Goal: Task Accomplishment & Management: Complete application form

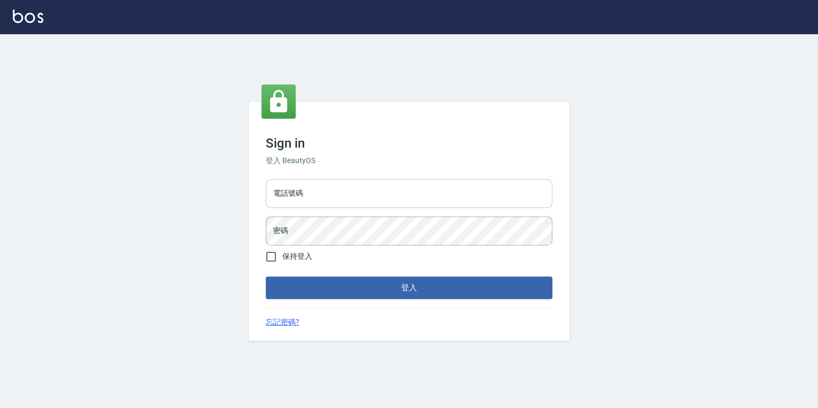
click at [324, 191] on input "電話號碼" at bounding box center [409, 193] width 286 height 29
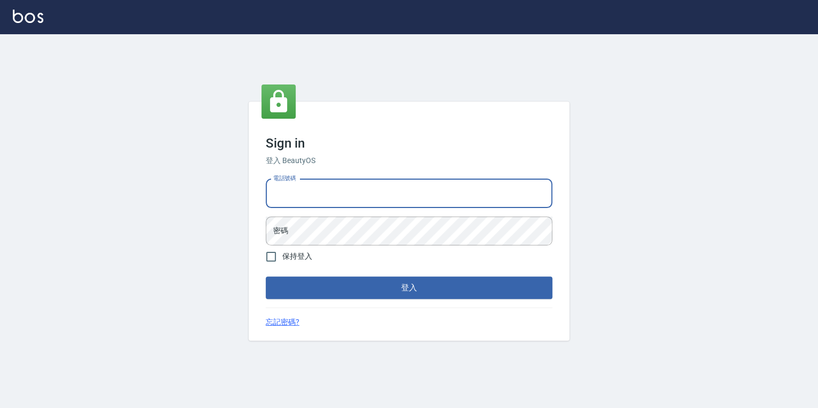
type input "0925308209"
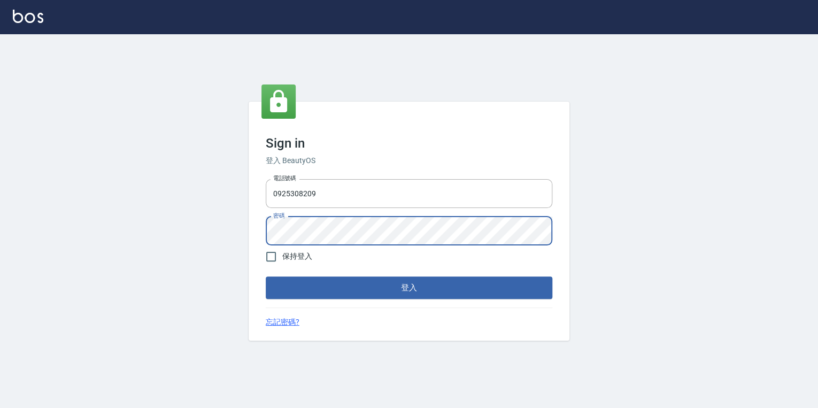
click at [266, 276] on button "登入" at bounding box center [409, 287] width 286 height 22
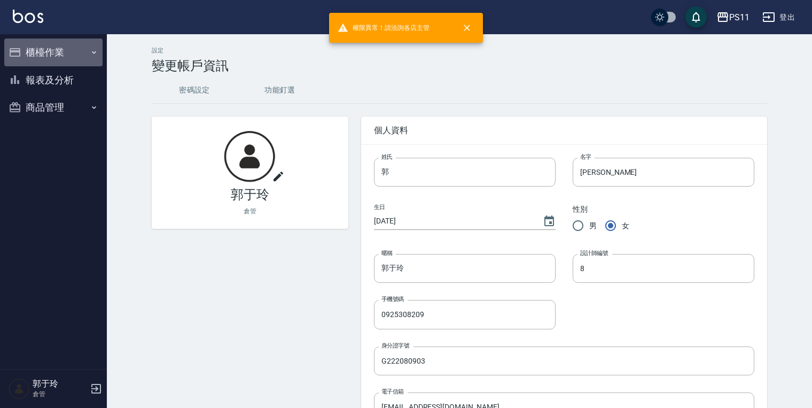
click at [59, 53] on button "櫃檯作業" at bounding box center [53, 52] width 98 height 28
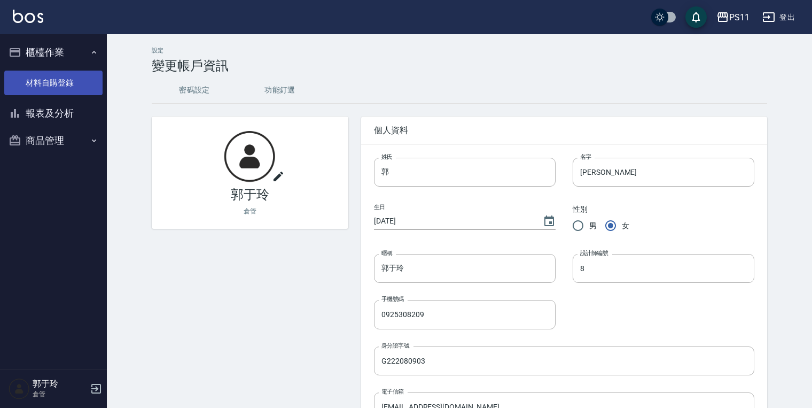
click at [71, 83] on link "材料自購登錄" at bounding box center [53, 83] width 98 height 25
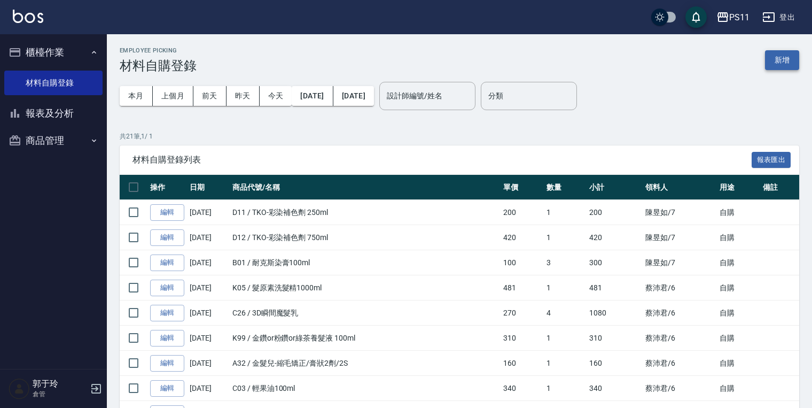
click at [772, 60] on button "新增" at bounding box center [782, 60] width 34 height 20
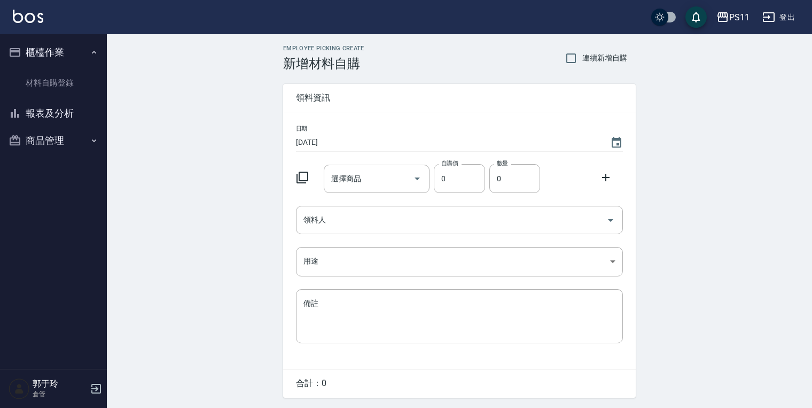
click at [304, 178] on icon at bounding box center [302, 177] width 13 height 13
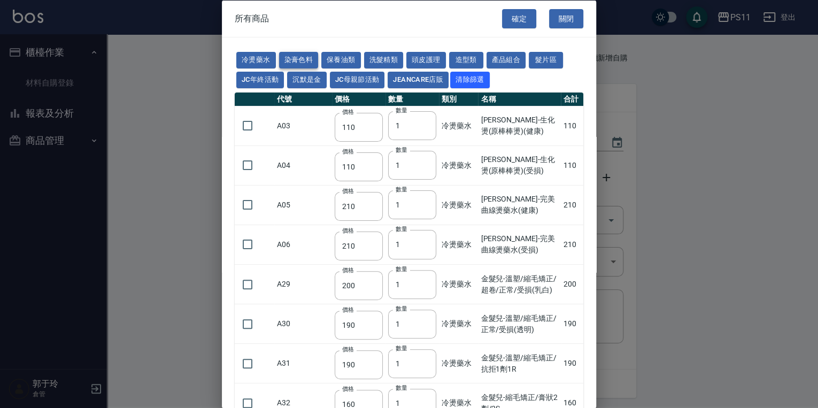
click at [302, 62] on button "染膏色料" at bounding box center [299, 60] width 40 height 17
type input "100"
type input "390"
type input "580"
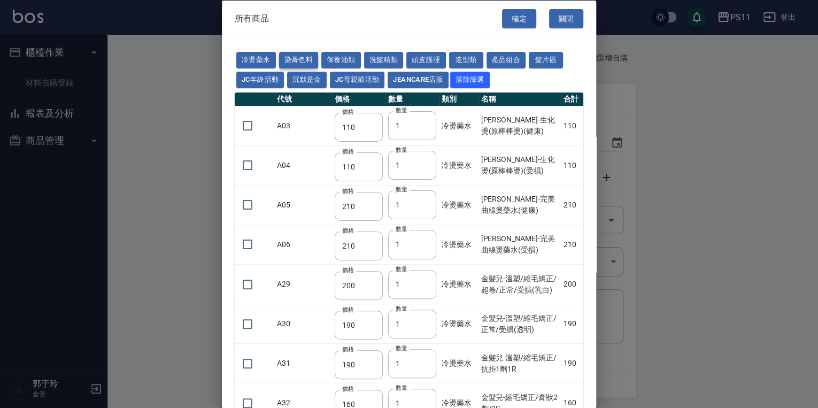
type input "105"
type input "406"
type input "105"
type input "102"
type input "137"
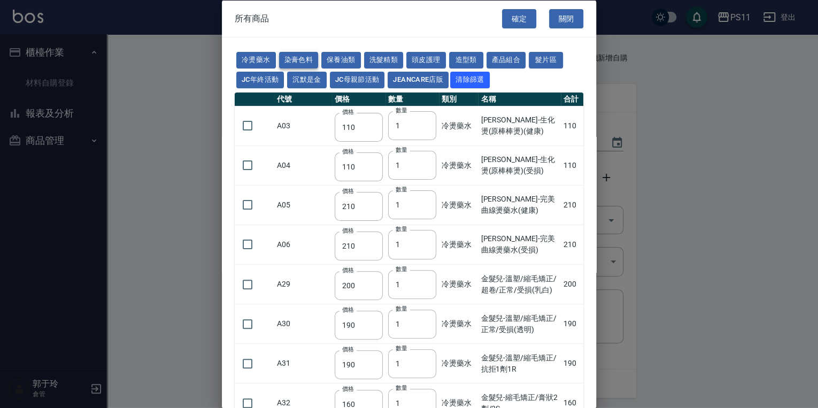
type input "110"
type input "133"
type input "186"
type input "133"
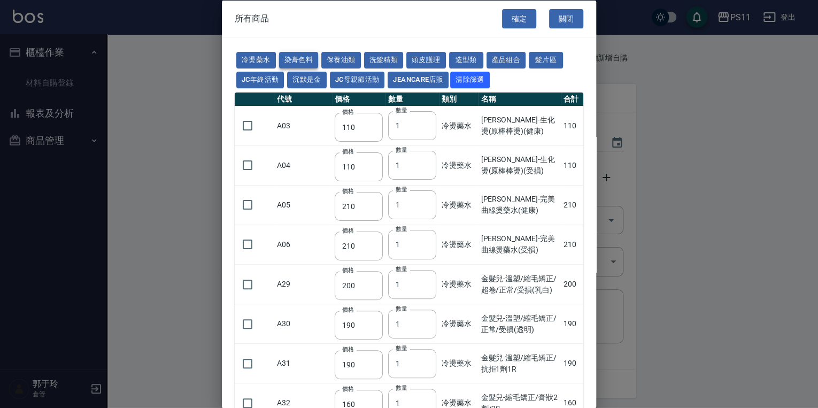
type input "450"
type input "350"
type input "112"
type input "1060"
type input "200"
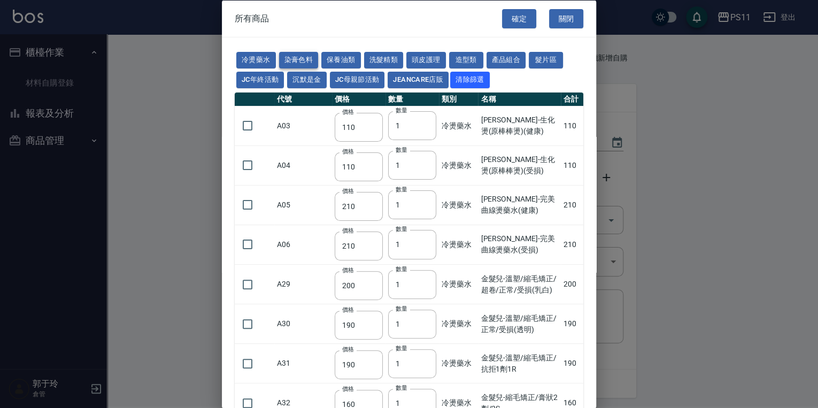
type input "250"
type input "350"
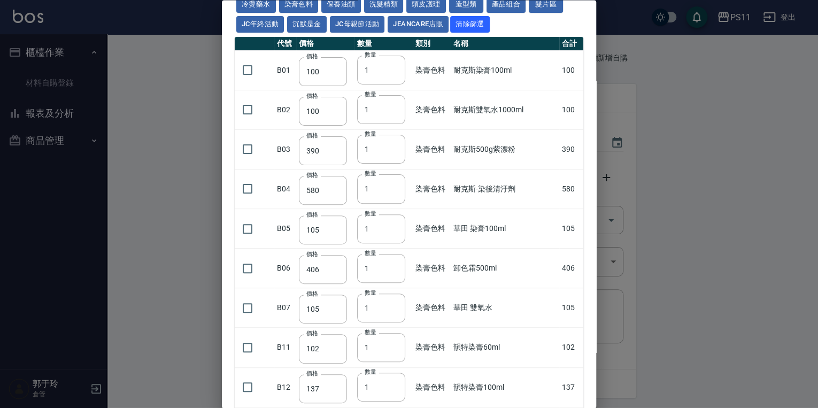
scroll to position [128, 0]
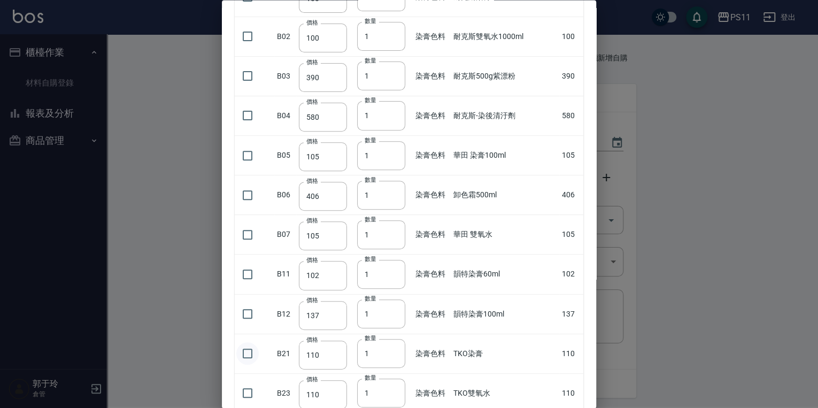
click at [248, 352] on input "checkbox" at bounding box center [247, 354] width 22 height 22
checkbox input "true"
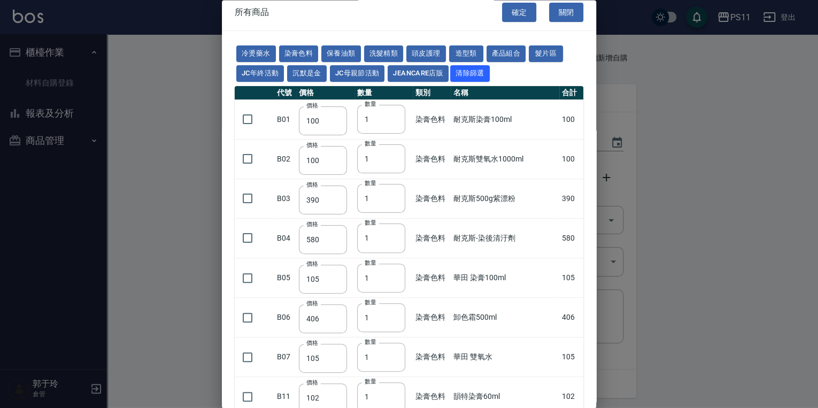
scroll to position [0, 0]
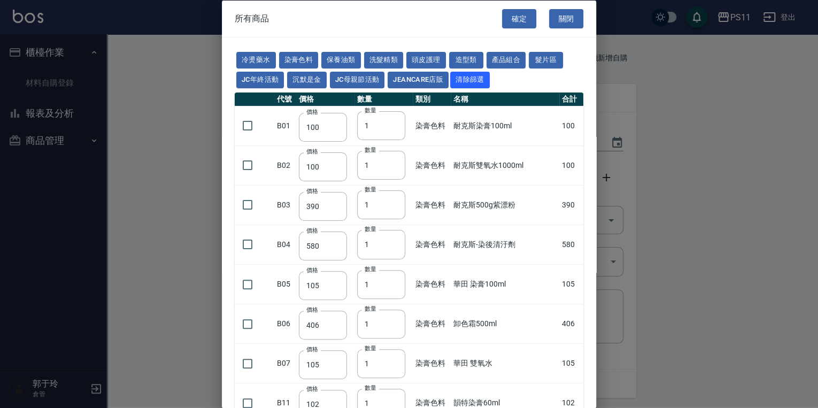
drag, startPoint x: 500, startPoint y: 342, endPoint x: 445, endPoint y: 187, distance: 165.0
click at [247, 121] on input "checkbox" at bounding box center [247, 125] width 22 height 22
checkbox input "true"
click at [250, 167] on input "checkbox" at bounding box center [247, 165] width 22 height 22
checkbox input "true"
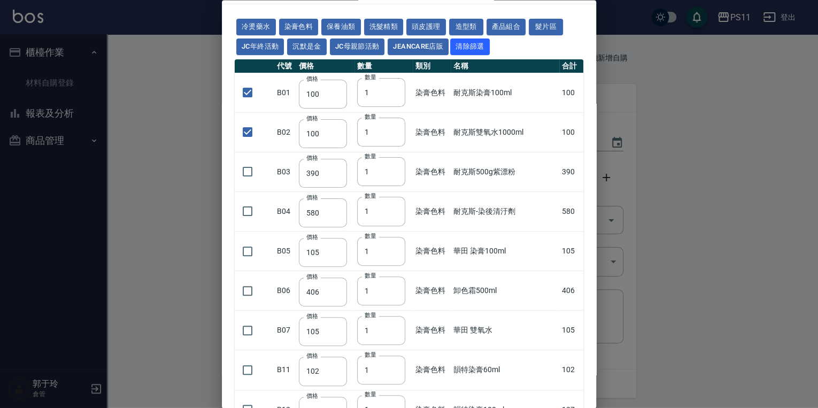
scroll to position [86, 0]
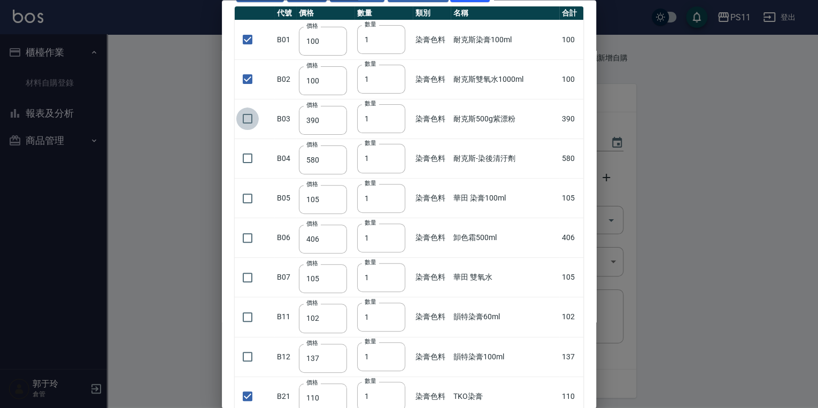
click at [244, 118] on input "checkbox" at bounding box center [247, 119] width 22 height 22
checkbox input "true"
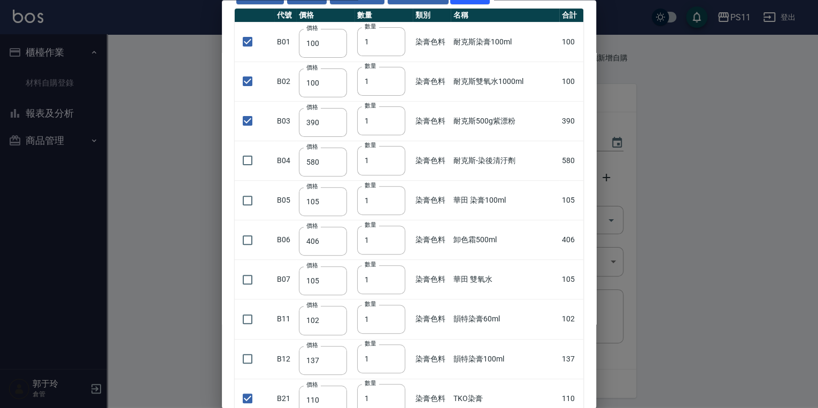
drag, startPoint x: 485, startPoint y: 90, endPoint x: 469, endPoint y: 19, distance: 72.2
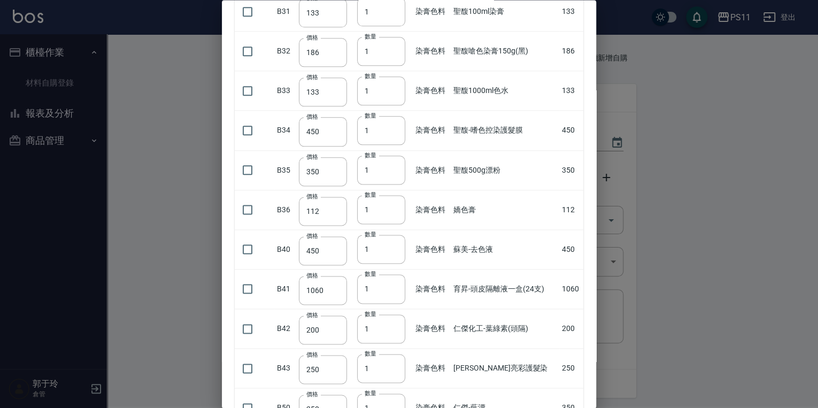
scroll to position [0, 0]
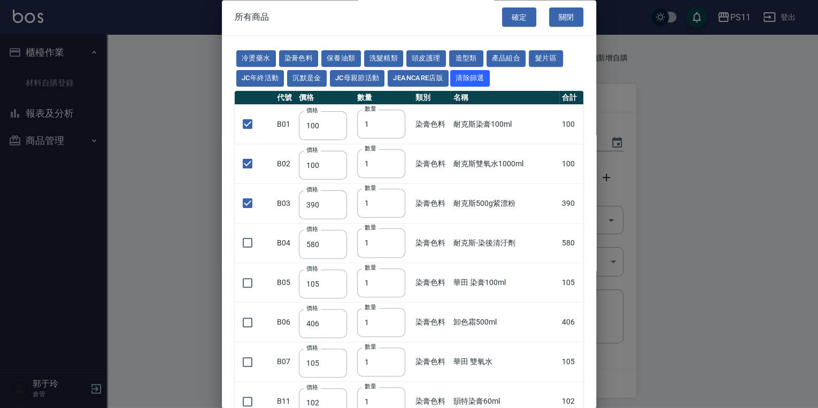
drag, startPoint x: 530, startPoint y: 179, endPoint x: 505, endPoint y: 45, distance: 136.5
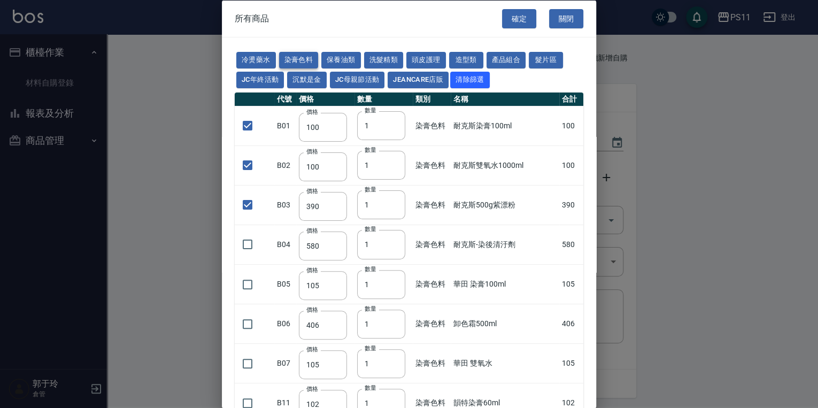
click at [310, 57] on button "染膏色料" at bounding box center [299, 60] width 40 height 17
click at [260, 55] on button "冷燙藥水" at bounding box center [256, 60] width 40 height 17
checkbox input "false"
type input "110"
checkbox input "false"
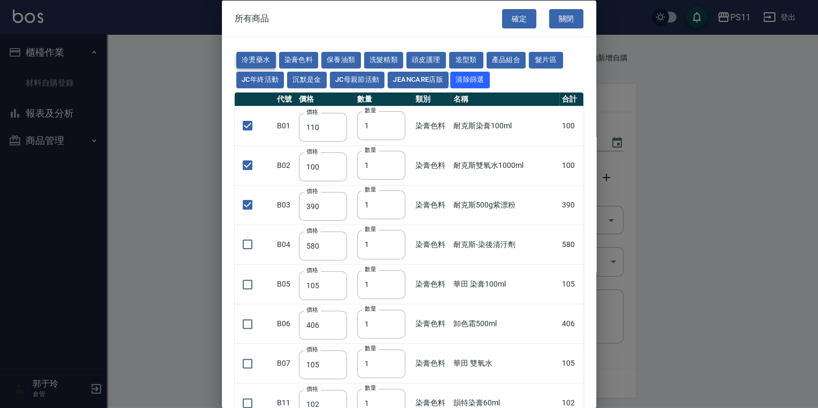
type input "110"
checkbox input "false"
type input "210"
type input "200"
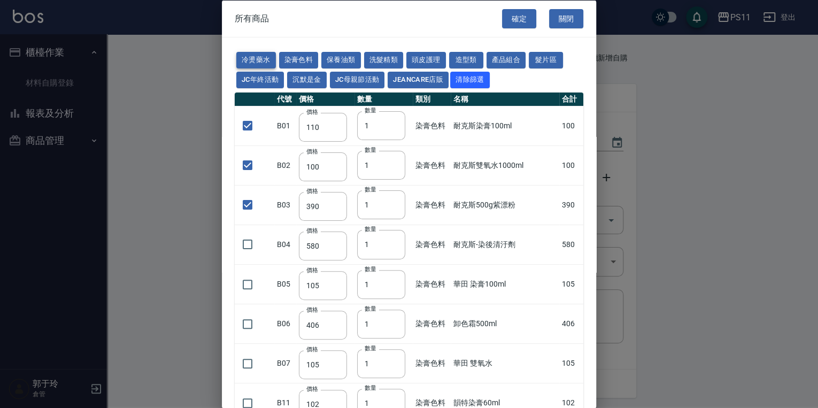
type input "190"
type input "160"
checkbox input "false"
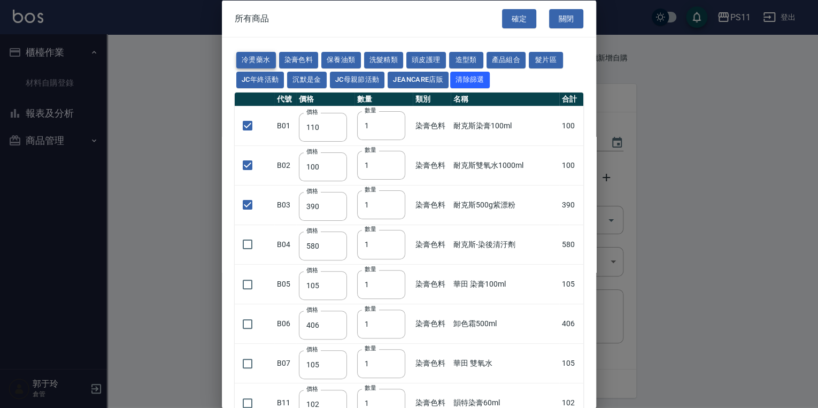
type input "270"
type input "225"
type input "130"
type input "170"
type input "350"
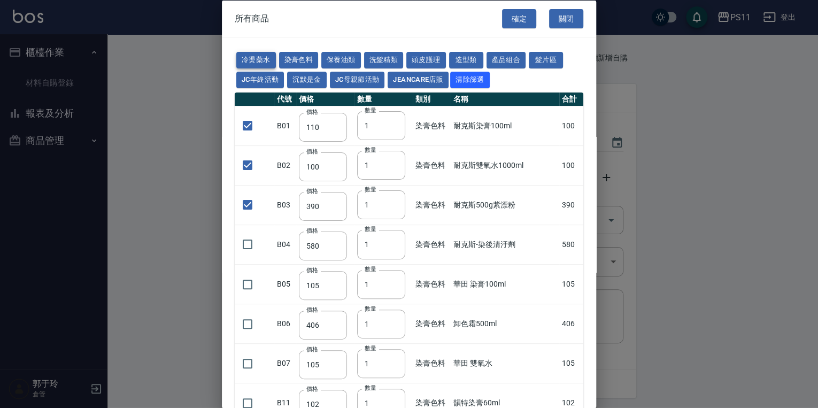
type input "230"
type input "130"
type input "220"
type input "280"
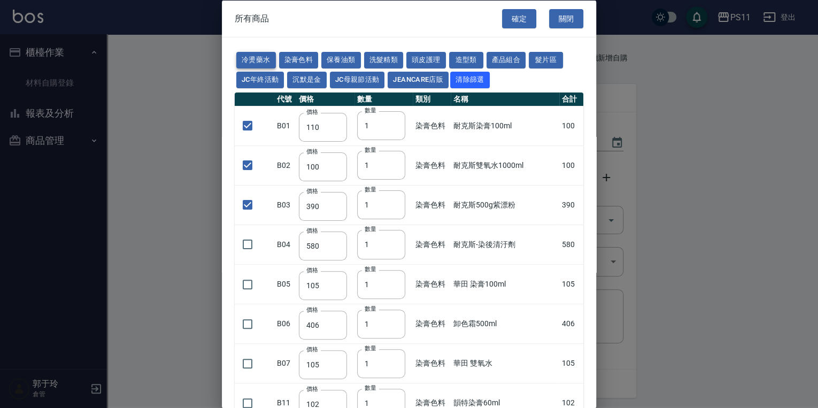
type input "400"
type input "250"
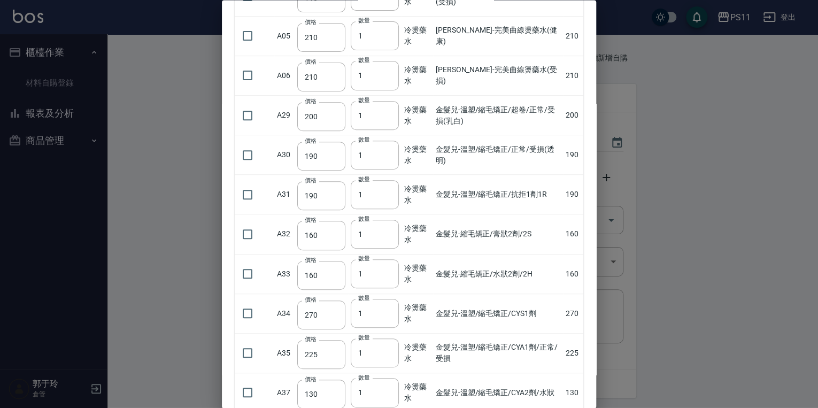
scroll to position [128, 0]
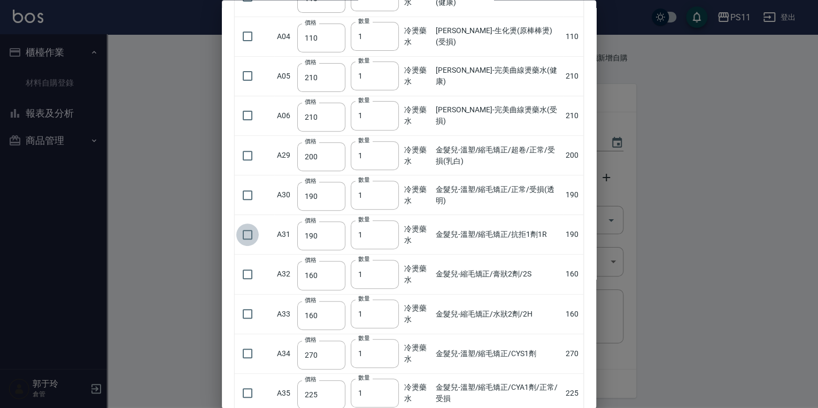
click at [244, 238] on input "checkbox" at bounding box center [247, 234] width 22 height 22
checkbox input "true"
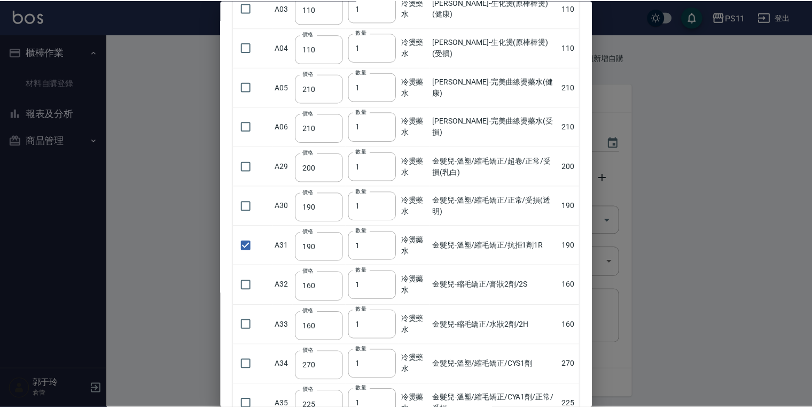
scroll to position [0, 0]
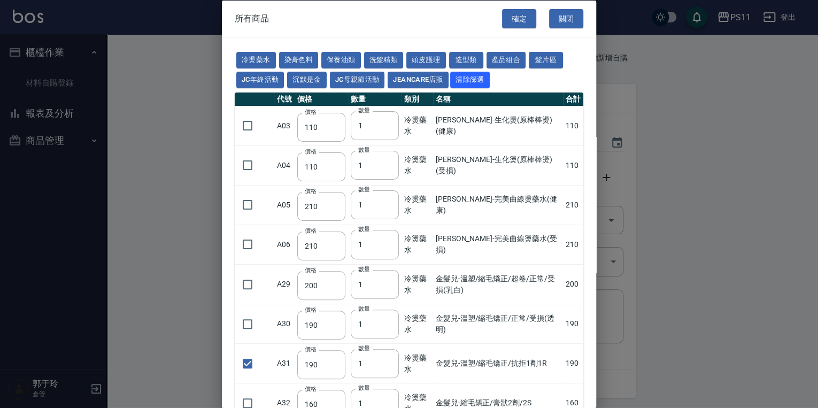
drag, startPoint x: 577, startPoint y: 254, endPoint x: 420, endPoint y: 97, distance: 222.2
click at [508, 19] on button "確定" at bounding box center [519, 19] width 34 height 20
type input "TKO染膏"
type input "110"
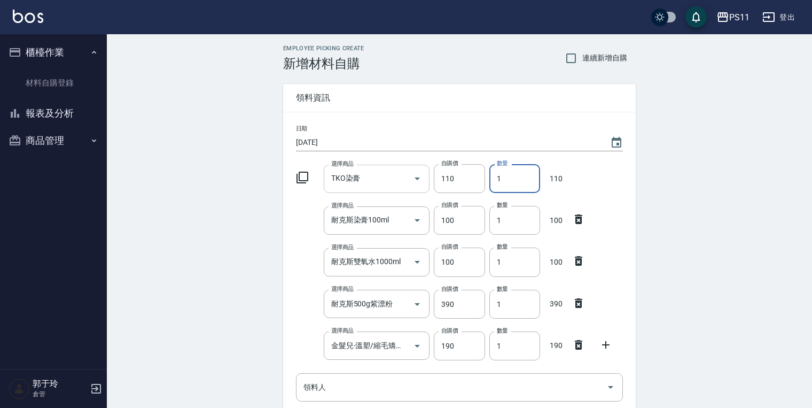
drag, startPoint x: 522, startPoint y: 176, endPoint x: 420, endPoint y: 174, distance: 102.1
click at [420, 174] on div "選擇商品 TKO染膏 選擇商品 自購價 110 自購價 數量 1 數量 110" at bounding box center [457, 176] width 331 height 33
type input "10"
drag, startPoint x: 519, startPoint y: 220, endPoint x: 399, endPoint y: 222, distance: 120.3
click at [399, 222] on div "選擇商品 耐克斯染膏100ml 選擇商品 自購價 100 自購價 數量 1 數量 100" at bounding box center [457, 217] width 331 height 33
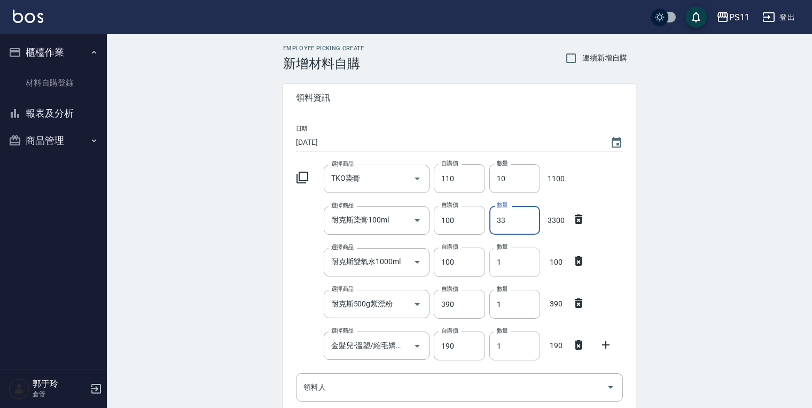
type input "33"
drag, startPoint x: 512, startPoint y: 263, endPoint x: 398, endPoint y: 259, distance: 114.4
click at [396, 259] on div "選擇商品 耐克斯雙氧水1000ml 選擇商品 自購價 100 自購價 數量 1 數量 100" at bounding box center [457, 259] width 331 height 33
type input "4"
click at [514, 311] on input "1" at bounding box center [515, 304] width 51 height 29
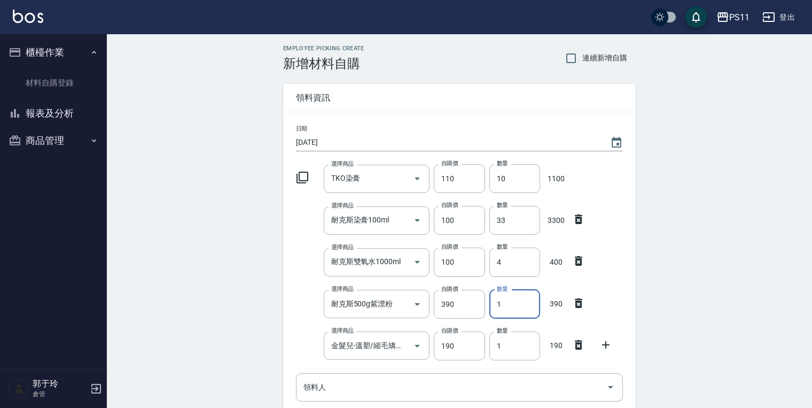
click at [514, 311] on input "1" at bounding box center [515, 304] width 51 height 29
drag, startPoint x: 445, startPoint y: 303, endPoint x: 382, endPoint y: 295, distance: 63.6
click at [382, 295] on div "選擇商品 耐克斯500g紫漂粉 選擇商品 自購價 390 自購價 數量 1 數量 390" at bounding box center [457, 301] width 331 height 33
type input "2"
click at [685, 254] on div "Employee Picking Create 新增材料自購 連續新增自購 領料資訊 日期 [DATE] 選擇商品 TKO染膏 選擇商品 自購價 110 自購…" at bounding box center [459, 320] width 705 height 573
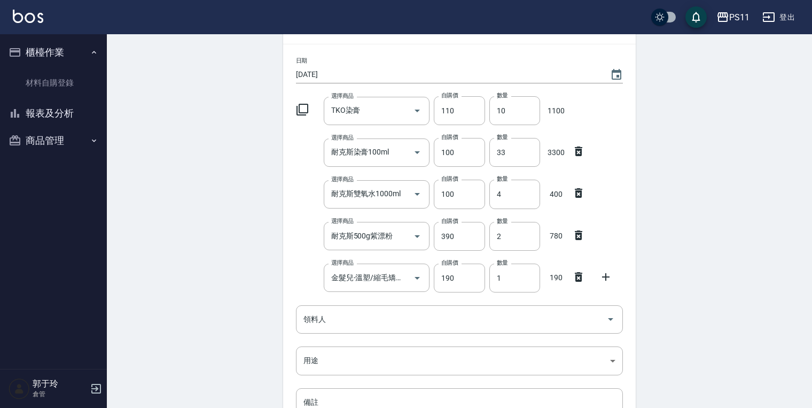
scroll to position [171, 0]
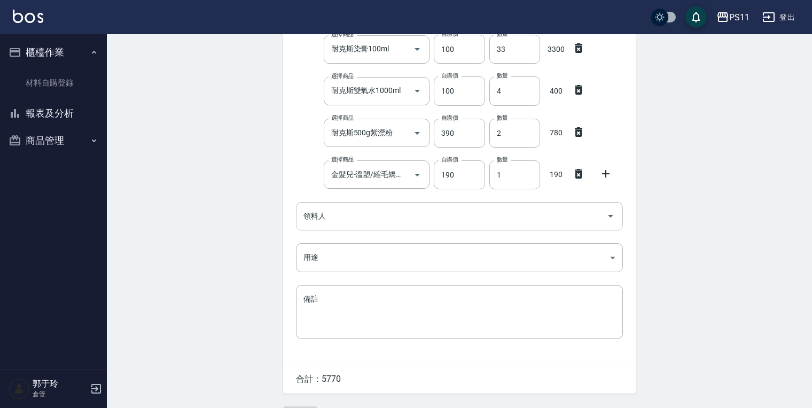
click at [332, 219] on input "領料人" at bounding box center [451, 216] width 301 height 19
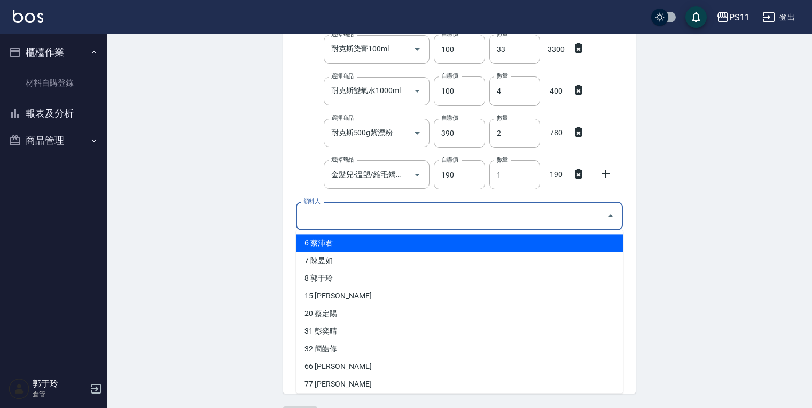
click at [333, 246] on li "6 蔡沛君" at bounding box center [459, 243] width 327 height 18
type input "蔡沛君"
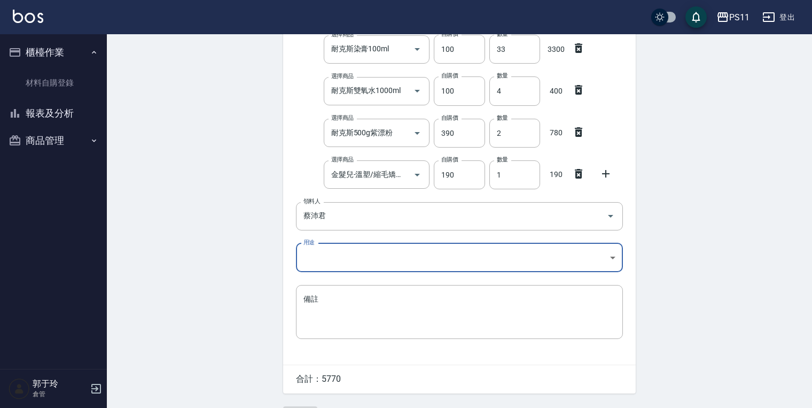
click at [319, 258] on body "PS11 登出 櫃檯作業 材料自購登錄 報表及分析 報表目錄 商品消耗明細 商品進銷貨報表 商品庫存表 商品庫存盤點表 商品管理 商品分類設定 商品列表 商品…" at bounding box center [406, 133] width 812 height 608
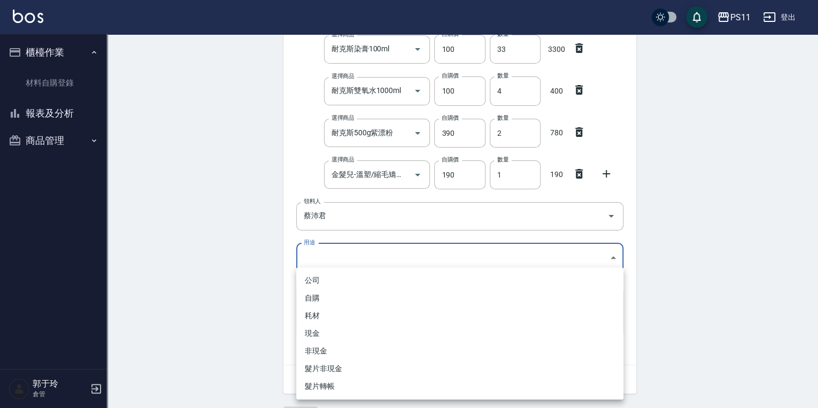
click at [319, 298] on li "自購" at bounding box center [459, 298] width 327 height 18
type input "自購"
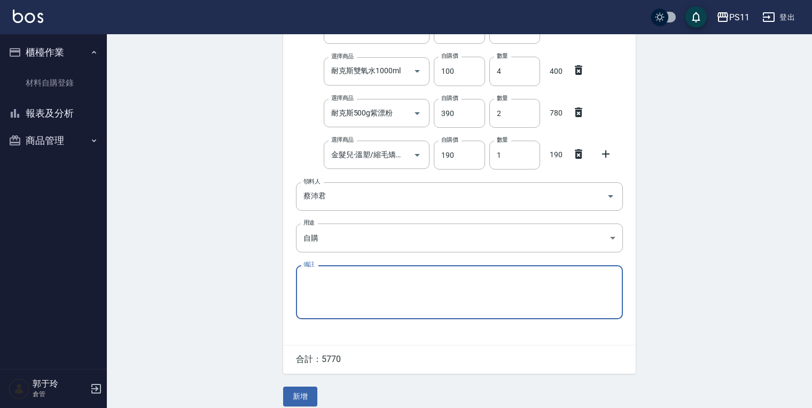
scroll to position [200, 0]
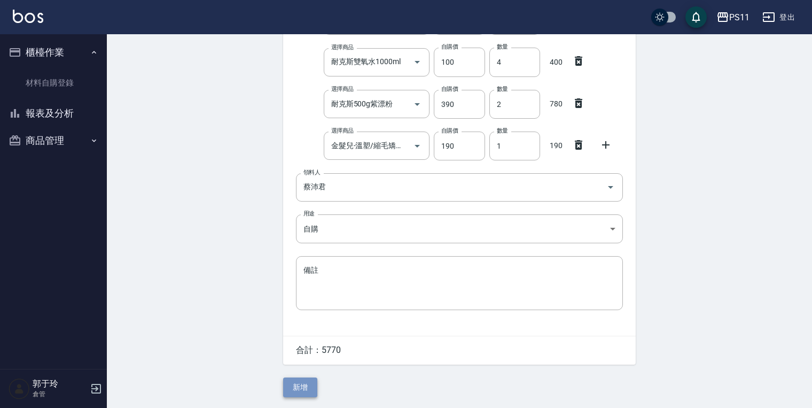
click at [302, 383] on button "新增" at bounding box center [300, 387] width 34 height 20
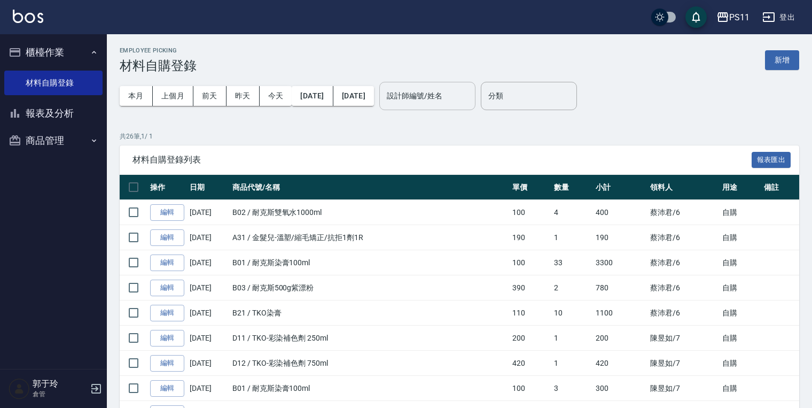
click at [453, 100] on input "設計師編號/姓名" at bounding box center [427, 96] width 87 height 19
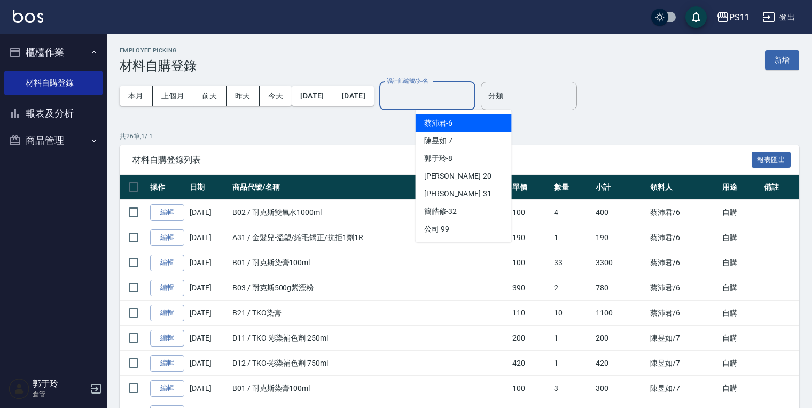
click at [474, 127] on div "[PERSON_NAME]6" at bounding box center [464, 123] width 96 height 18
type input "[PERSON_NAME]6"
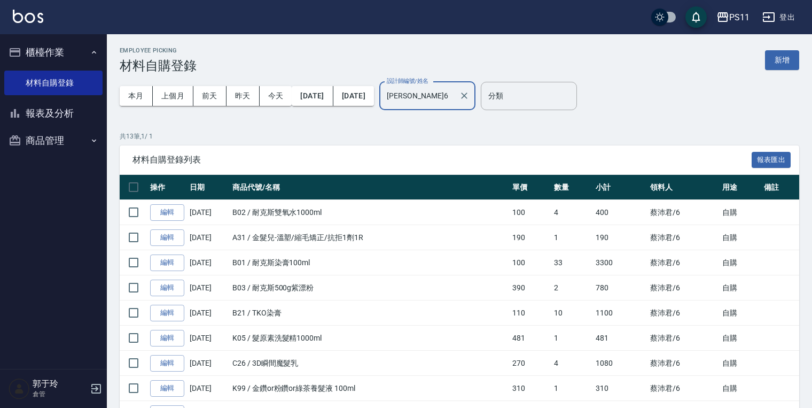
click at [548, 135] on p "共 13 筆, 1 / 1" at bounding box center [460, 136] width 680 height 10
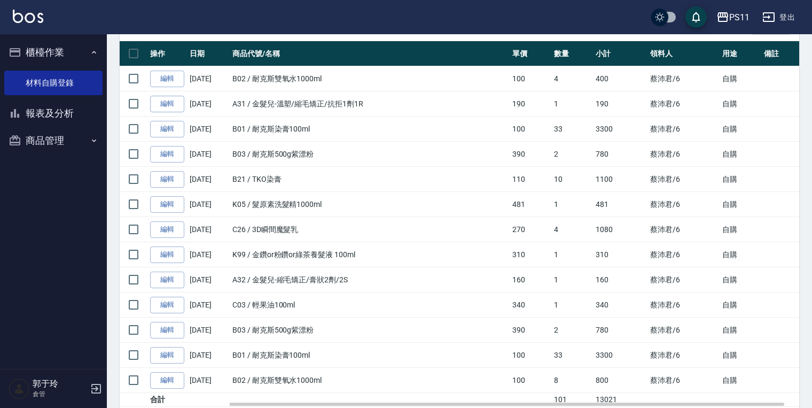
scroll to position [173, 0]
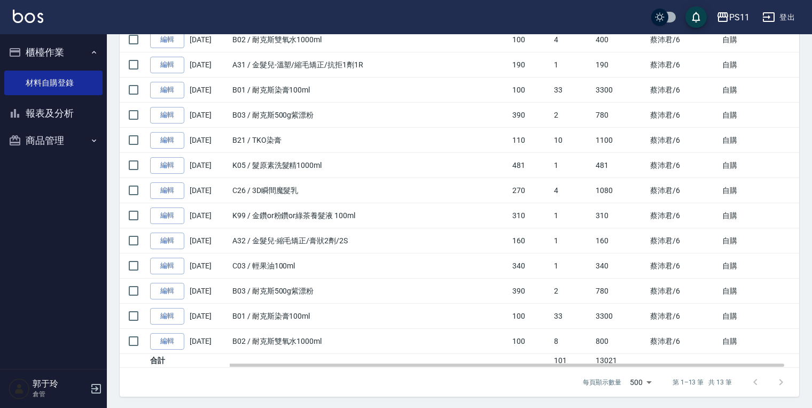
drag, startPoint x: 547, startPoint y: 127, endPoint x: 485, endPoint y: 332, distance: 214.4
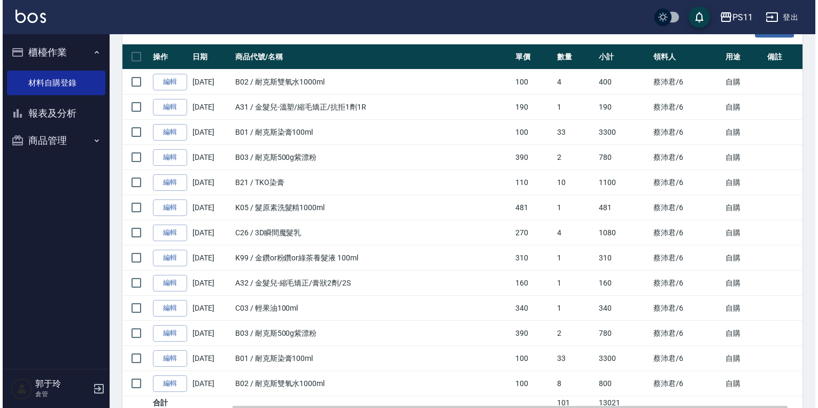
scroll to position [0, 0]
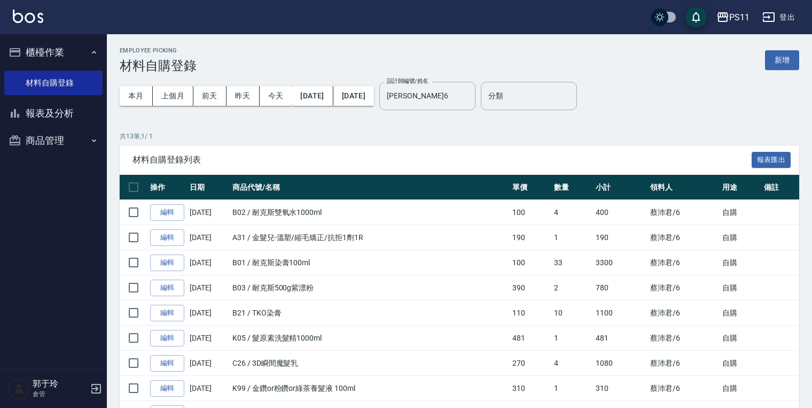
drag, startPoint x: 477, startPoint y: 393, endPoint x: 460, endPoint y: 252, distance: 142.6
click at [470, 94] on icon "Clear" at bounding box center [464, 95] width 11 height 11
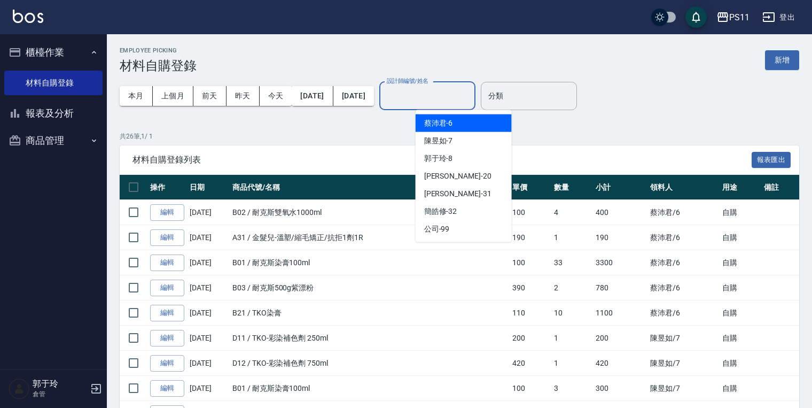
click at [463, 104] on input "設計師編號/姓名" at bounding box center [427, 96] width 87 height 19
click at [463, 143] on div "[PERSON_NAME]-7" at bounding box center [464, 141] width 96 height 18
type input "[PERSON_NAME]-7"
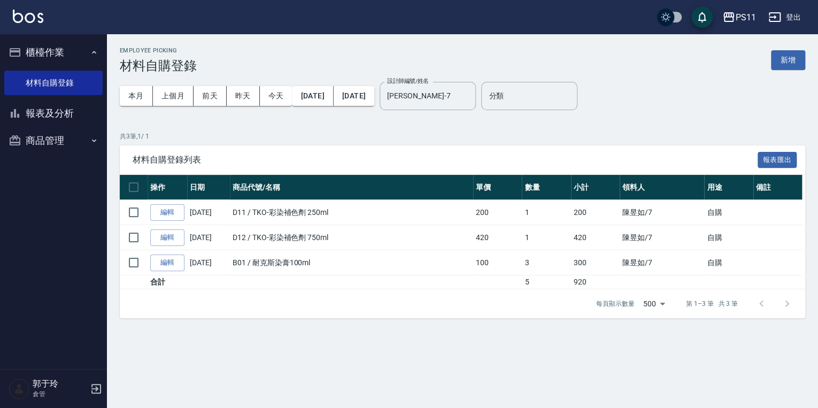
click at [479, 137] on p "共 3 筆, 1 / 1" at bounding box center [462, 136] width 685 height 10
click at [793, 52] on button "新增" at bounding box center [788, 60] width 34 height 20
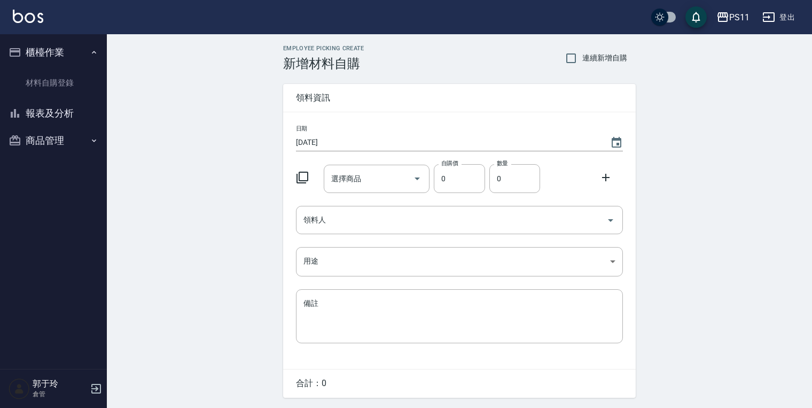
click at [307, 174] on icon at bounding box center [302, 177] width 13 height 13
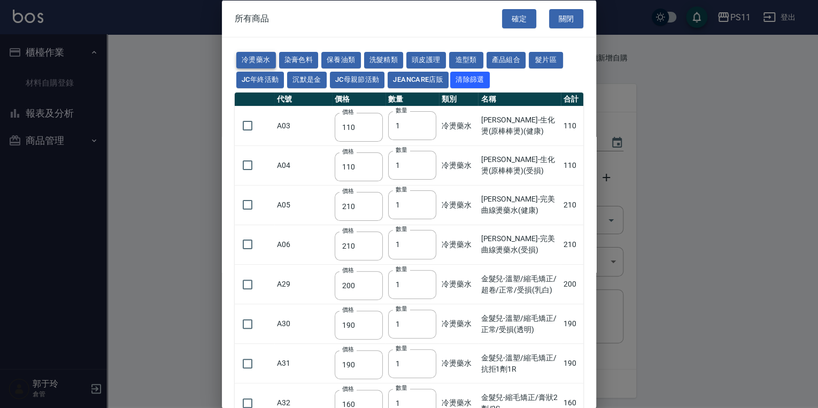
click at [242, 53] on button "冷燙藥水" at bounding box center [256, 60] width 40 height 17
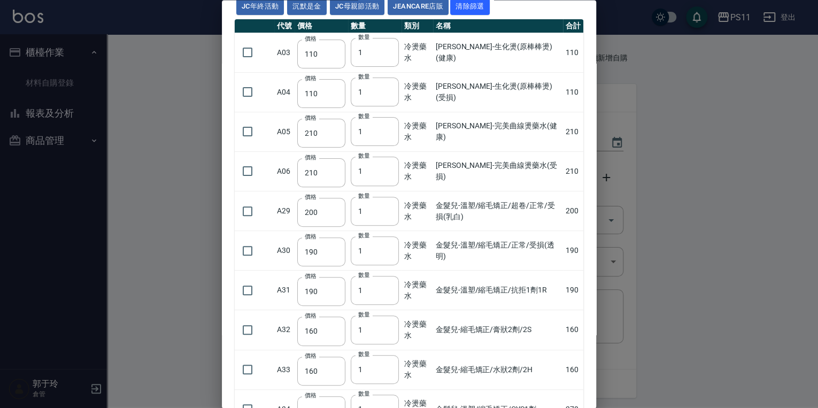
scroll to position [214, 0]
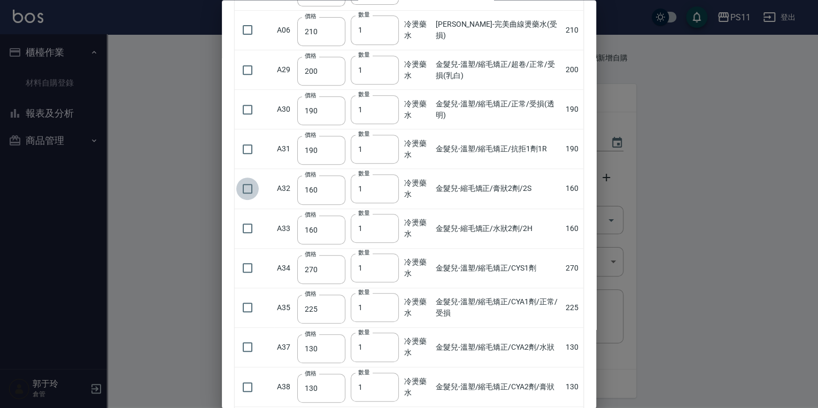
click at [241, 186] on input "checkbox" at bounding box center [247, 188] width 22 height 22
checkbox input "true"
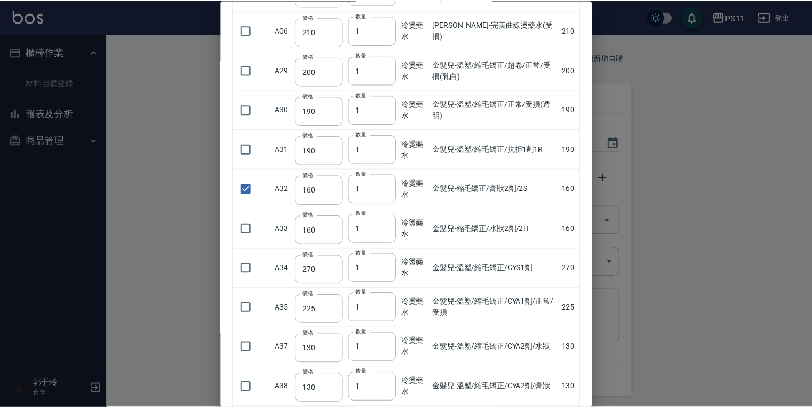
scroll to position [0, 0]
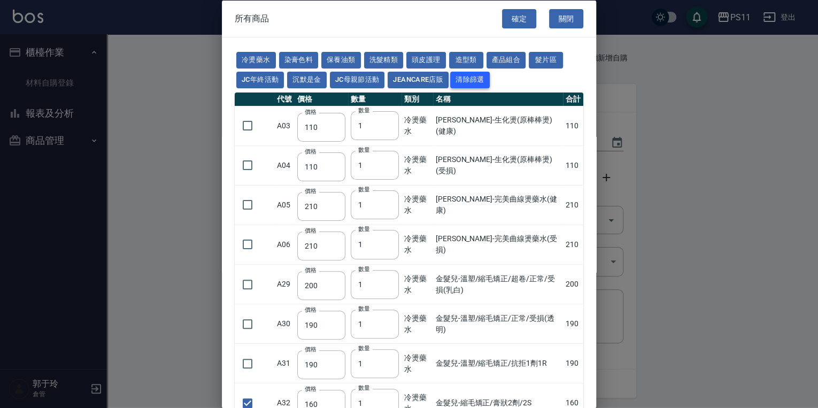
drag, startPoint x: 477, startPoint y: 144, endPoint x: 455, endPoint y: 84, distance: 63.6
click at [341, 56] on button "保養油類" at bounding box center [341, 60] width 40 height 17
type input "340"
type input "53"
type input "340"
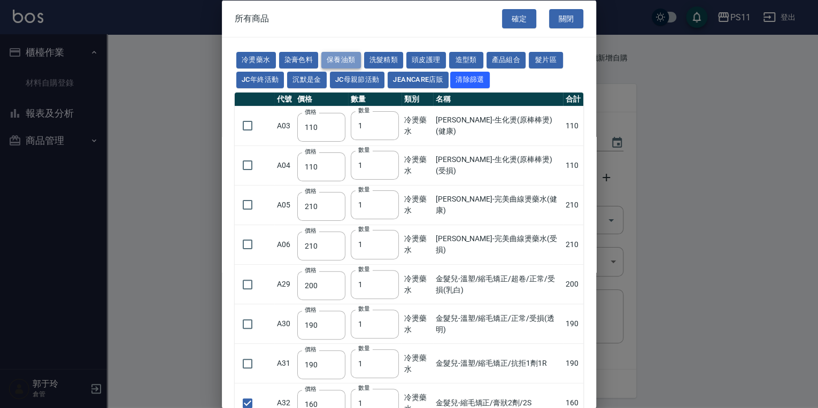
type input "53"
type input "23"
type input "2720"
type input "1040"
checkbox input "false"
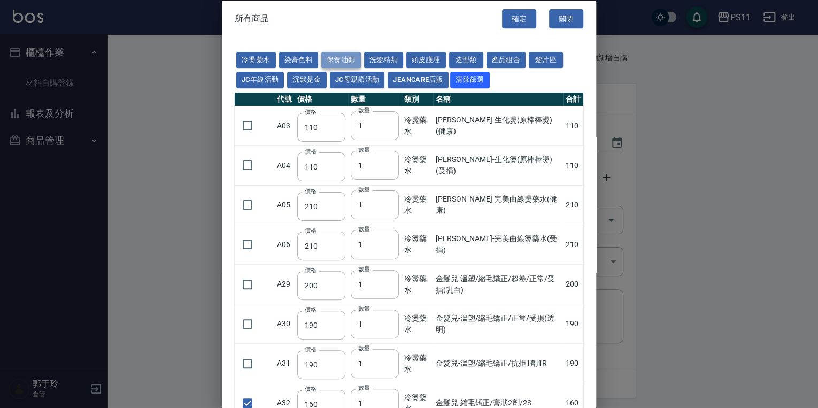
type input "1520"
type input "120"
type input "1300"
type input "490"
type input "600"
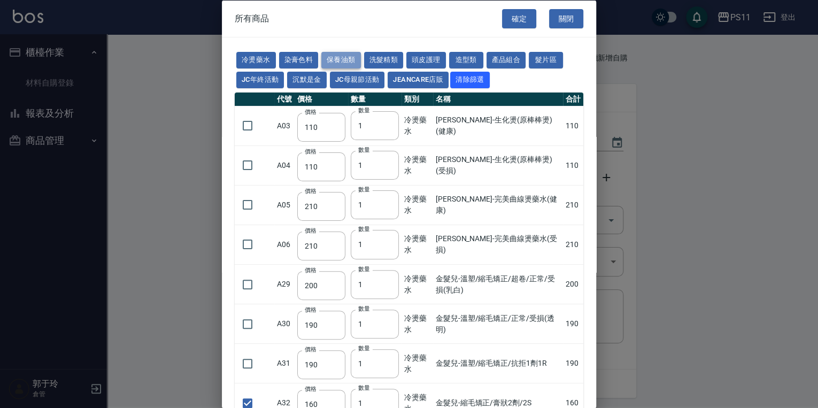
type input "800"
type input "1520"
type input "2000"
type input "270"
type input "60"
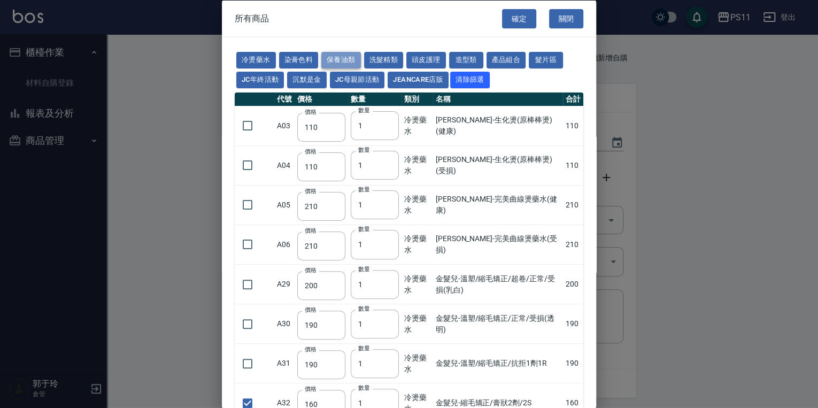
type input "500"
type input "800"
type input "700"
type input "350"
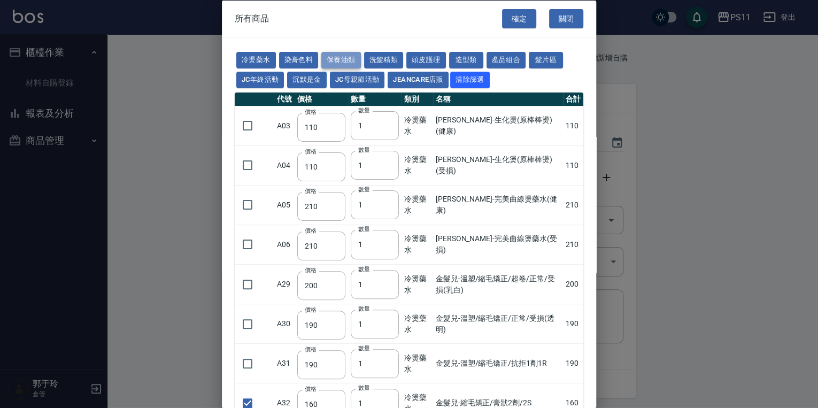
type input "272"
type input "221"
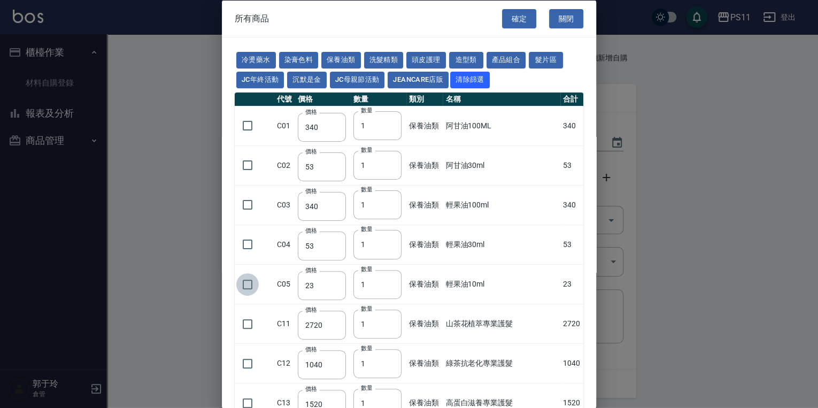
click at [242, 276] on input "checkbox" at bounding box center [247, 284] width 22 height 22
checkbox input "true"
drag, startPoint x: 252, startPoint y: 207, endPoint x: 385, endPoint y: 172, distance: 138.0
click at [253, 207] on input "checkbox" at bounding box center [247, 204] width 22 height 22
checkbox input "true"
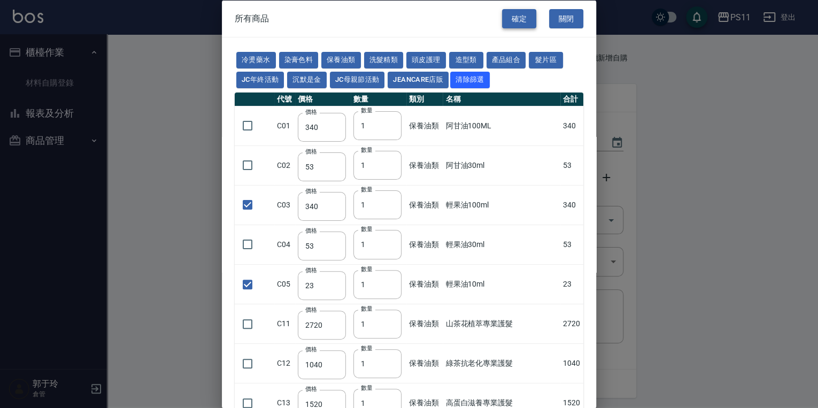
click at [514, 27] on button "確定" at bounding box center [519, 19] width 34 height 20
type input "金髮兒-縮毛矯正/膏狀2劑/2S"
type input "160"
type input "1"
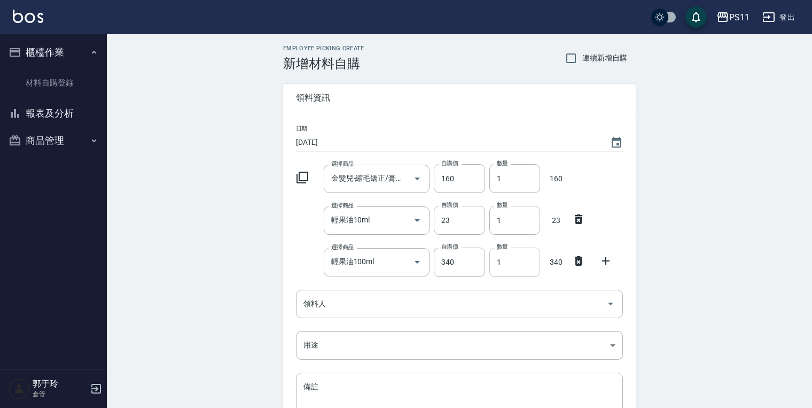
click at [522, 258] on input "1" at bounding box center [515, 261] width 51 height 29
drag, startPoint x: 522, startPoint y: 258, endPoint x: 468, endPoint y: 259, distance: 54.5
click at [468, 259] on div "選擇商品 輕果油100ml 選擇商品 自購價 340 自購價 數量 1 數量 340" at bounding box center [457, 259] width 331 height 33
drag, startPoint x: 522, startPoint y: 220, endPoint x: 451, endPoint y: 224, distance: 71.2
click at [451, 224] on div "選擇商品 輕果油10ml 選擇商品 自購價 23 自購價 數量 1 數量 23" at bounding box center [457, 217] width 331 height 33
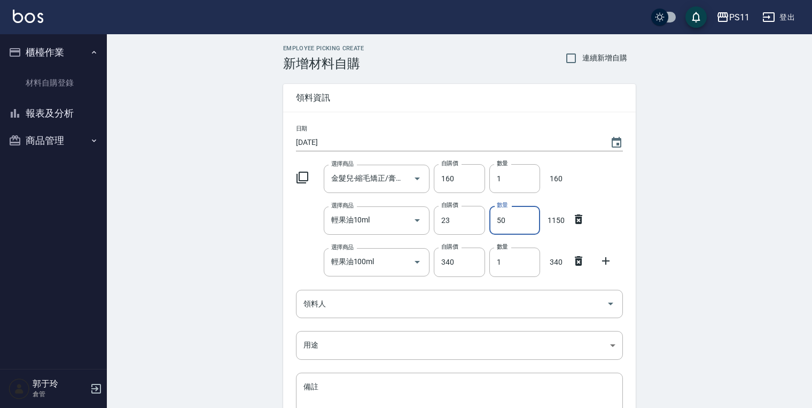
type input "50"
click at [312, 170] on div at bounding box center [306, 176] width 28 height 19
click at [303, 176] on icon at bounding box center [302, 177] width 13 height 13
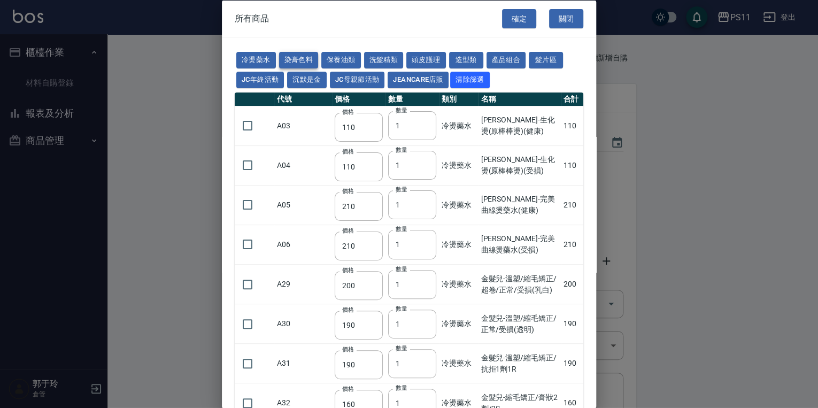
click at [306, 58] on button "染膏色料" at bounding box center [299, 60] width 40 height 17
type input "100"
type input "390"
type input "580"
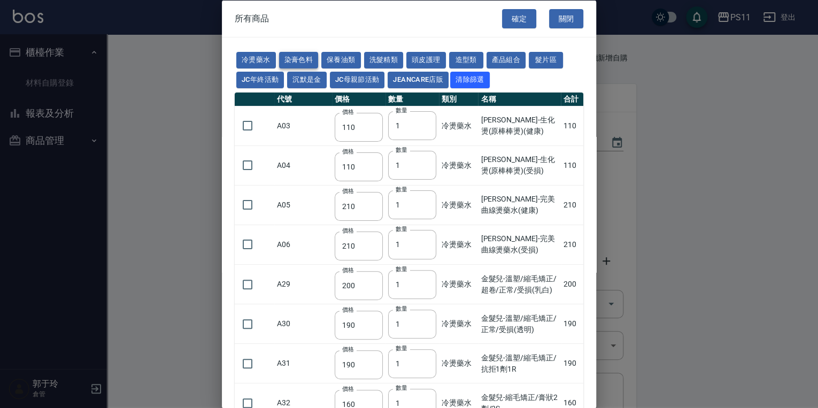
type input "105"
type input "406"
type input "105"
type input "450"
type input "102"
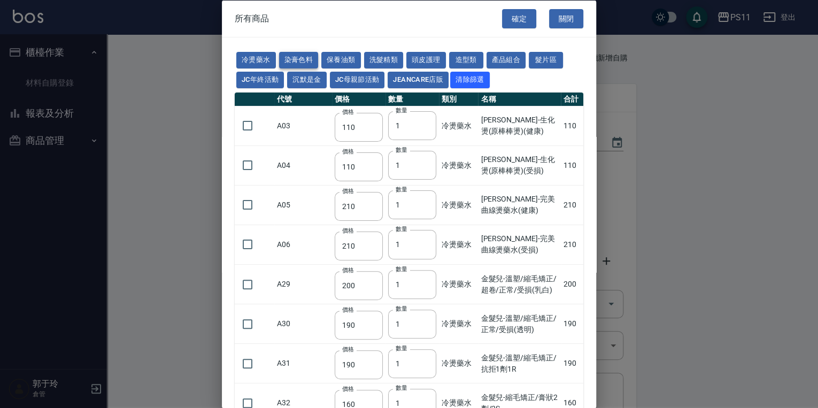
type input "137"
type input "110"
type input "133"
type input "186"
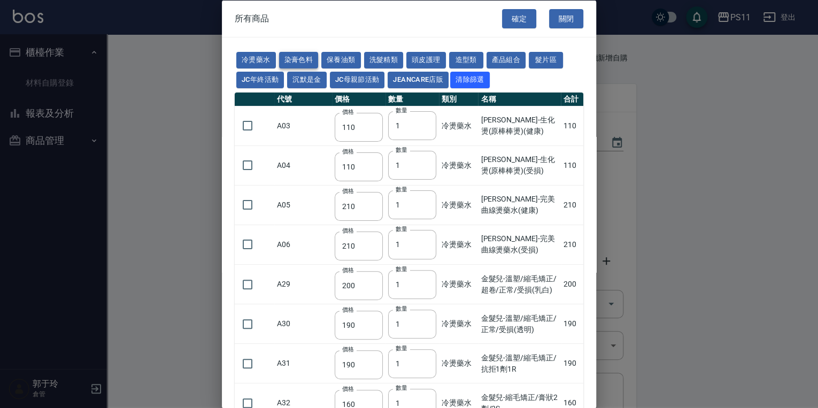
type input "133"
type input "450"
type input "350"
type input "112"
type input "450"
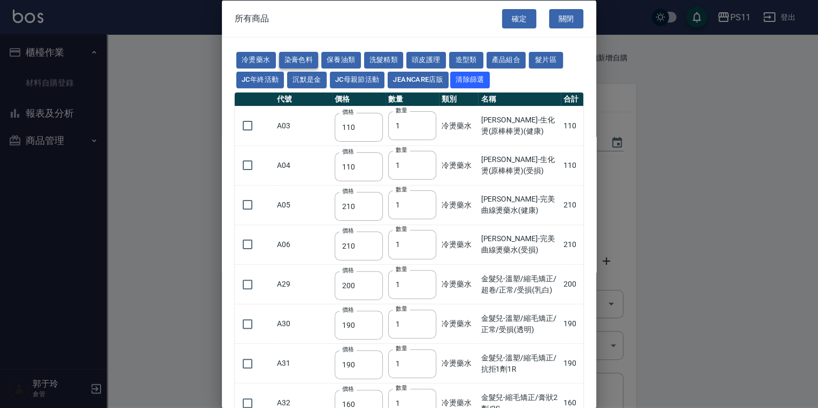
type input "1060"
type input "200"
type input "350"
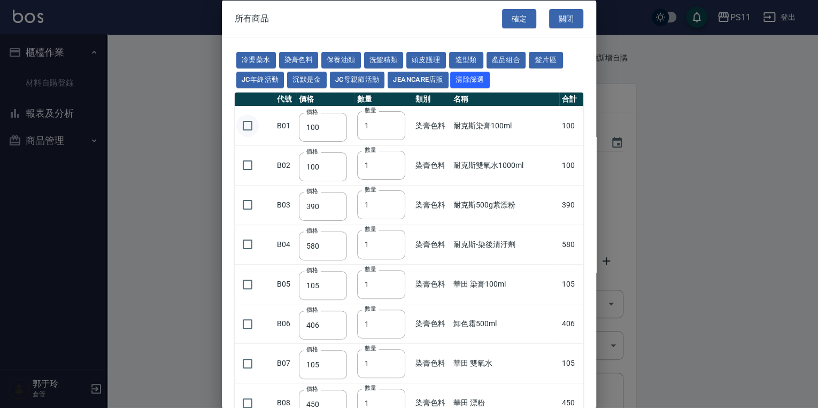
click at [245, 124] on input "checkbox" at bounding box center [247, 125] width 22 height 22
checkbox input "true"
click at [513, 19] on button "確定" at bounding box center [519, 19] width 34 height 20
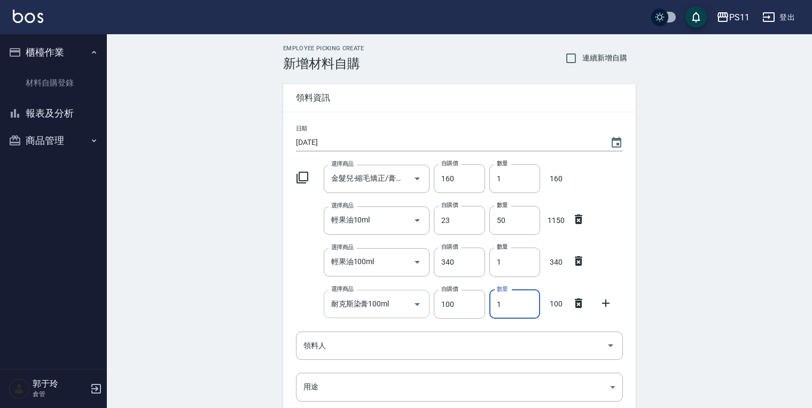
drag, startPoint x: 510, startPoint y: 299, endPoint x: 402, endPoint y: 304, distance: 108.1
click at [402, 304] on div "選擇商品 耐克斯染膏100ml 選擇商品 自購價 100 自購價 數量 1 數量 100" at bounding box center [457, 301] width 331 height 33
click at [402, 304] on input "耐克斯染膏100ml" at bounding box center [369, 303] width 81 height 19
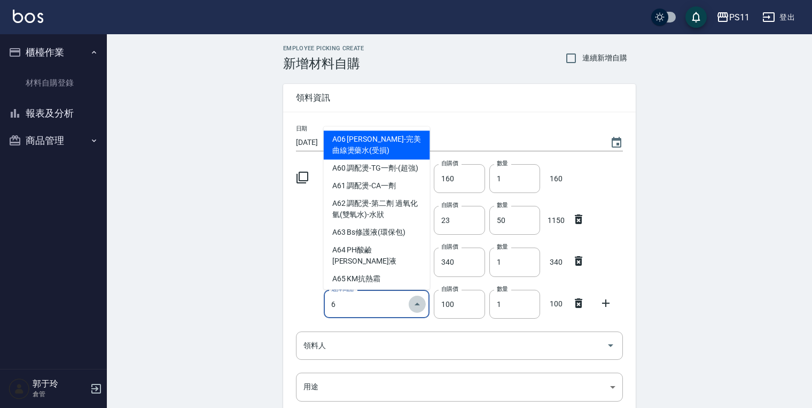
click at [418, 305] on icon "Close" at bounding box center [417, 304] width 13 height 13
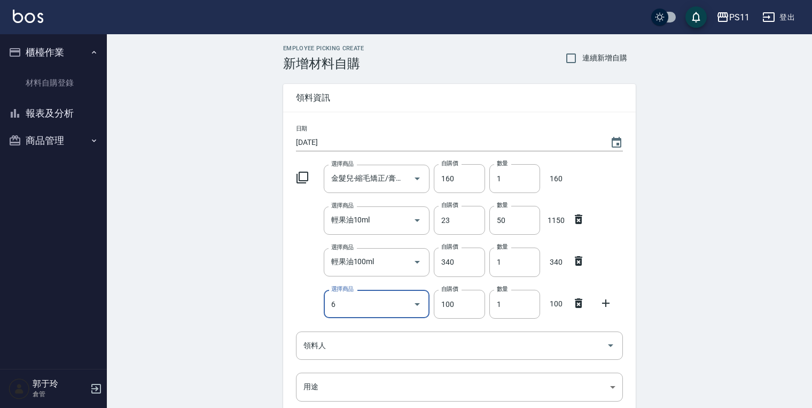
click at [419, 305] on icon "Open" at bounding box center [417, 304] width 13 height 13
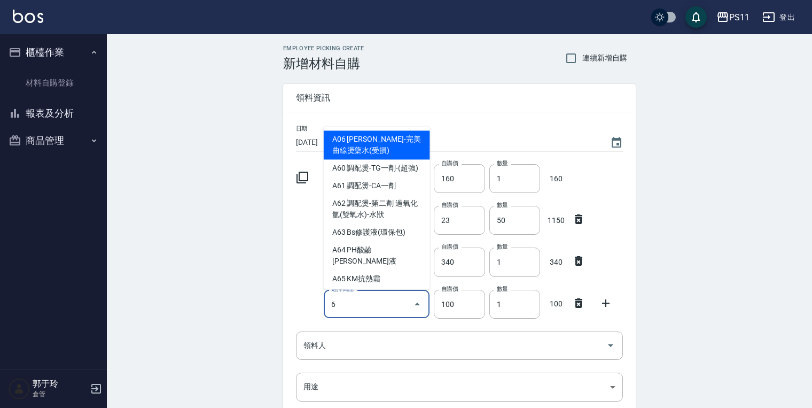
type input "6"
click at [577, 304] on icon at bounding box center [578, 303] width 7 height 10
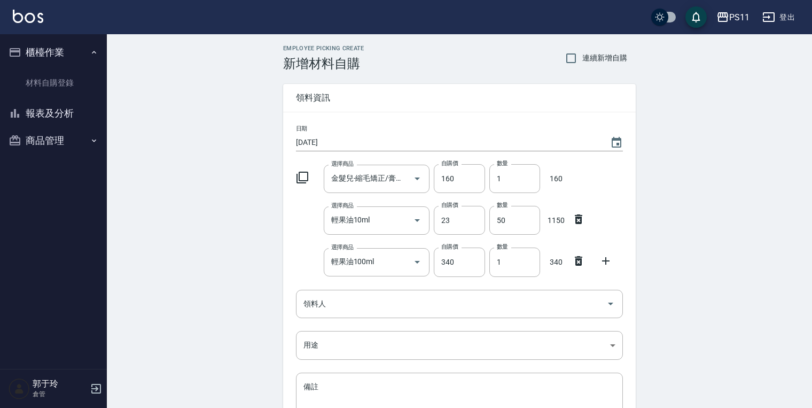
click at [308, 180] on icon at bounding box center [302, 177] width 13 height 13
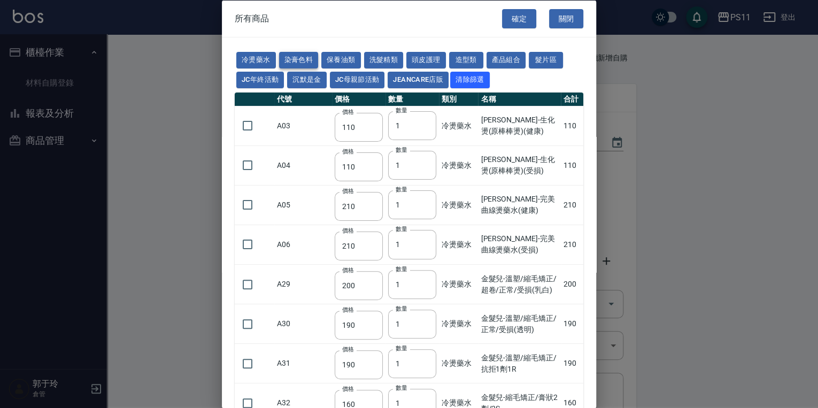
click at [306, 58] on button "染膏色料" at bounding box center [299, 60] width 40 height 17
type input "100"
type input "390"
type input "580"
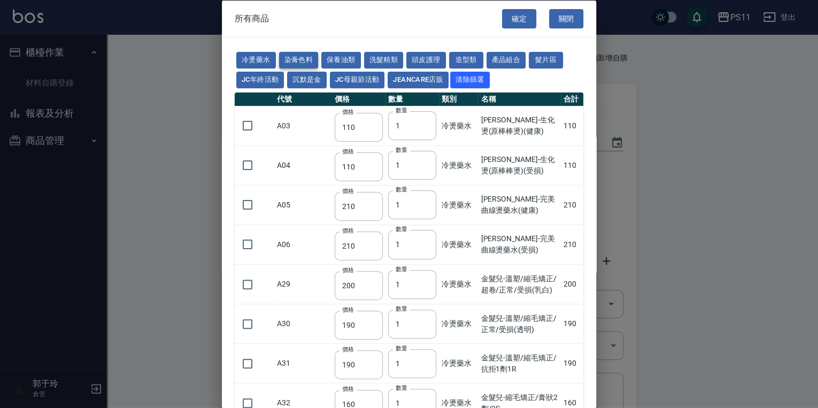
type input "105"
type input "406"
type input "105"
type input "450"
type input "102"
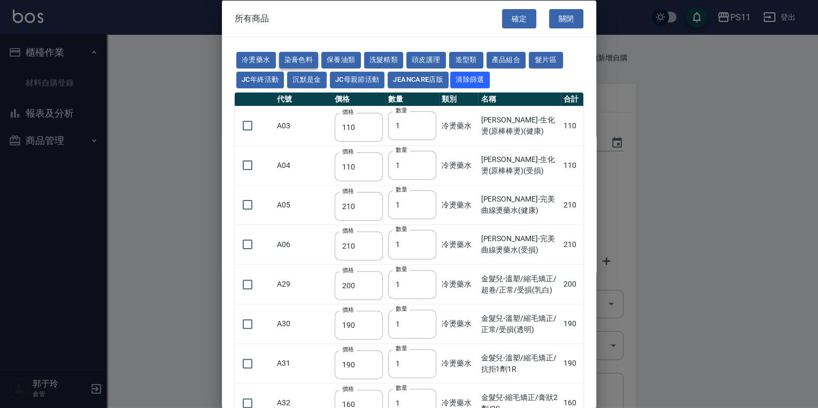
type input "137"
type input "110"
type input "133"
type input "186"
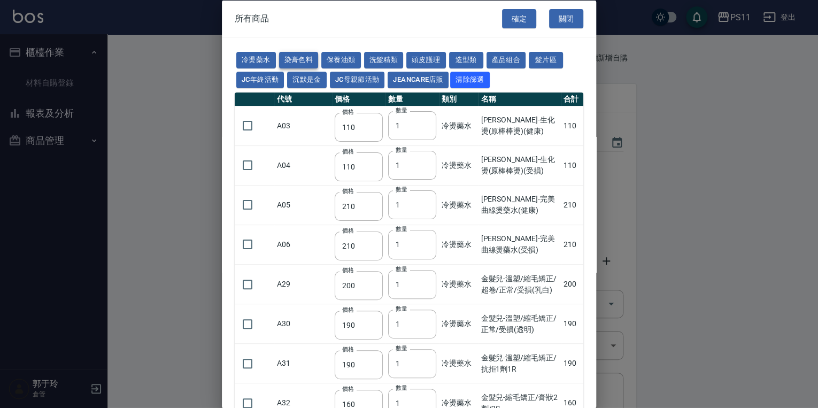
type input "133"
type input "450"
type input "350"
type input "112"
type input "450"
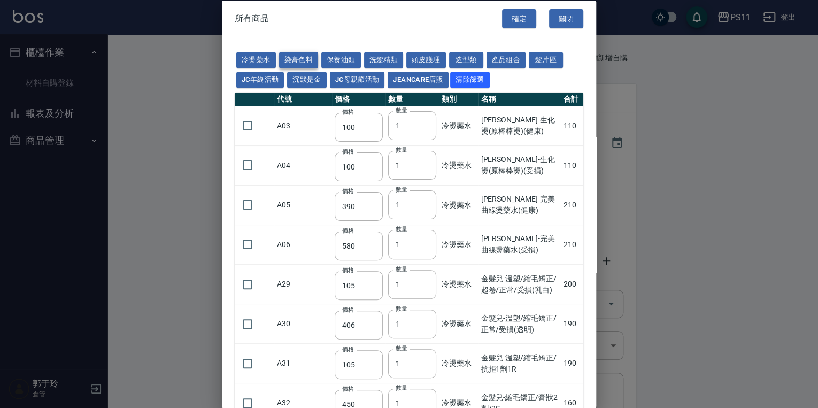
type input "1060"
type input "200"
type input "350"
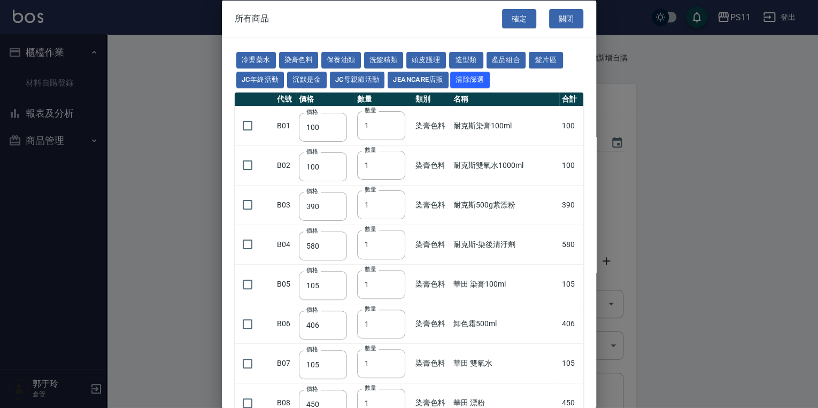
drag, startPoint x: 252, startPoint y: 120, endPoint x: 373, endPoint y: 97, distance: 122.8
click at [252, 120] on input "checkbox" at bounding box center [247, 125] width 22 height 22
checkbox input "true"
click at [517, 13] on button "確定" at bounding box center [519, 19] width 34 height 20
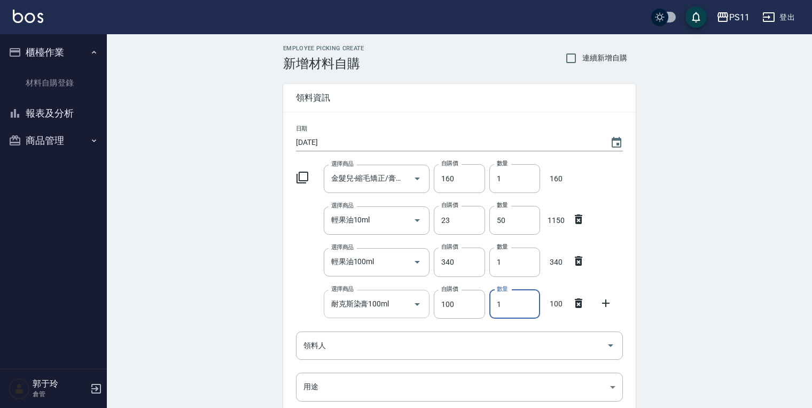
drag, startPoint x: 507, startPoint y: 296, endPoint x: 391, endPoint y: 299, distance: 115.5
click at [391, 299] on div "選擇商品 耐克斯染膏100ml 選擇商品 自購價 100 自購價 數量 1 數量 100" at bounding box center [457, 301] width 331 height 33
type input "6"
click at [718, 270] on div "Employee Picking Create 新增材料自購 連續新增自購 領料資訊 日期 [DATE] 選擇商品 金髮兒-縮毛矯正/膏狀2劑/2S 選擇商品…" at bounding box center [459, 299] width 705 height 531
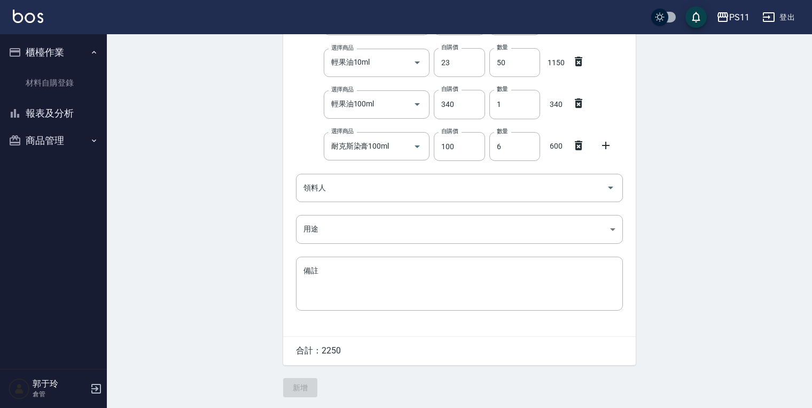
scroll to position [158, 0]
click at [335, 191] on input "領料人" at bounding box center [451, 187] width 301 height 19
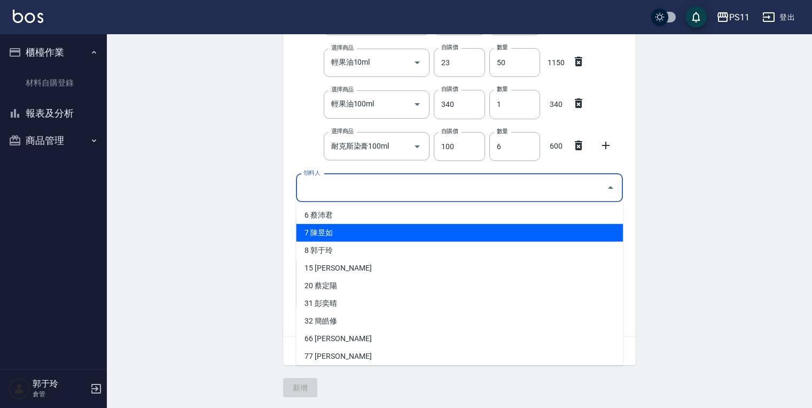
click at [340, 231] on li "7 陳昱如" at bounding box center [459, 233] width 327 height 18
type input "陳昱如"
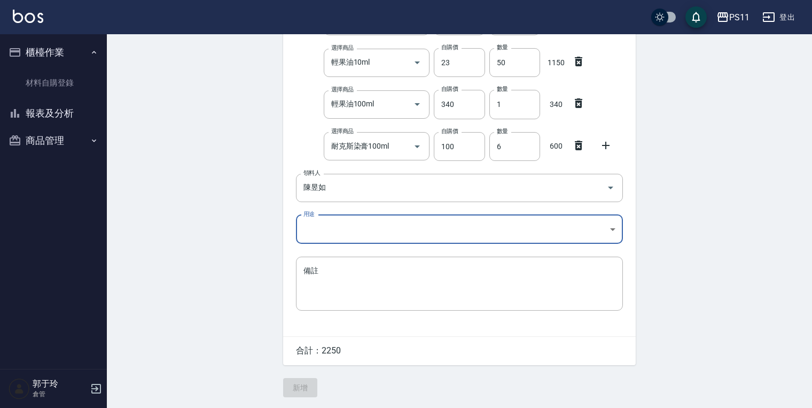
click at [325, 227] on body "PS11 登出 櫃檯作業 材料自購登錄 報表及分析 報表目錄 商品消耗明細 商品進銷貨報表 商品庫存表 商品庫存盤點表 商品管理 商品分類設定 商品列表 商品…" at bounding box center [406, 124] width 812 height 565
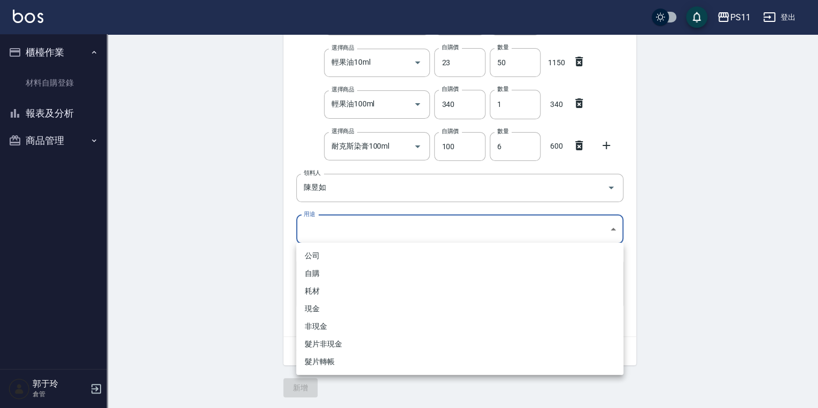
click at [331, 270] on li "自購" at bounding box center [459, 274] width 327 height 18
type input "自購"
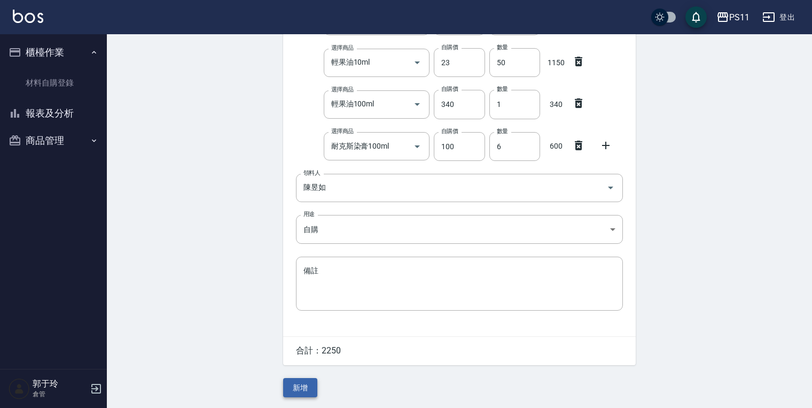
click at [302, 395] on button "新增" at bounding box center [300, 388] width 34 height 20
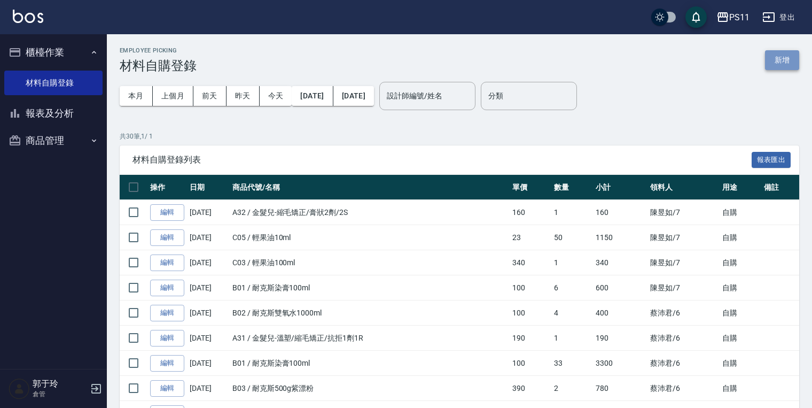
click at [782, 56] on button "新增" at bounding box center [782, 60] width 34 height 20
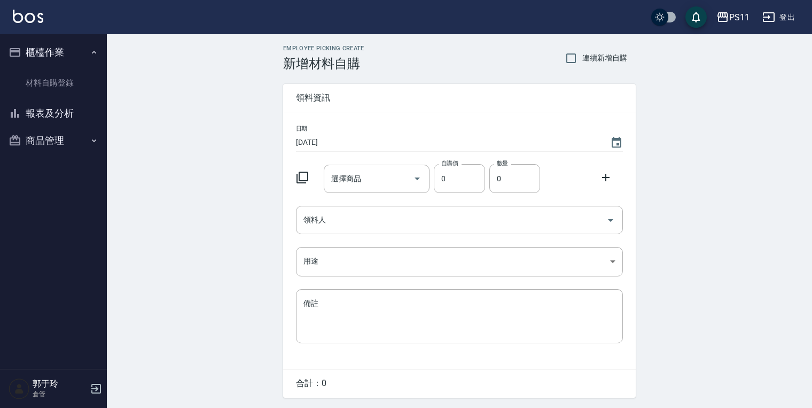
click at [306, 172] on icon at bounding box center [303, 178] width 12 height 12
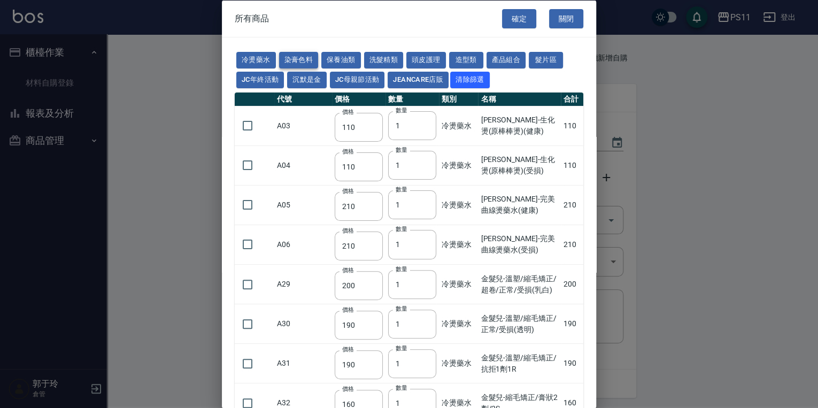
click at [308, 57] on button "染膏色料" at bounding box center [299, 60] width 40 height 17
type input "100"
type input "390"
type input "580"
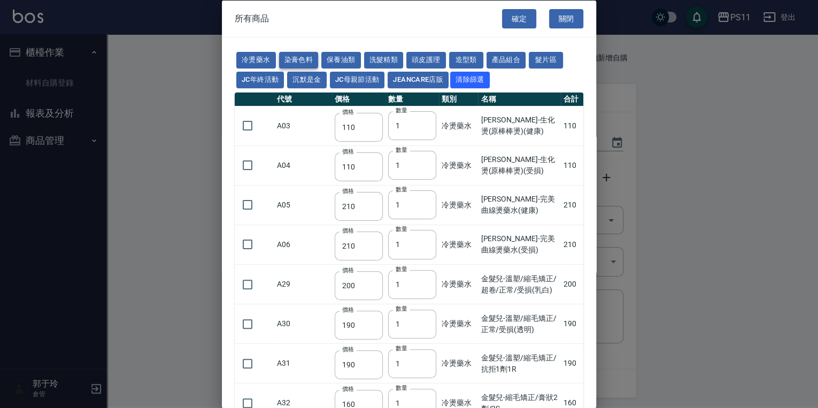
type input "105"
type input "406"
type input "105"
type input "102"
type input "137"
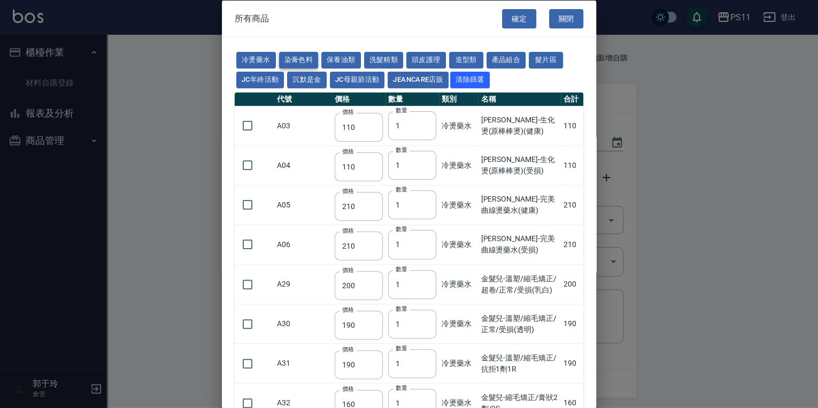
type input "110"
type input "133"
type input "186"
type input "133"
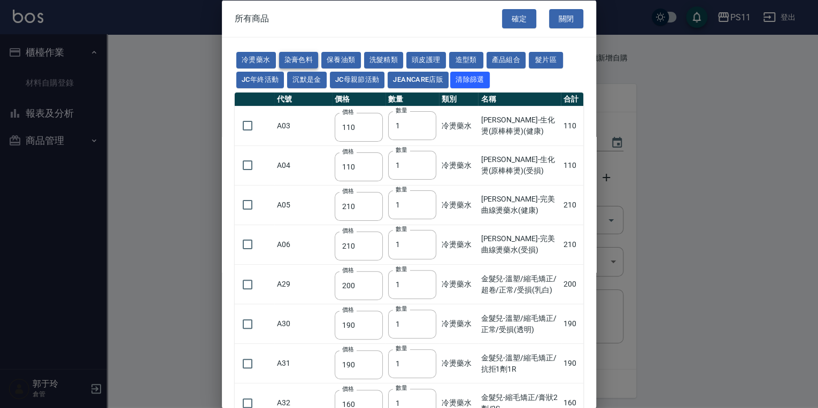
type input "450"
type input "350"
type input "112"
type input "1060"
type input "200"
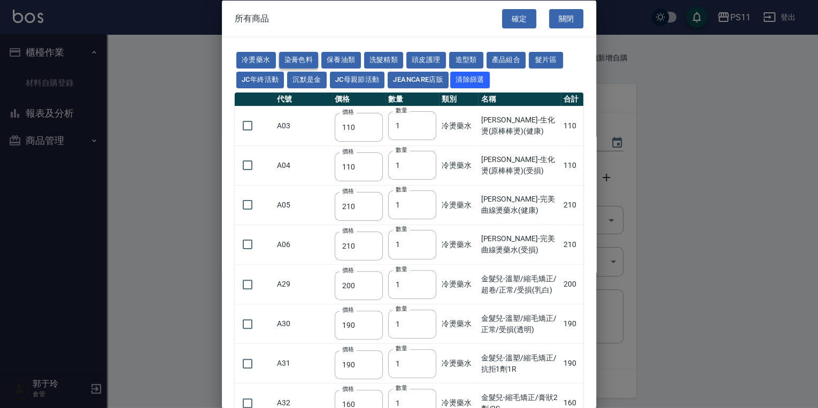
type input "250"
type input "350"
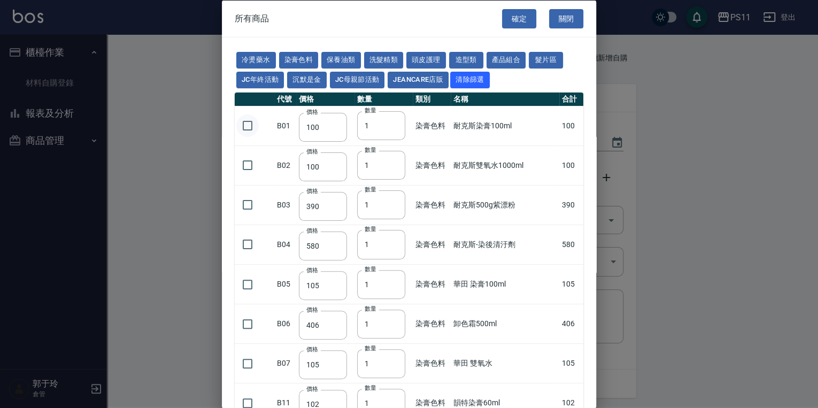
click at [245, 123] on input "checkbox" at bounding box center [247, 125] width 22 height 22
checkbox input "true"
click at [255, 162] on input "checkbox" at bounding box center [247, 165] width 22 height 22
checkbox input "true"
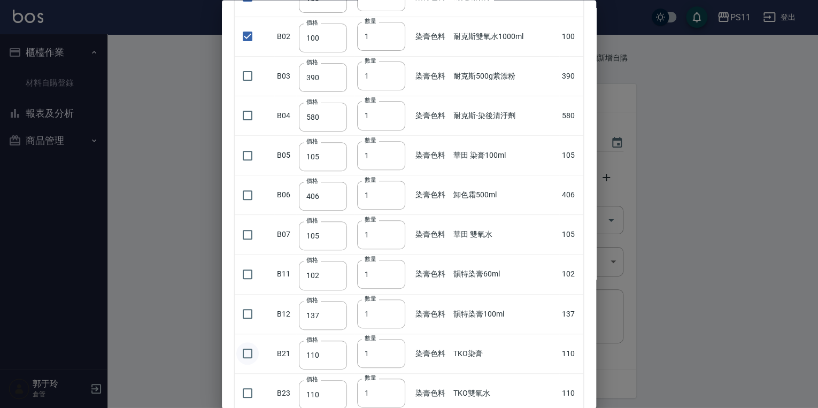
click at [248, 351] on input "checkbox" at bounding box center [247, 354] width 22 height 22
checkbox input "true"
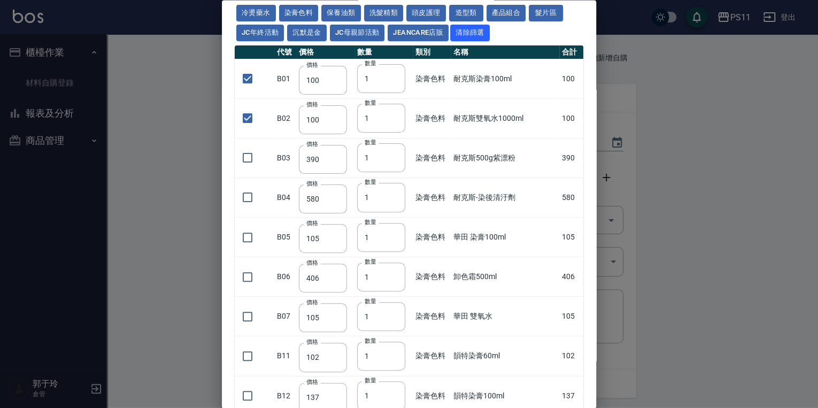
scroll to position [0, 0]
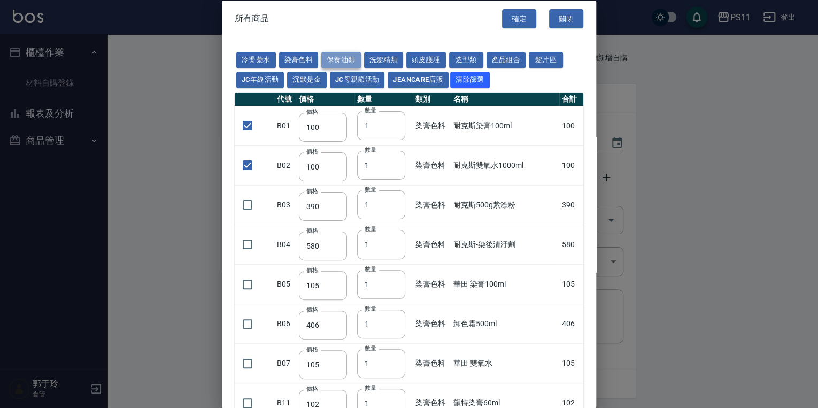
click at [348, 63] on button "保養油類" at bounding box center [341, 60] width 40 height 17
checkbox input "false"
type input "340"
checkbox input "false"
type input "53"
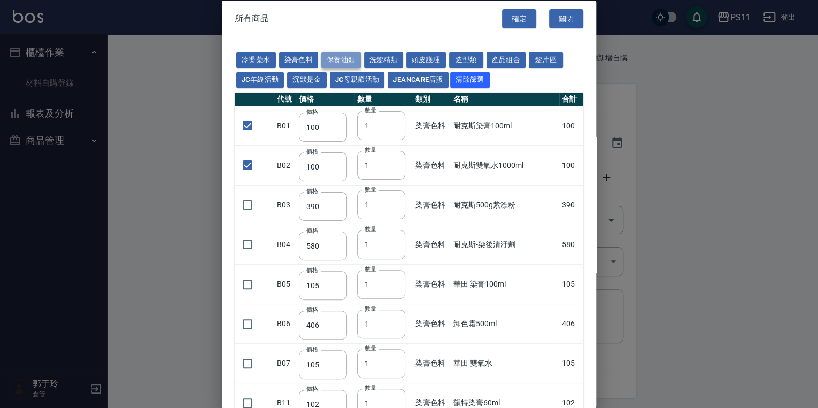
type input "340"
type input "53"
type input "23"
type input "2720"
type input "1040"
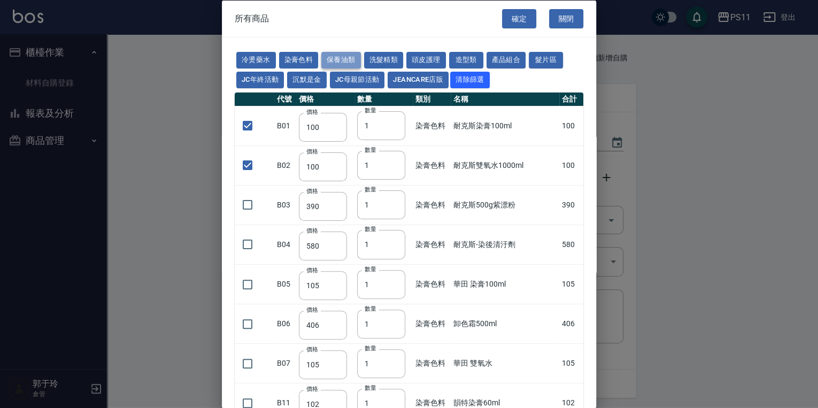
type input "1520"
type input "120"
checkbox input "false"
type input "1300"
type input "490"
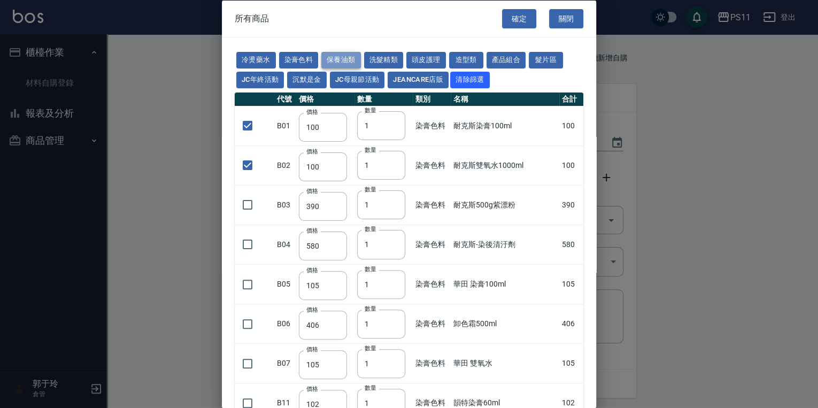
type input "600"
type input "800"
type input "1520"
type input "2000"
type input "270"
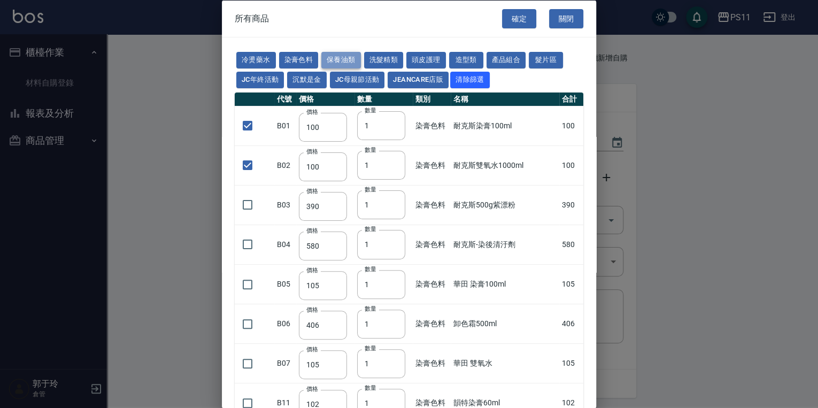
type input "60"
type input "500"
type input "800"
type input "700"
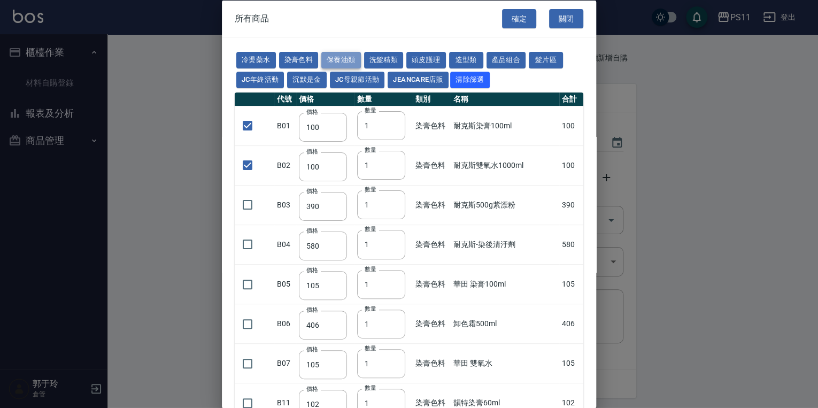
type input "350"
type input "272"
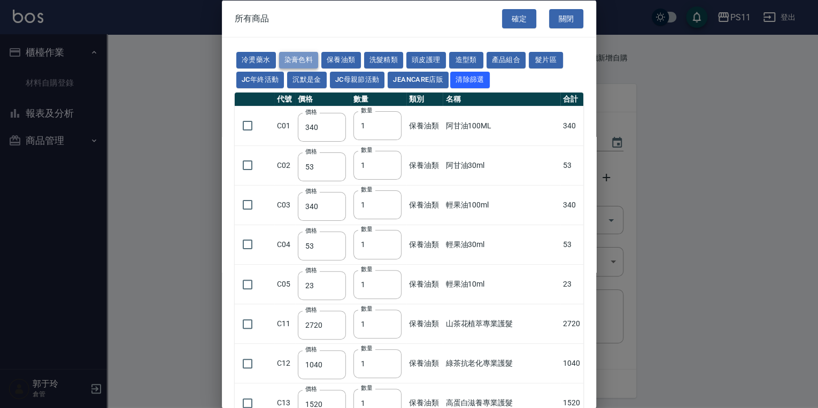
click at [306, 58] on button "染膏色料" at bounding box center [299, 60] width 40 height 17
checkbox input "true"
type input "100"
checkbox input "true"
type input "100"
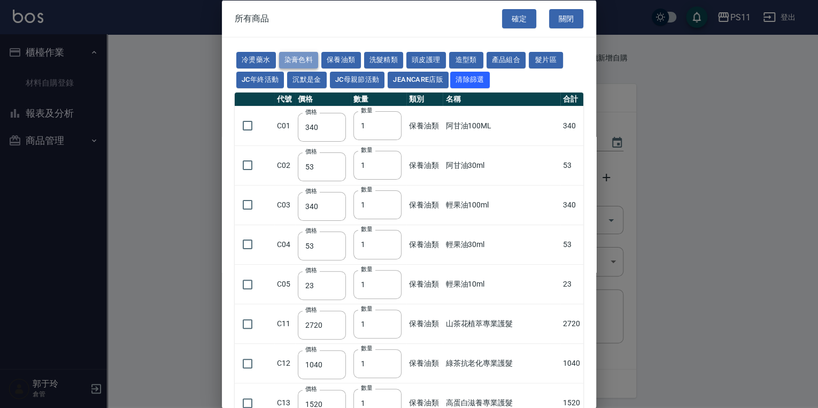
type input "390"
type input "580"
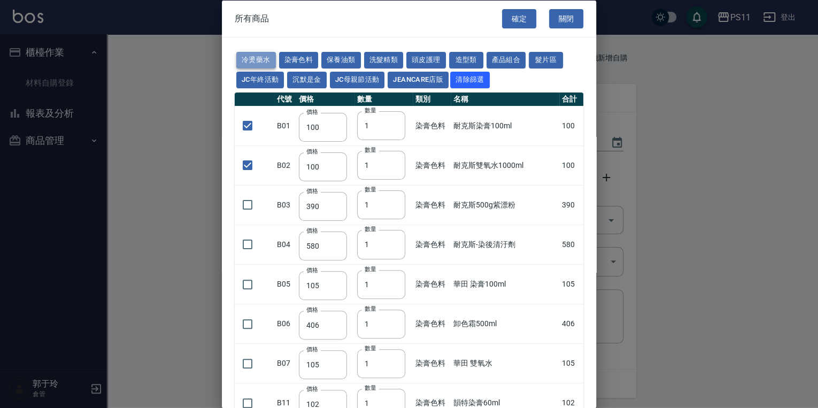
click at [259, 61] on button "冷燙藥水" at bounding box center [256, 60] width 40 height 17
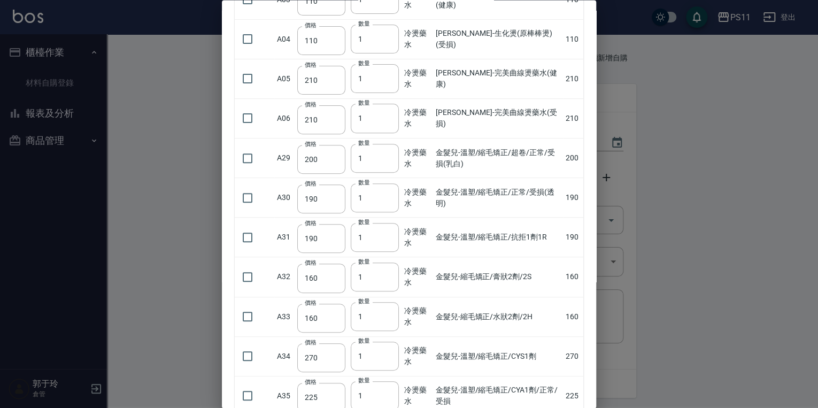
scroll to position [128, 0]
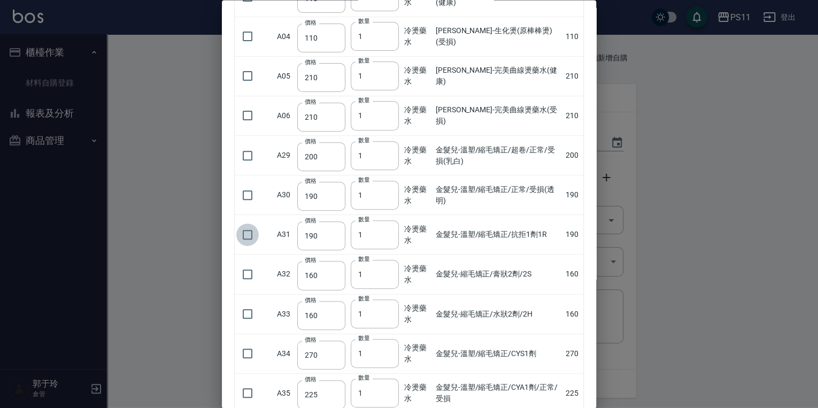
click at [256, 239] on input "checkbox" at bounding box center [247, 234] width 22 height 22
click at [255, 236] on input "checkbox" at bounding box center [247, 234] width 22 height 22
click at [245, 273] on input "checkbox" at bounding box center [247, 274] width 22 height 22
click at [254, 315] on input "checkbox" at bounding box center [247, 314] width 22 height 22
click at [245, 197] on input "checkbox" at bounding box center [247, 195] width 22 height 22
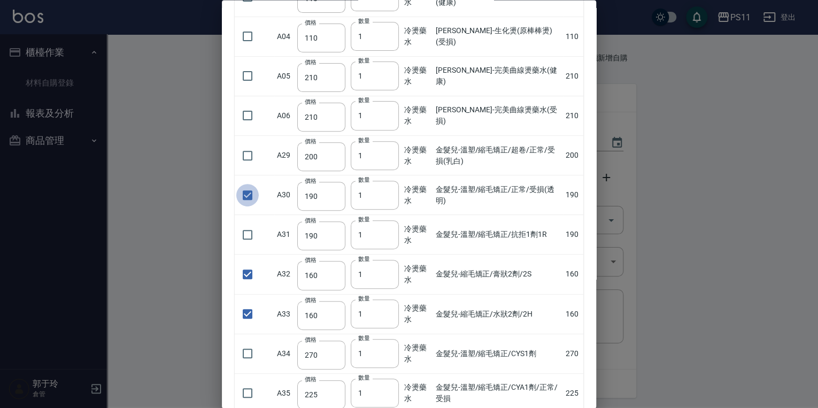
click at [245, 197] on input "checkbox" at bounding box center [247, 195] width 22 height 22
click at [251, 154] on input "checkbox" at bounding box center [247, 155] width 22 height 22
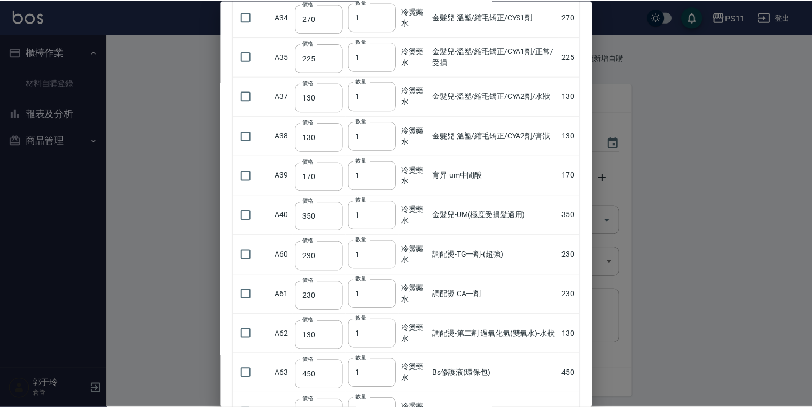
scroll to position [712, 0]
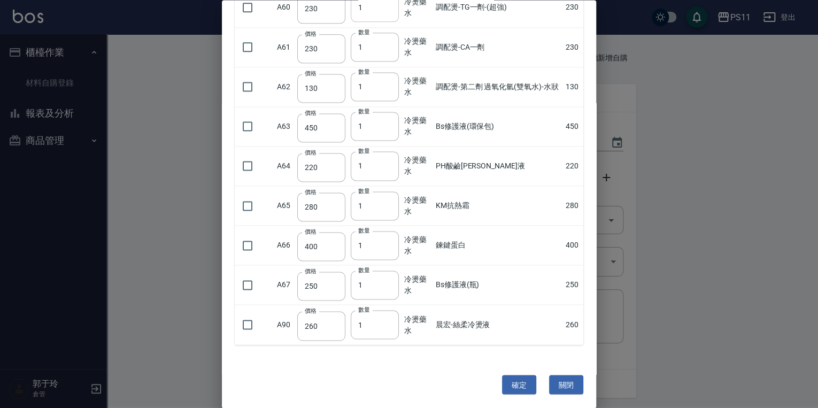
drag, startPoint x: 414, startPoint y: 257, endPoint x: 387, endPoint y: 323, distance: 71.3
drag, startPoint x: 250, startPoint y: 320, endPoint x: 278, endPoint y: 321, distance: 28.3
click at [253, 321] on input "checkbox" at bounding box center [247, 324] width 22 height 22
click at [515, 380] on button "確定" at bounding box center [519, 385] width 34 height 20
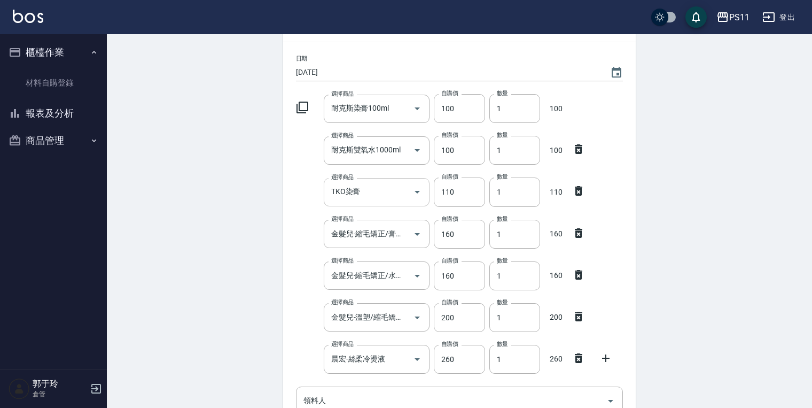
scroll to position [27, 0]
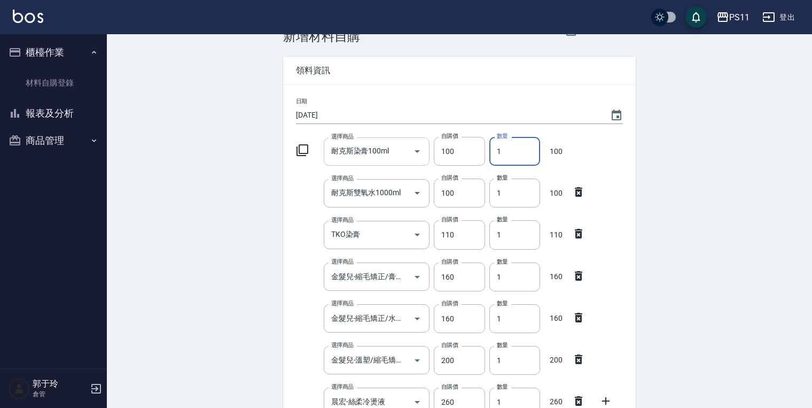
drag, startPoint x: 518, startPoint y: 144, endPoint x: 334, endPoint y: 145, distance: 184.4
click at [334, 145] on div "選擇商品 耐克斯染膏100ml 選擇商品 自購價 100 自購價 數量 1 數量 100" at bounding box center [457, 149] width 331 height 33
drag, startPoint x: 511, startPoint y: 164, endPoint x: 390, endPoint y: 97, distance: 138.2
click at [390, 97] on div "日期 [DATE] 選擇商品 耐克斯染膏100ml 選擇商品 自購價 100 自購價 數量 14 數量 1400 選擇商品 耐克斯雙氧水1000ml 選擇商品…" at bounding box center [459, 338] width 353 height 507
drag, startPoint x: 525, startPoint y: 238, endPoint x: 275, endPoint y: 203, distance: 252.6
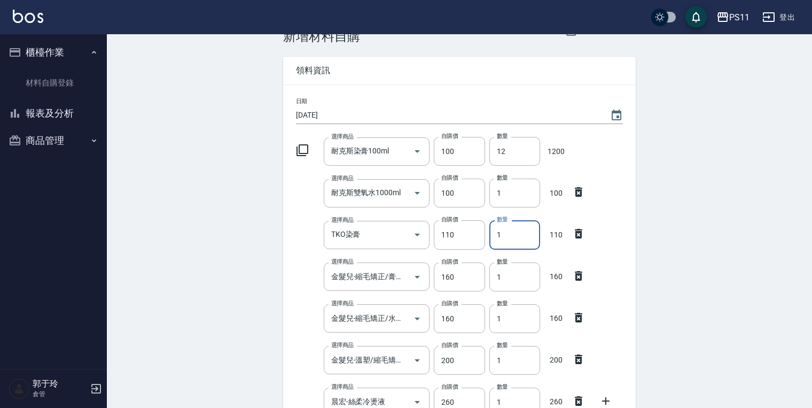
click at [273, 211] on div "Employee Picking Create 新增材料自購 連續新增自購 領料資訊 日期 [DATE] 選擇商品 耐克斯染膏100ml 選擇商品 自購價 1…" at bounding box center [460, 335] width 374 height 657
drag, startPoint x: 514, startPoint y: 190, endPoint x: 409, endPoint y: 176, distance: 106.3
click at [409, 176] on div "選擇商品 耐克斯雙氧水1000ml 選擇商品 自購價 100 自購價 數量 1 數量 100" at bounding box center [457, 190] width 331 height 33
click at [409, 176] on div "選擇商品 耐克斯雙氧水1000ml 選擇商品" at bounding box center [375, 191] width 111 height 33
drag, startPoint x: 515, startPoint y: 188, endPoint x: 407, endPoint y: 174, distance: 108.8
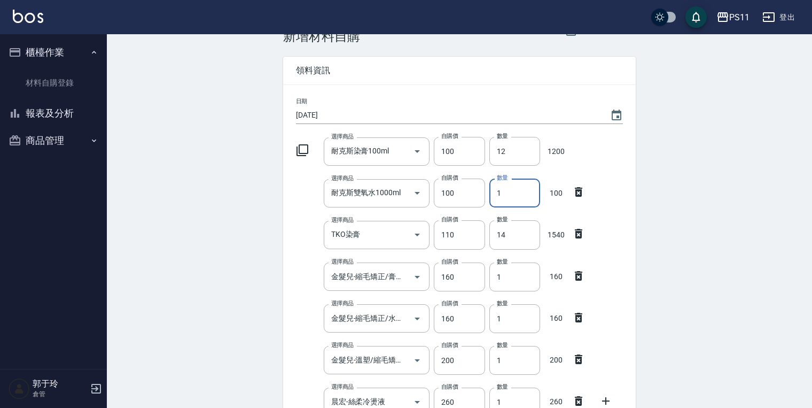
click at [407, 174] on div "選擇商品 耐克斯雙氧水1000ml 選擇商品 自購價 100 自購價 數量 1 數量 100" at bounding box center [457, 190] width 331 height 33
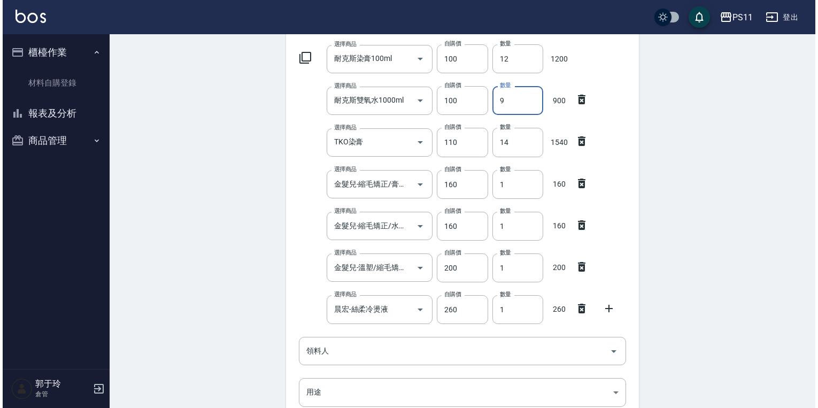
scroll to position [113, 0]
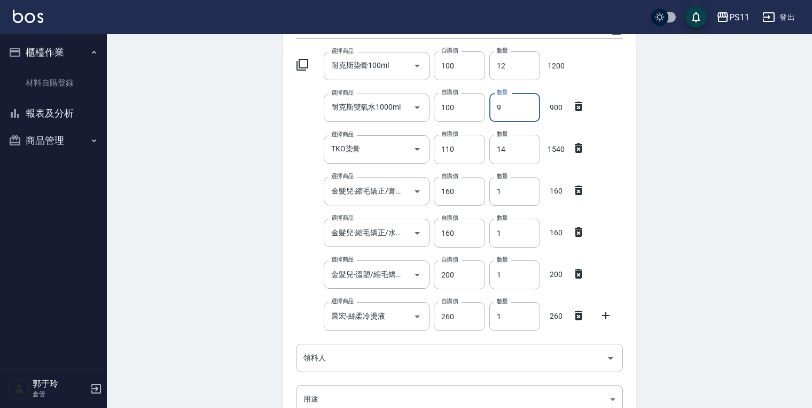
click at [302, 63] on icon at bounding box center [302, 64] width 13 height 13
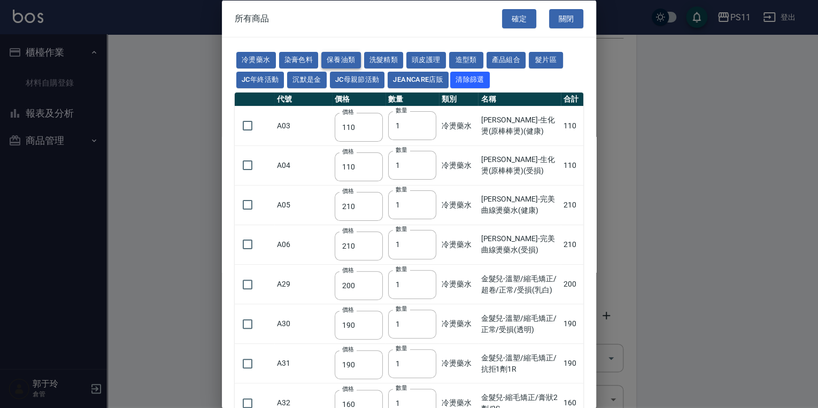
click at [351, 52] on button "保養油類" at bounding box center [341, 60] width 40 height 17
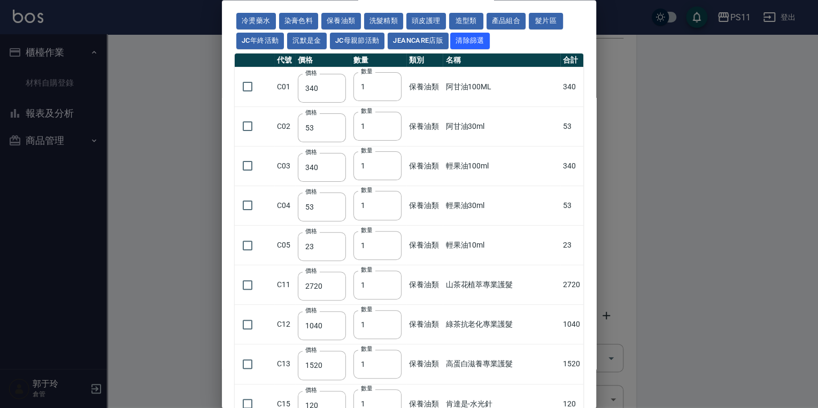
scroll to position [86, 0]
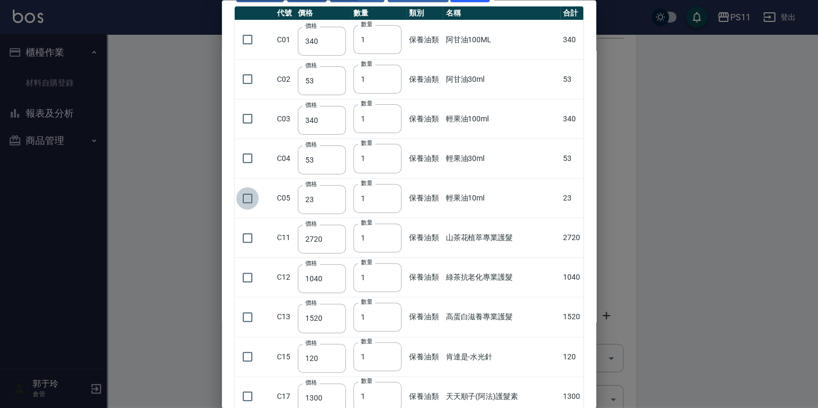
drag, startPoint x: 254, startPoint y: 191, endPoint x: 348, endPoint y: 203, distance: 95.3
click at [254, 192] on input "checkbox" at bounding box center [247, 198] width 22 height 22
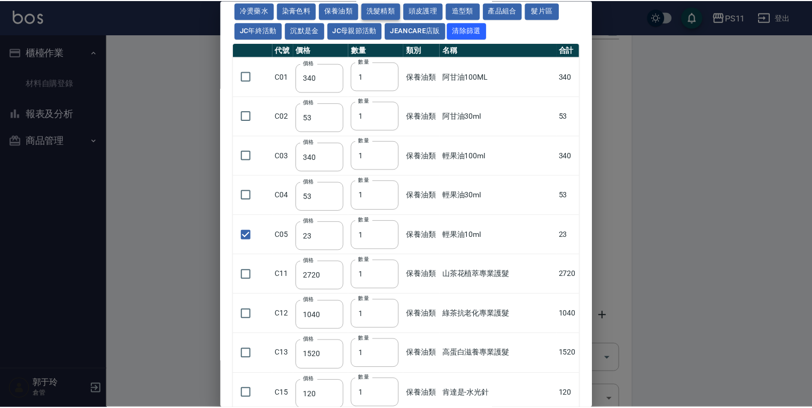
scroll to position [0, 0]
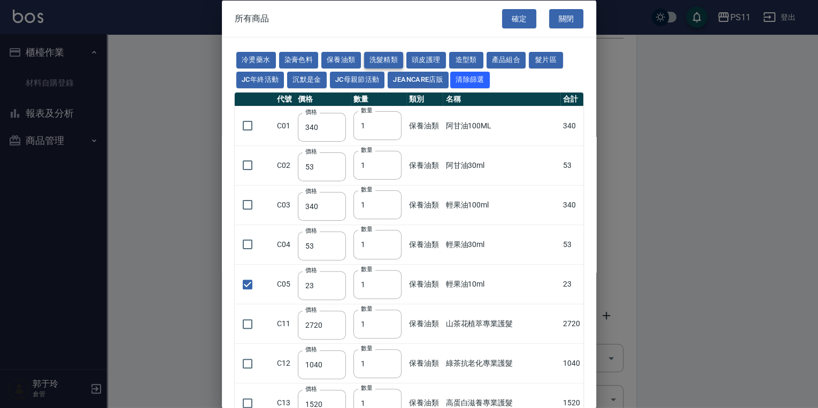
drag, startPoint x: 475, startPoint y: 216, endPoint x: 370, endPoint y: 53, distance: 193.3
click at [513, 20] on button "確定" at bounding box center [519, 19] width 34 height 20
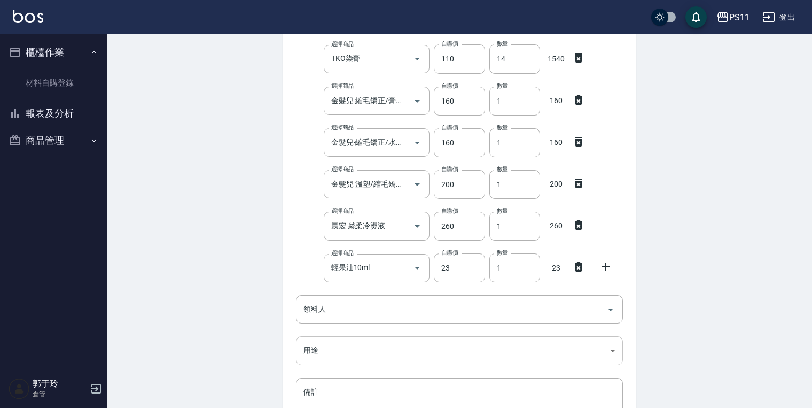
scroll to position [325, 0]
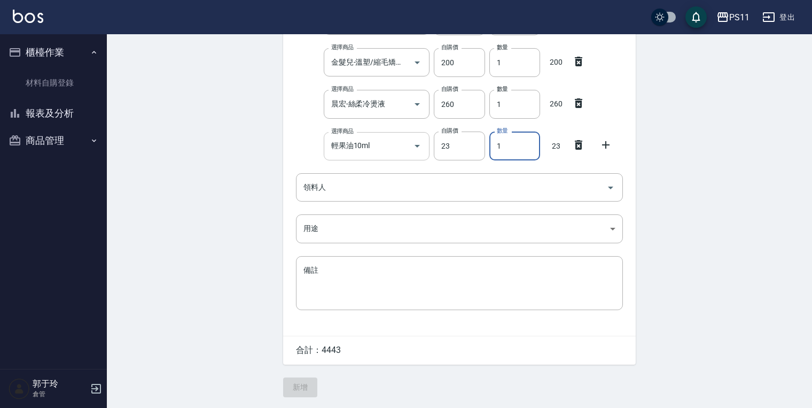
drag, startPoint x: 512, startPoint y: 145, endPoint x: 356, endPoint y: 131, distance: 156.6
click at [356, 131] on div "選擇商品 輕果油10ml 選擇商品 自購價 23 自購價 數量 1 數量 23" at bounding box center [457, 143] width 331 height 33
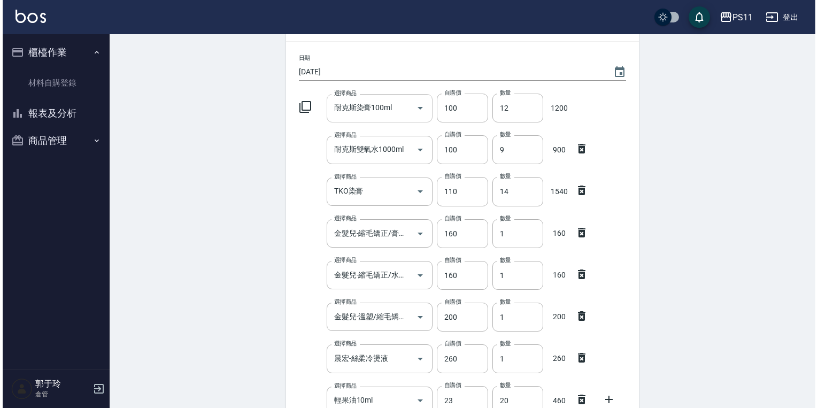
scroll to position [69, 0]
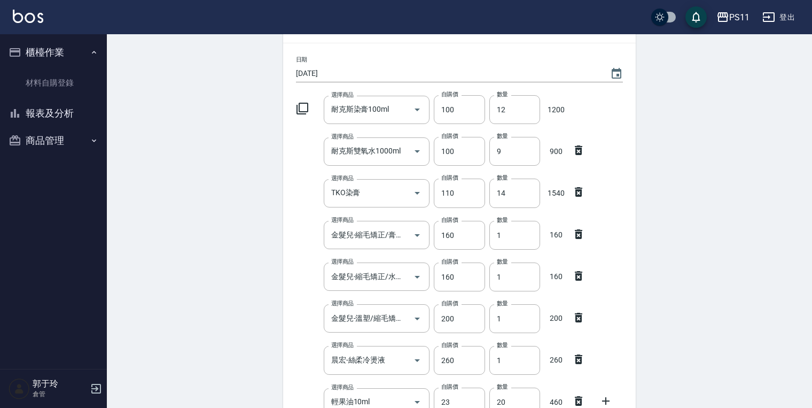
click at [299, 105] on icon at bounding box center [303, 109] width 12 height 12
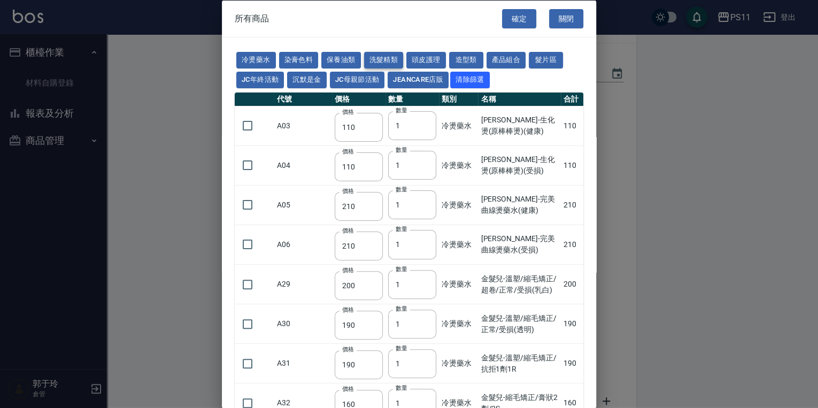
click at [374, 55] on button "洗髮精類" at bounding box center [384, 60] width 40 height 17
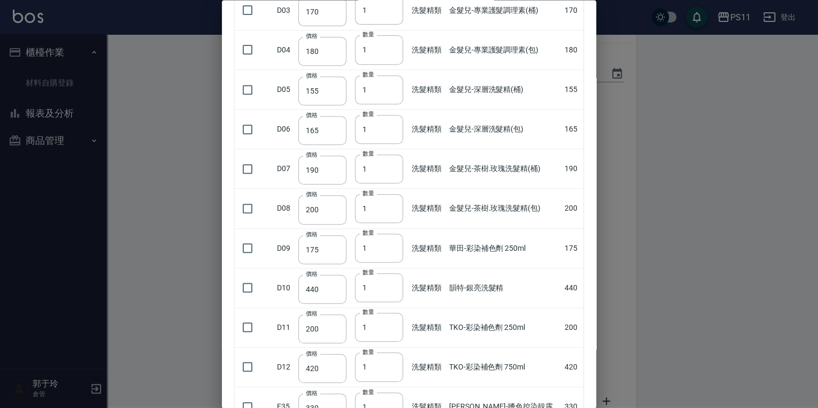
scroll to position [192, 0]
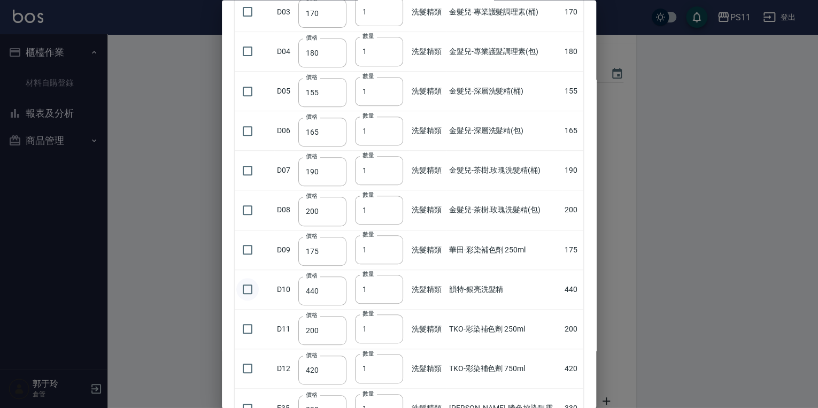
click at [251, 289] on input "checkbox" at bounding box center [247, 289] width 22 height 22
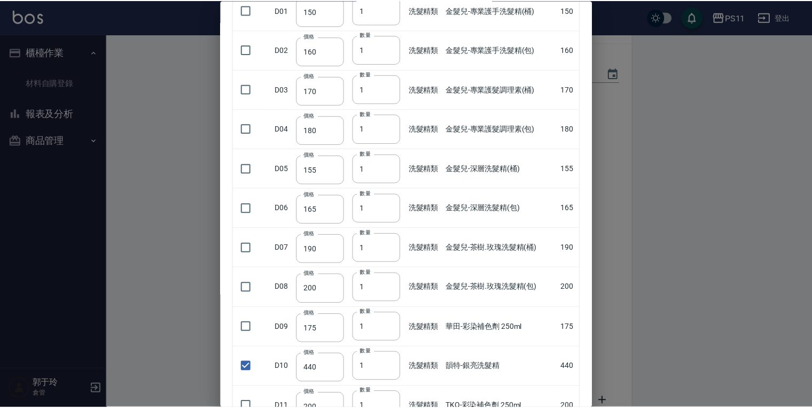
scroll to position [0, 0]
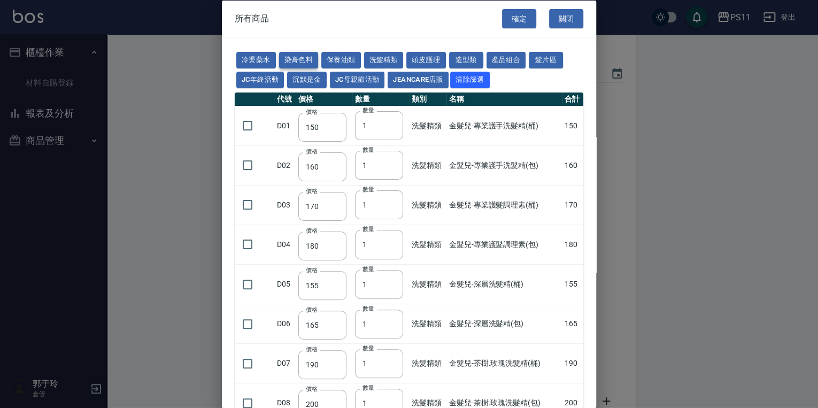
drag, startPoint x: 481, startPoint y: 297, endPoint x: 286, endPoint y: 63, distance: 304.7
click at [519, 19] on button "確定" at bounding box center [519, 19] width 34 height 20
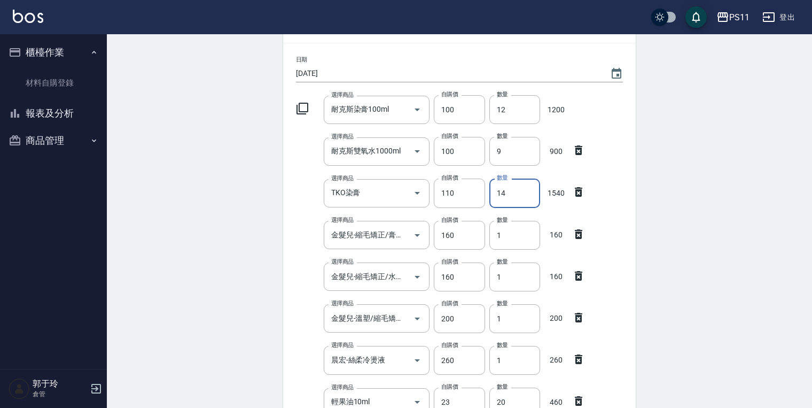
drag, startPoint x: 525, startPoint y: 199, endPoint x: 421, endPoint y: 168, distance: 108.1
click at [421, 168] on div "日期 [DATE] 選擇商品 耐克斯染膏100ml 選擇商品 自購價 100 自購價 數量 12 數量 1200 選擇商品 耐克斯雙氧水1000ml 選擇商品…" at bounding box center [459, 338] width 353 height 591
drag, startPoint x: 499, startPoint y: 193, endPoint x: 445, endPoint y: 188, distance: 54.8
click at [445, 188] on div "選擇商品 TKO染膏 選擇商品 自購價 110 自購價 數量 0 數量" at bounding box center [457, 190] width 331 height 33
click at [721, 200] on div "Employee Picking Create 新增材料自購 連續新增自購 領料資訊 日期 [DATE] 選擇商品 耐克斯染膏100ml 選擇商品 自購價 1…" at bounding box center [459, 335] width 705 height 740
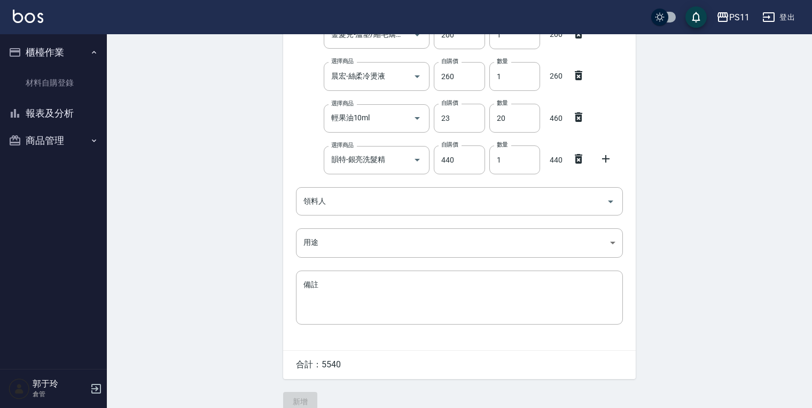
scroll to position [368, 0]
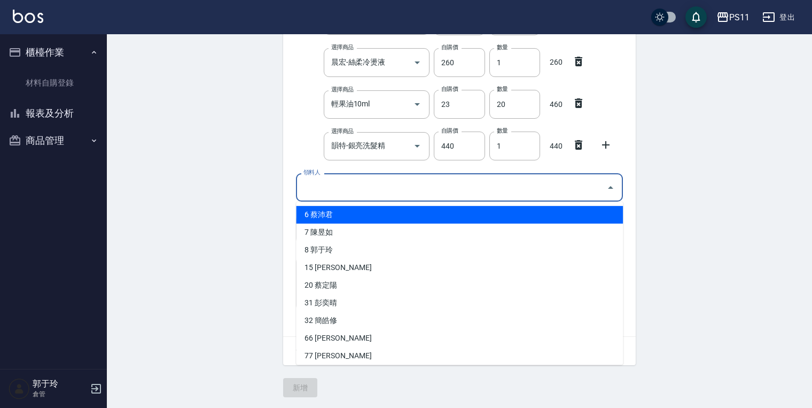
click at [372, 187] on input "領料人" at bounding box center [451, 187] width 301 height 19
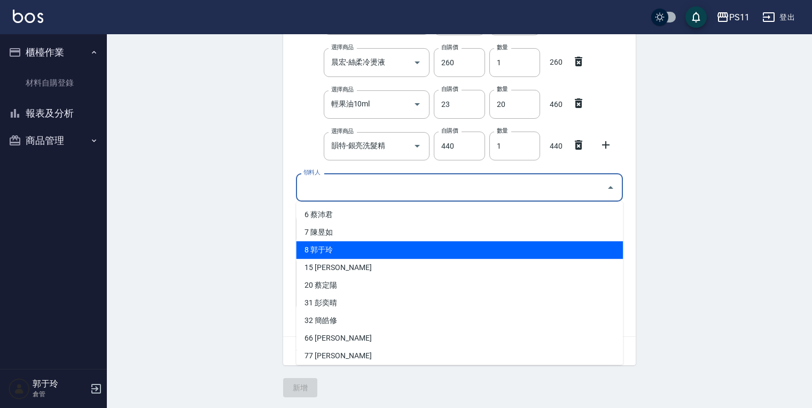
click at [359, 244] on li "8 郭于玲" at bounding box center [459, 250] width 327 height 18
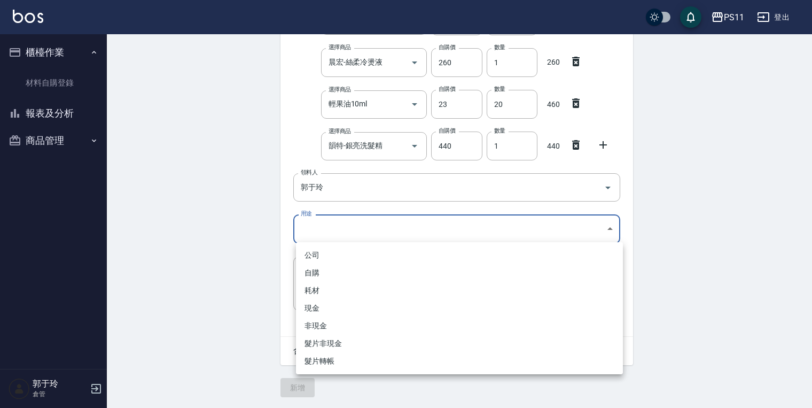
drag, startPoint x: 340, startPoint y: 225, endPoint x: 329, endPoint y: 242, distance: 19.7
click at [340, 226] on body "PS11 登出 櫃檯作業 材料自購登錄 報表及分析 報表目錄 商品消耗明細 商品進銷貨報表 商品庫存表 商品庫存盤點表 商品管理 商品分類設定 商品列表 商品…" at bounding box center [406, 20] width 812 height 774
click at [320, 270] on li "自購" at bounding box center [459, 273] width 327 height 18
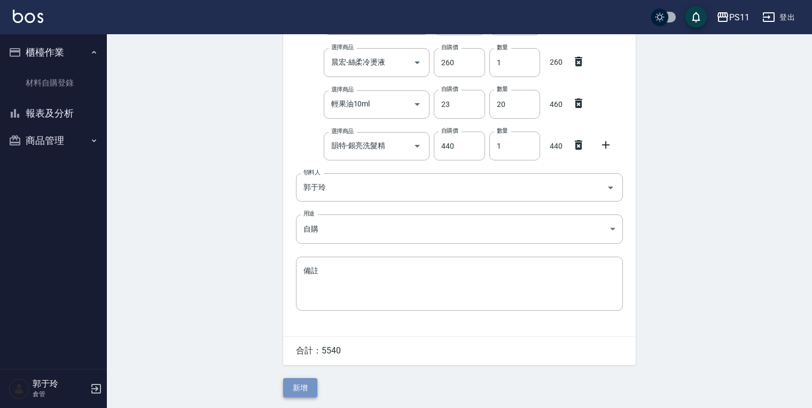
click at [293, 382] on button "新增" at bounding box center [300, 388] width 34 height 20
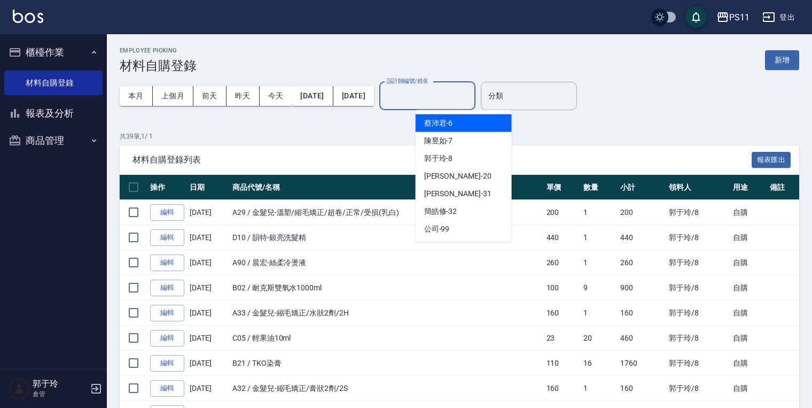
click at [465, 92] on input "設計師編號/姓名" at bounding box center [427, 96] width 87 height 19
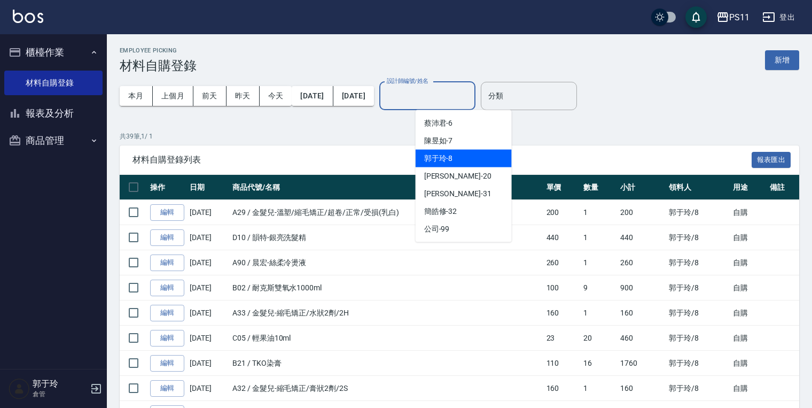
click at [447, 154] on span "[PERSON_NAME]-8" at bounding box center [438, 158] width 29 height 11
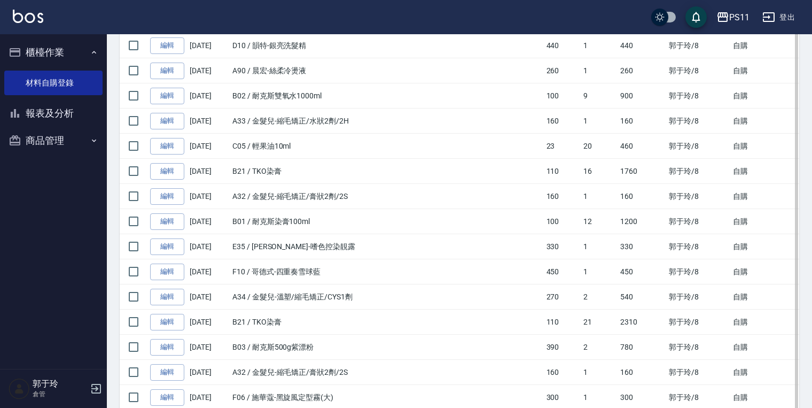
scroll to position [323, 0]
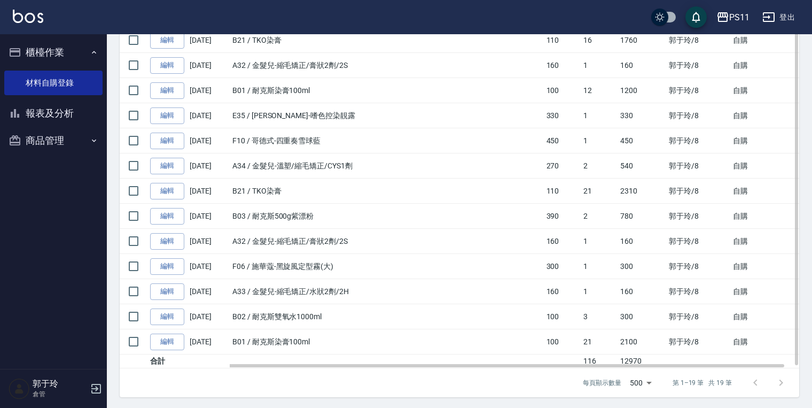
drag, startPoint x: 653, startPoint y: 122, endPoint x: 591, endPoint y: 332, distance: 219.3
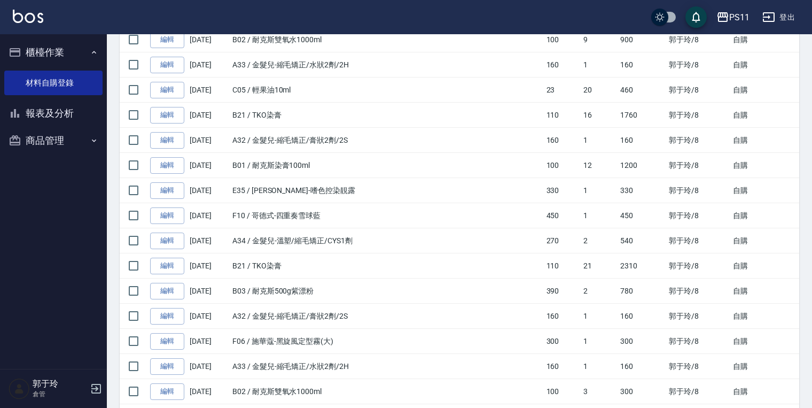
scroll to position [0, 0]
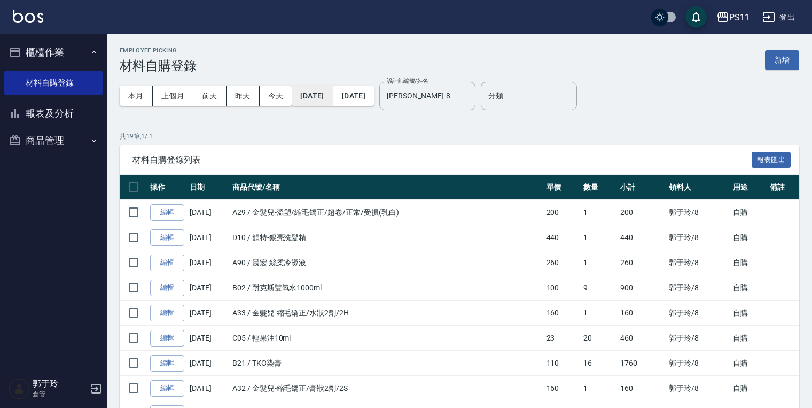
click at [323, 93] on button "[DATE]" at bounding box center [312, 96] width 41 height 20
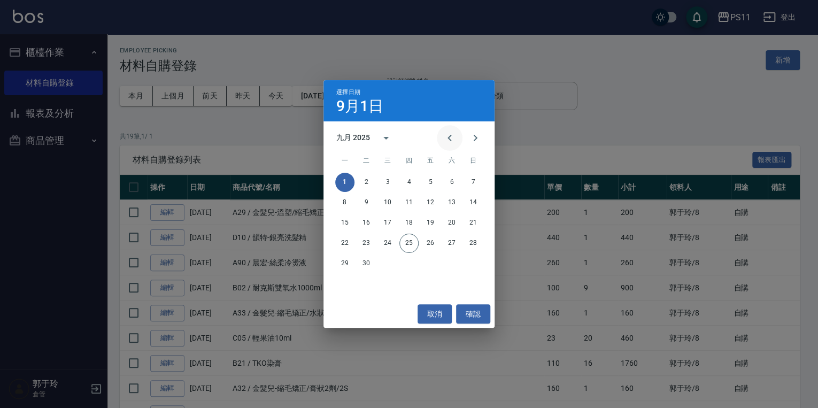
click at [451, 133] on icon "Previous month" at bounding box center [449, 137] width 13 height 13
click at [432, 177] on button "1" at bounding box center [430, 182] width 19 height 19
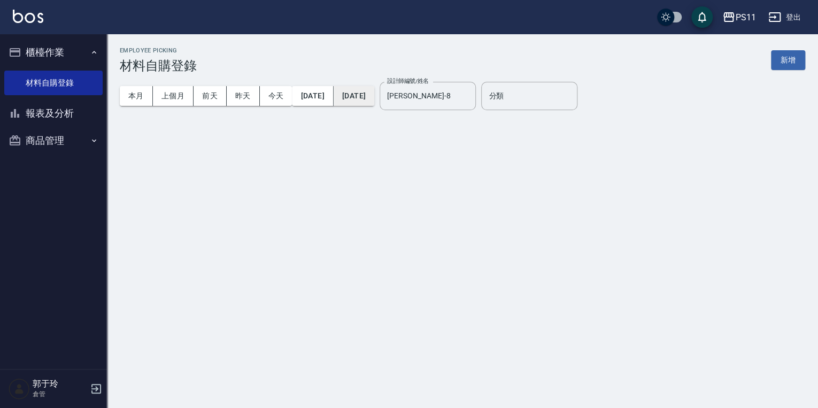
click at [374, 92] on button "[DATE]" at bounding box center [353, 96] width 41 height 20
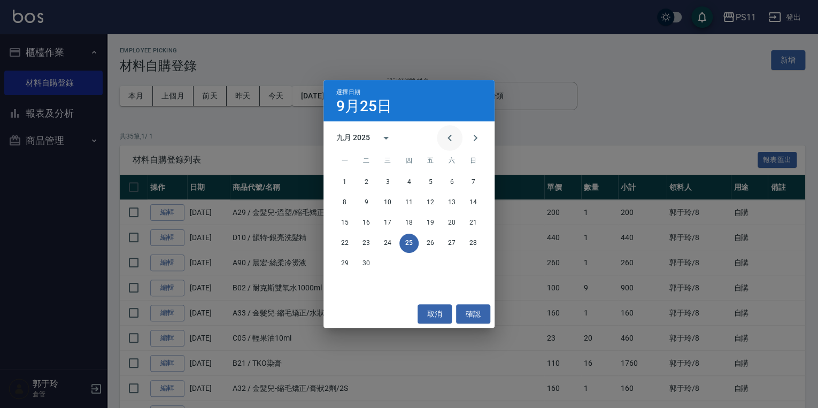
click at [459, 132] on button "Previous month" at bounding box center [450, 138] width 26 height 26
click at [470, 267] on button "31" at bounding box center [472, 263] width 19 height 19
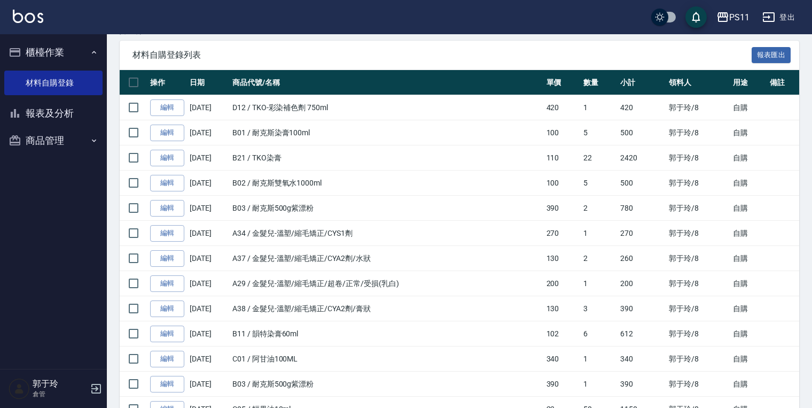
scroll to position [247, 0]
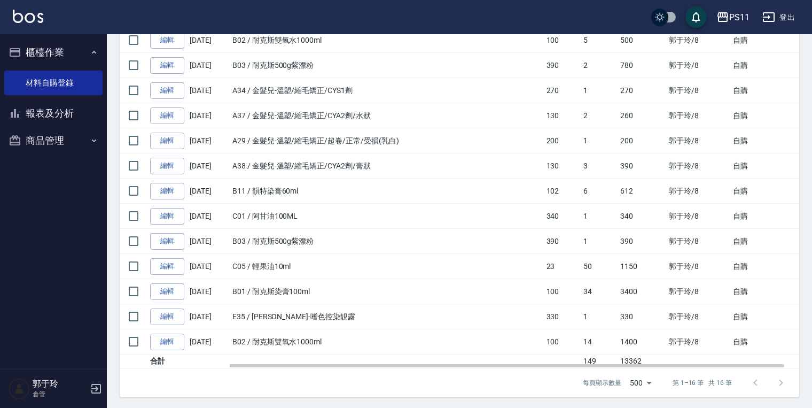
drag, startPoint x: 627, startPoint y: 113, endPoint x: 558, endPoint y: 310, distance: 208.4
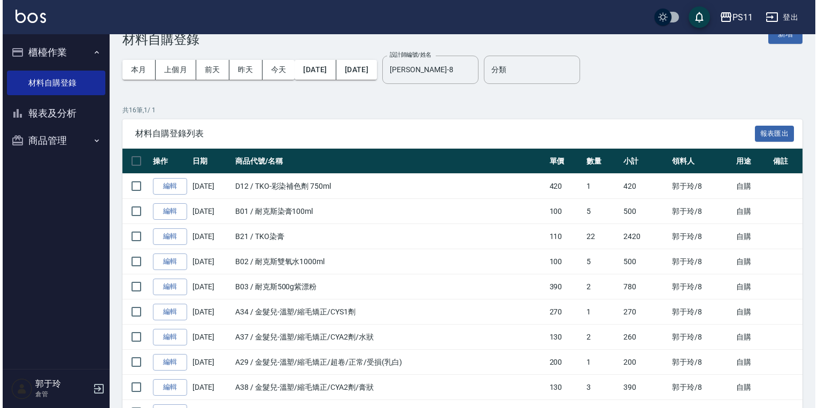
scroll to position [0, 0]
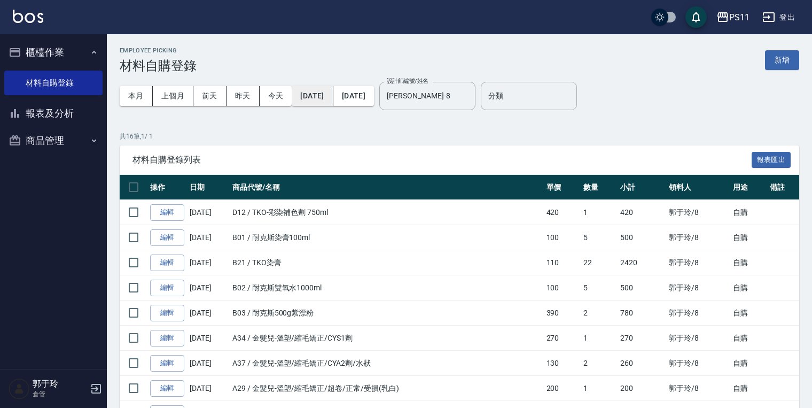
click at [333, 94] on button "[DATE]" at bounding box center [312, 96] width 41 height 20
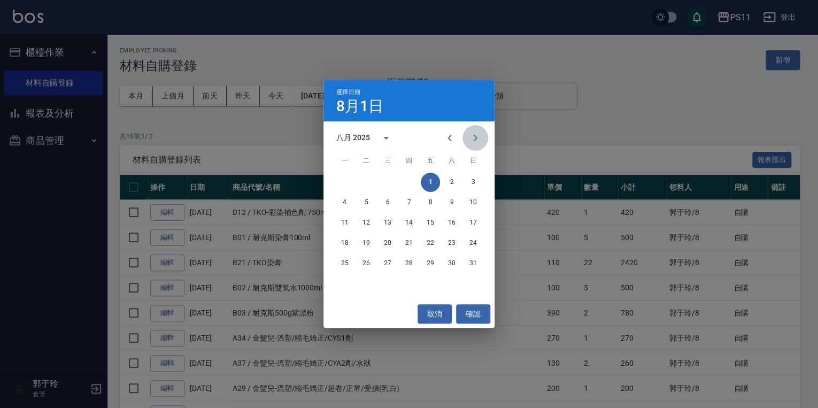
click at [477, 135] on icon "Next month" at bounding box center [475, 137] width 13 height 13
click at [341, 177] on button "1" at bounding box center [344, 182] width 19 height 19
click at [340, 177] on button "1" at bounding box center [344, 182] width 19 height 19
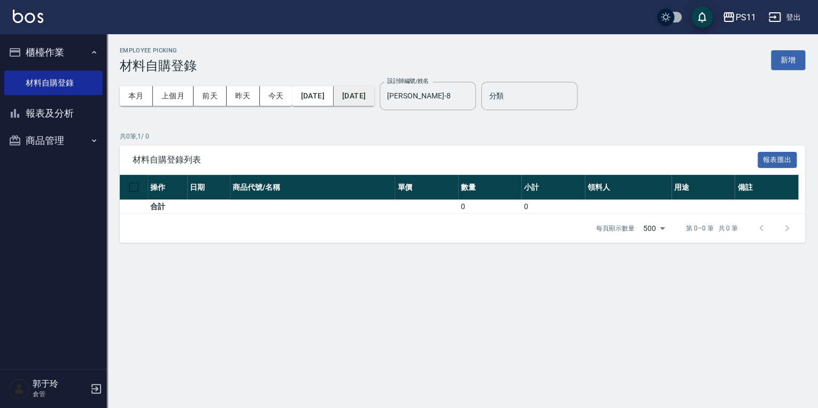
click at [374, 97] on button "[DATE]" at bounding box center [353, 96] width 41 height 20
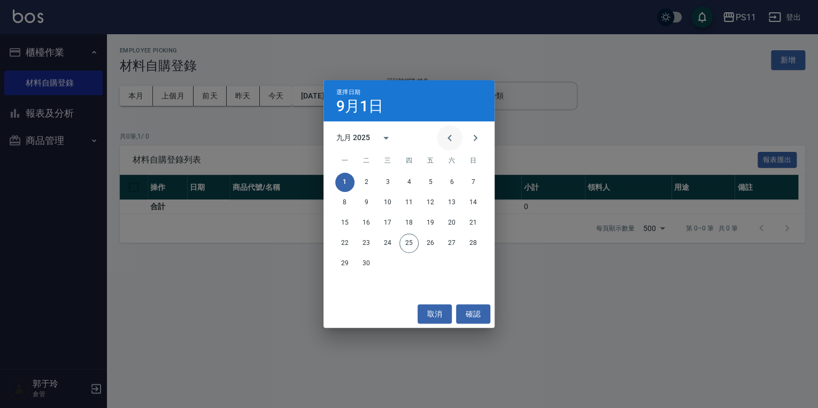
click at [445, 141] on icon "Previous month" at bounding box center [449, 137] width 13 height 13
click at [422, 180] on button "1" at bounding box center [430, 182] width 19 height 19
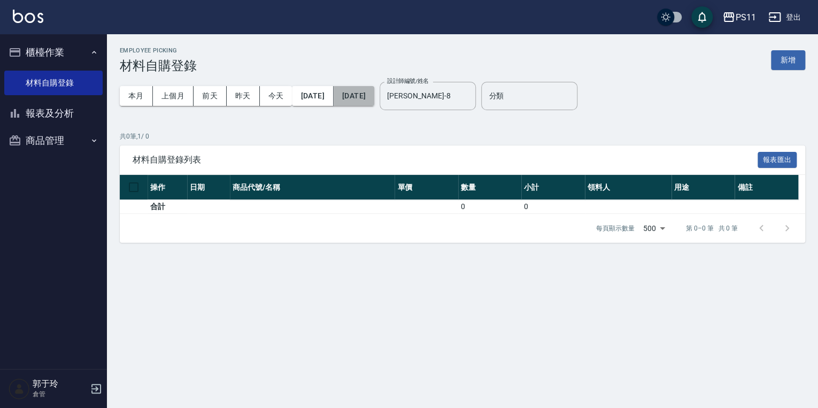
click at [374, 98] on button "[DATE]" at bounding box center [353, 96] width 41 height 20
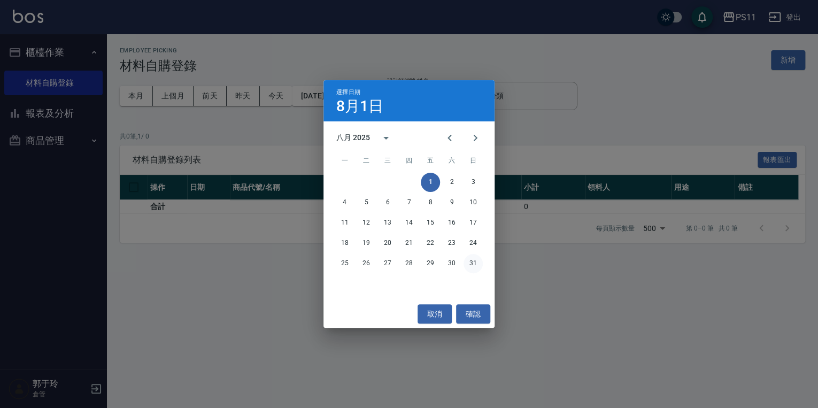
click at [479, 261] on button "31" at bounding box center [472, 263] width 19 height 19
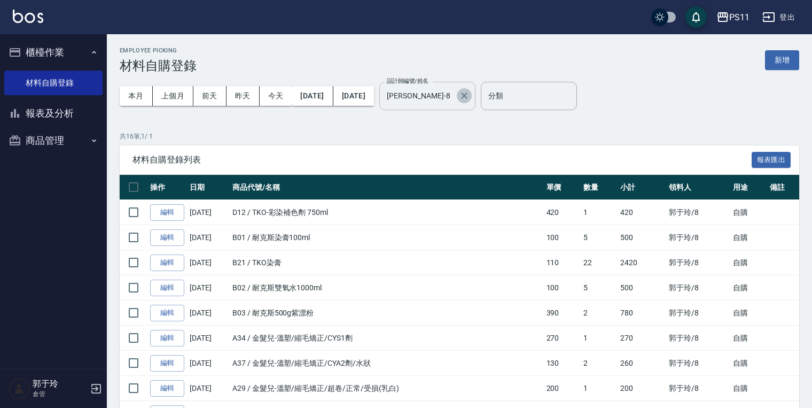
click at [470, 95] on icon "Clear" at bounding box center [464, 95] width 11 height 11
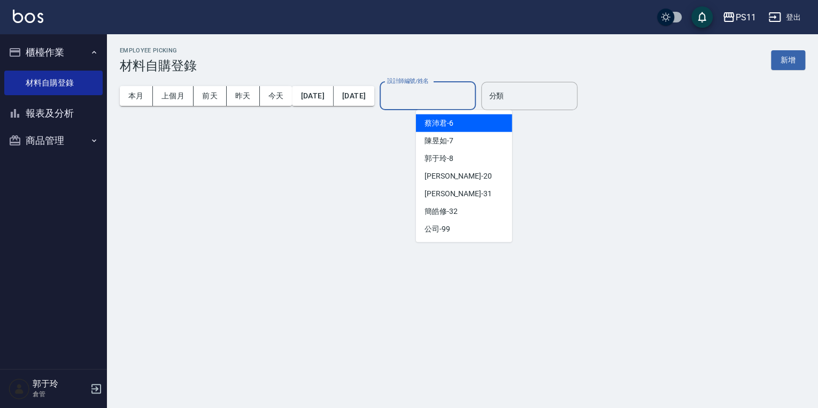
click at [471, 95] on input "設計師編號/姓名" at bounding box center [427, 96] width 87 height 19
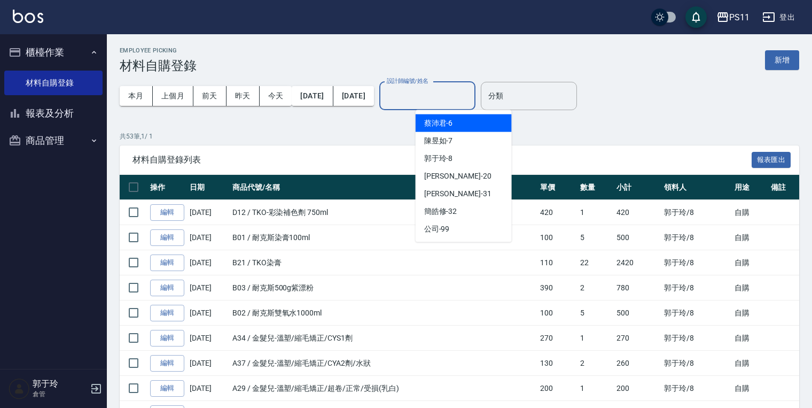
click at [482, 125] on div "[PERSON_NAME]6" at bounding box center [464, 123] width 96 height 18
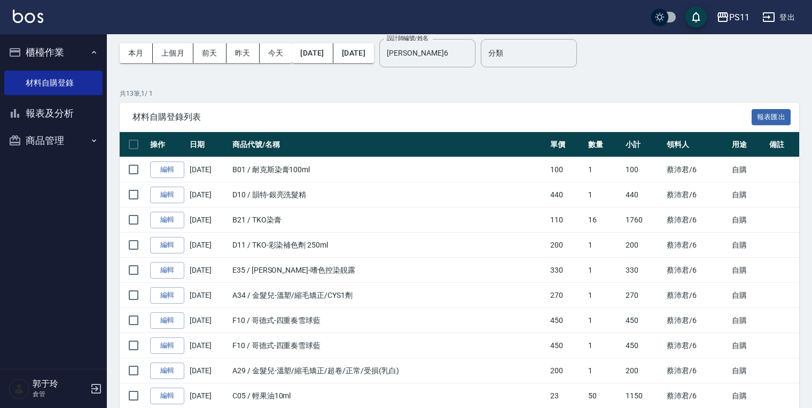
scroll to position [173, 0]
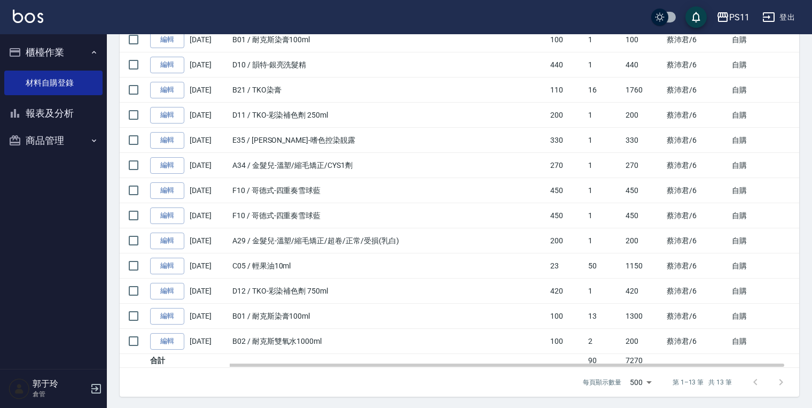
drag, startPoint x: 651, startPoint y: 100, endPoint x: 644, endPoint y: 268, distance: 167.9
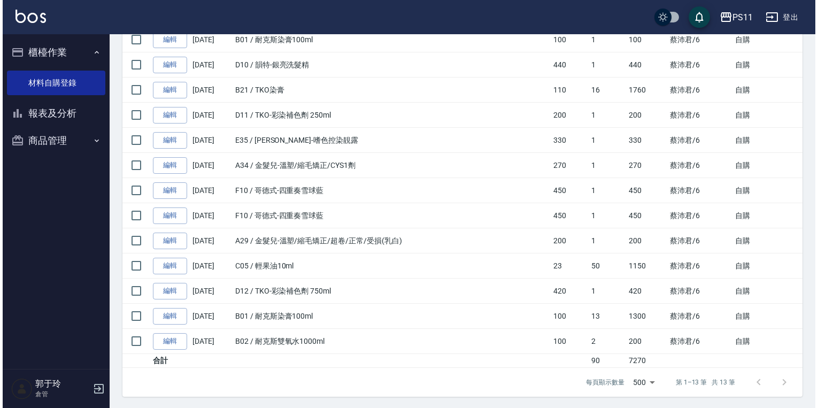
scroll to position [0, 0]
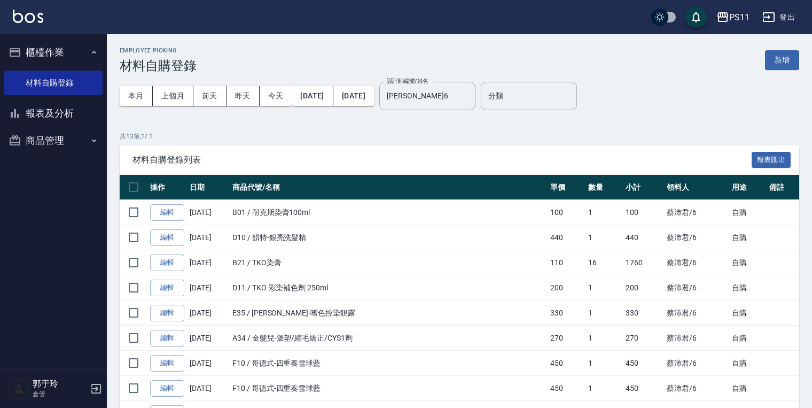
click at [632, 109] on div "本月 上個月 [DATE] [DATE] [DATE] [DATE] [DATE] 設計師編號/姓名 [PERSON_NAME]6 設計師編號/姓名 分類 分類" at bounding box center [460, 95] width 680 height 45
click at [333, 97] on button "[DATE]" at bounding box center [312, 96] width 41 height 20
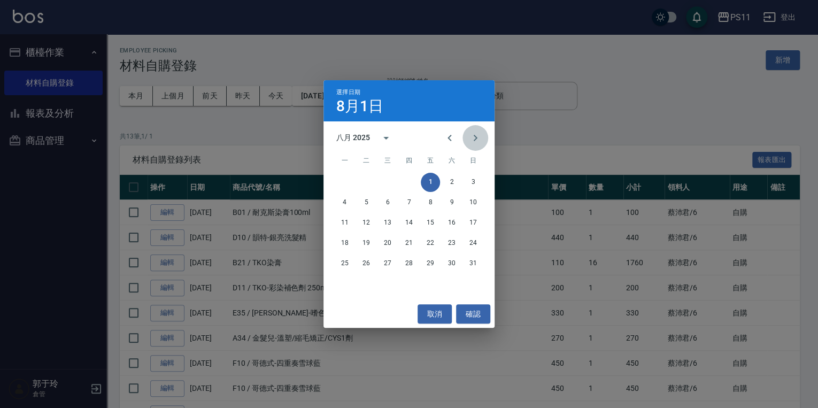
click at [475, 139] on icon "Next month" at bounding box center [475, 137] width 13 height 13
click at [343, 180] on button "1" at bounding box center [344, 182] width 19 height 19
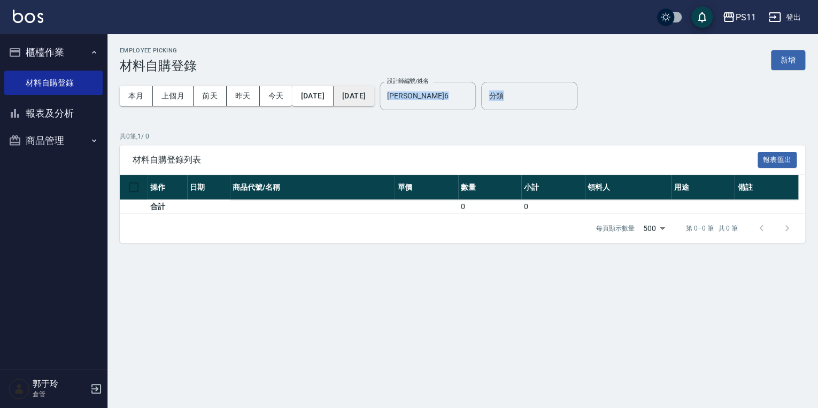
click at [374, 91] on button "[DATE]" at bounding box center [353, 96] width 41 height 20
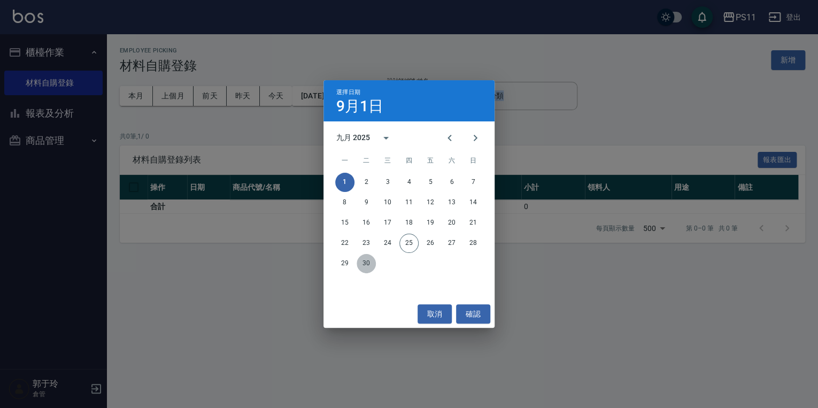
click at [373, 257] on button "30" at bounding box center [365, 263] width 19 height 19
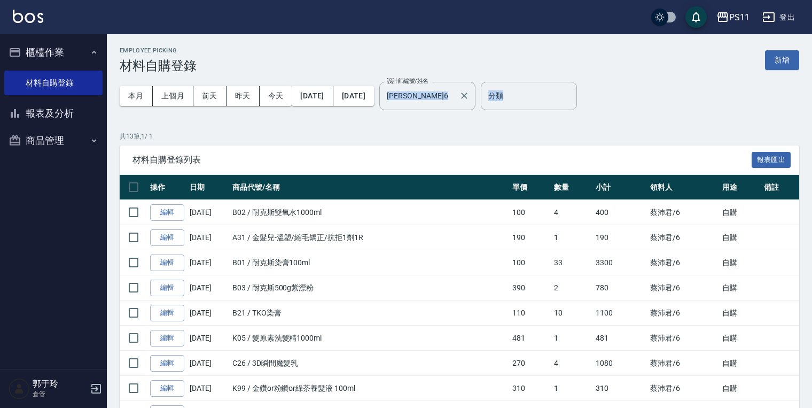
click at [429, 84] on label "設計師編號/姓名" at bounding box center [408, 81] width 42 height 8
click at [455, 87] on input "[PERSON_NAME]6" at bounding box center [419, 96] width 71 height 19
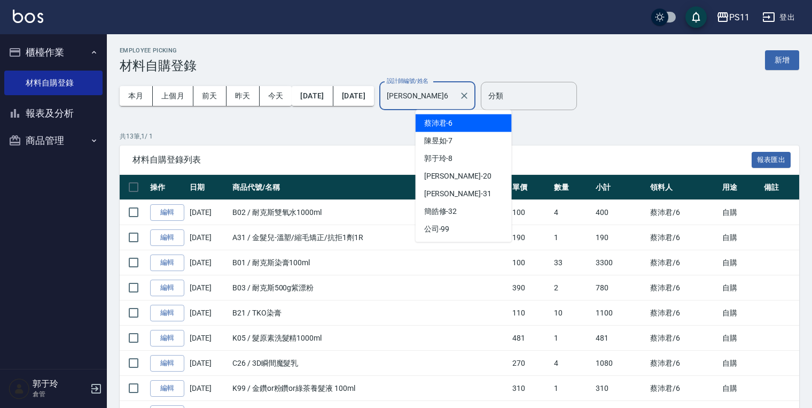
click at [455, 94] on input "[PERSON_NAME]6" at bounding box center [419, 96] width 71 height 19
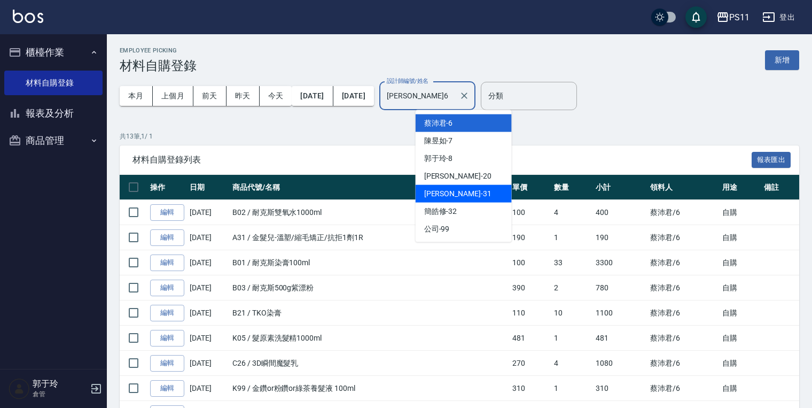
click at [462, 191] on div "[PERSON_NAME]-31" at bounding box center [464, 194] width 96 height 18
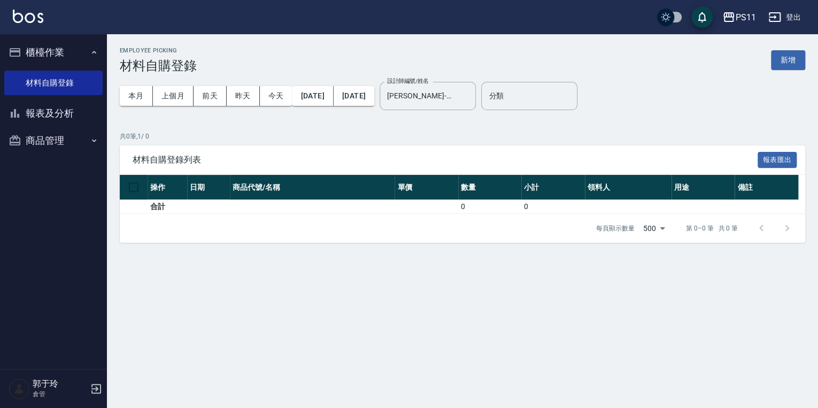
click at [619, 76] on div "本月 上個月 [DATE] [DATE] [DATE] [DATE] [DATE] 設計師編號/姓名 [PERSON_NAME]-31 設計師編號/姓名 分類…" at bounding box center [462, 95] width 685 height 45
click at [778, 51] on button "新增" at bounding box center [788, 60] width 34 height 20
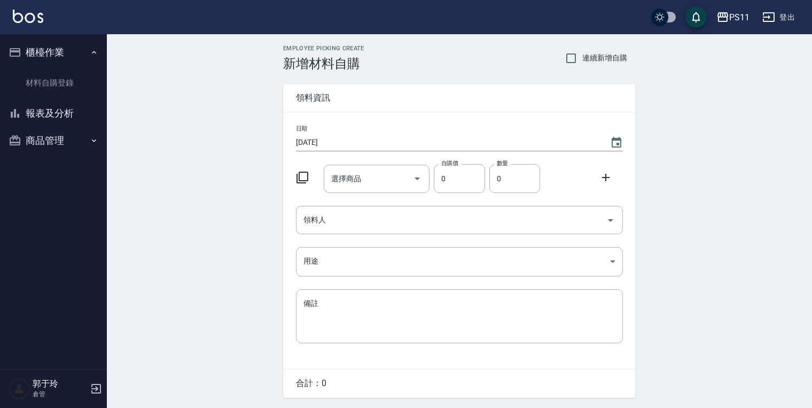
click at [307, 175] on icon at bounding box center [303, 178] width 12 height 12
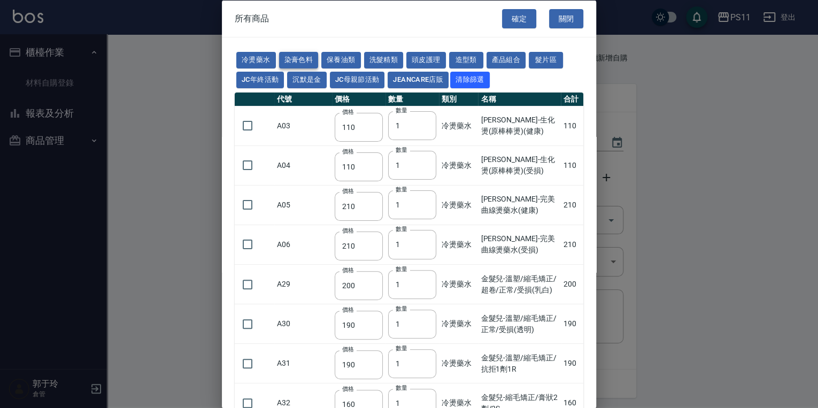
click at [296, 59] on button "染膏色料" at bounding box center [299, 60] width 40 height 17
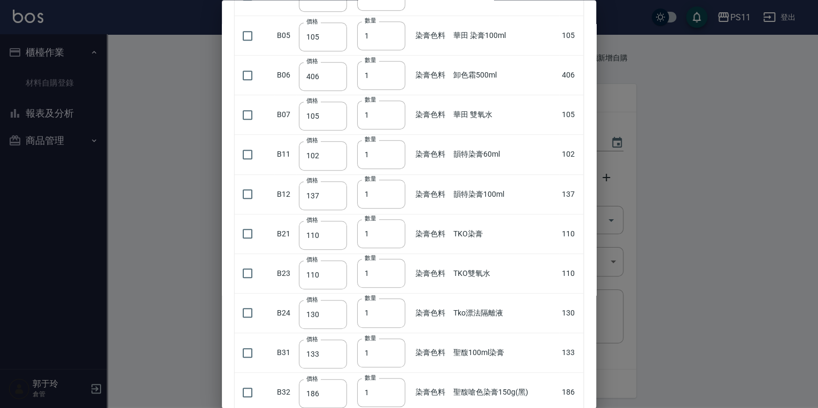
scroll to position [428, 0]
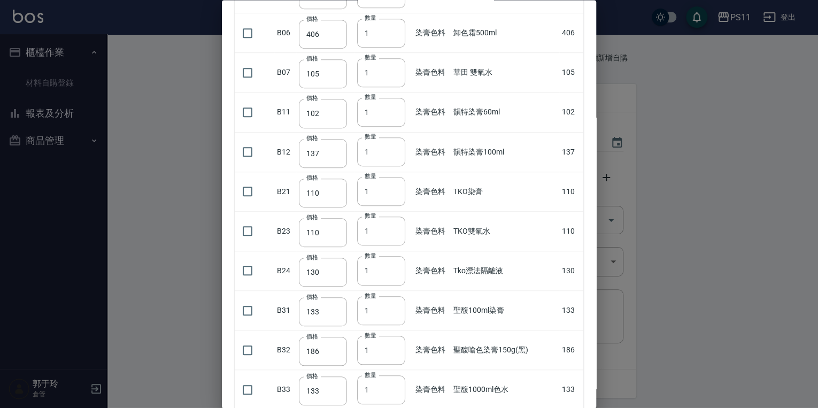
drag, startPoint x: 541, startPoint y: 310, endPoint x: 522, endPoint y: 213, distance: 99.0
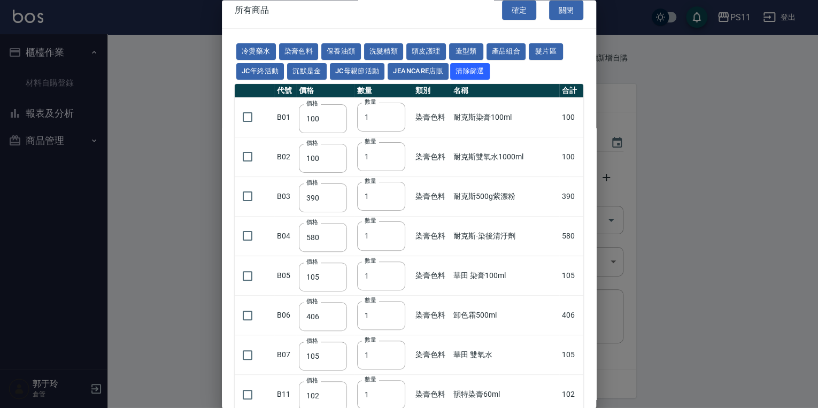
scroll to position [0, 0]
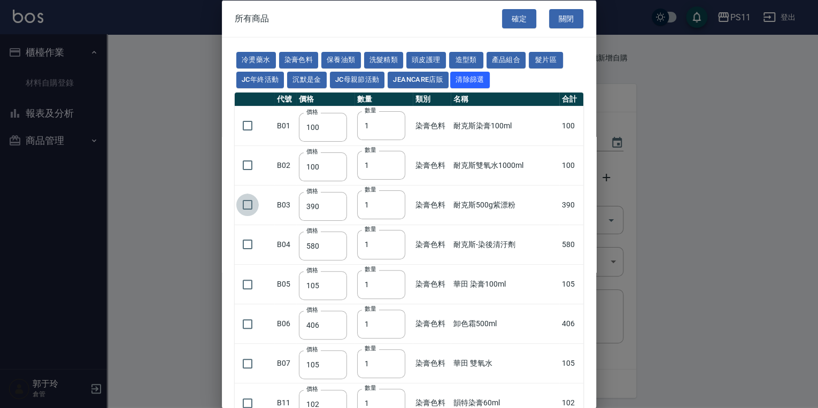
drag, startPoint x: 252, startPoint y: 206, endPoint x: 535, endPoint y: 150, distance: 288.7
click at [251, 206] on input "checkbox" at bounding box center [247, 204] width 22 height 22
click at [251, 165] on input "checkbox" at bounding box center [247, 165] width 22 height 22
click at [438, 53] on button "頭皮護理" at bounding box center [426, 60] width 40 height 17
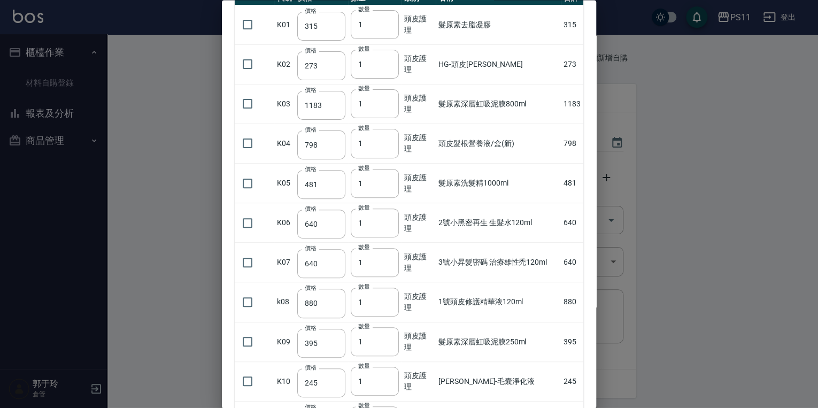
scroll to position [86, 0]
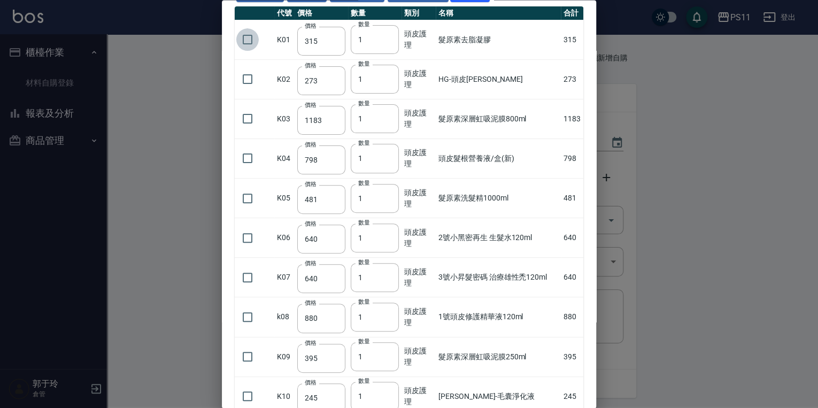
click at [246, 40] on input "checkbox" at bounding box center [247, 40] width 22 height 22
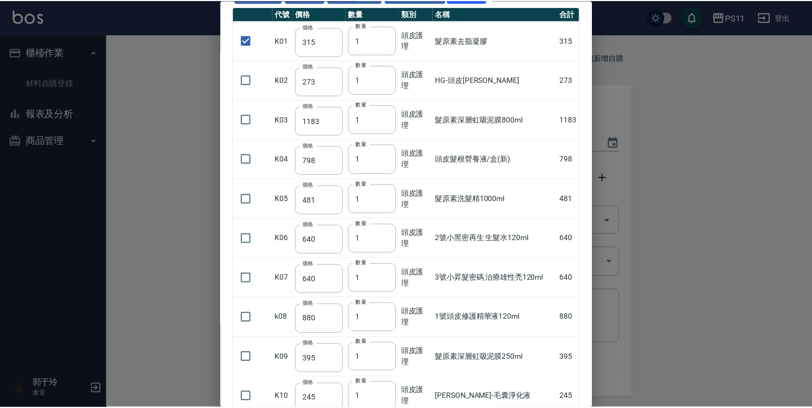
scroll to position [0, 0]
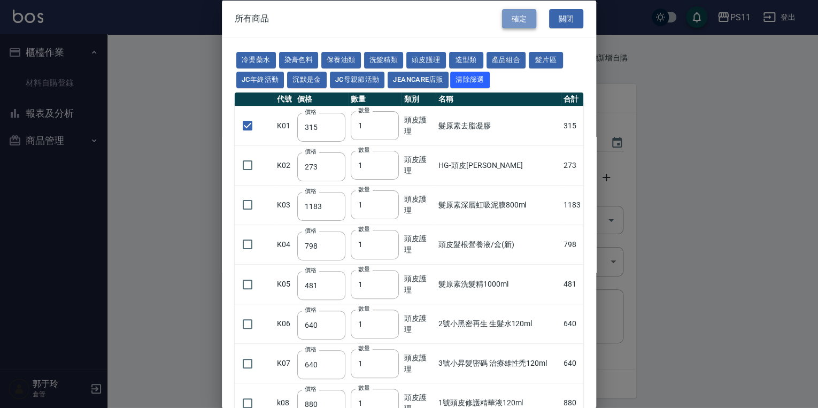
click at [510, 19] on button "確定" at bounding box center [519, 19] width 34 height 20
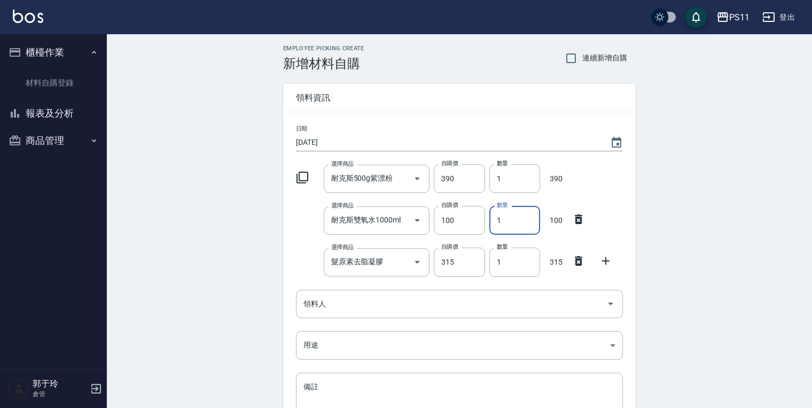
drag, startPoint x: 519, startPoint y: 216, endPoint x: 308, endPoint y: 206, distance: 211.8
click at [308, 206] on div "選擇商品 耐克斯雙氧水1000ml 選擇商品 自購價 100 自購價 數量 1 數量 100" at bounding box center [457, 217] width 331 height 33
click at [348, 300] on input "領料人" at bounding box center [451, 303] width 301 height 19
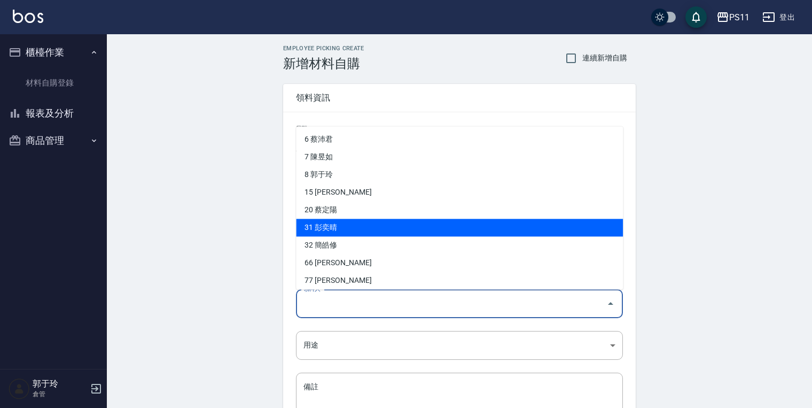
click at [359, 225] on li "31 彭奕晴" at bounding box center [459, 228] width 327 height 18
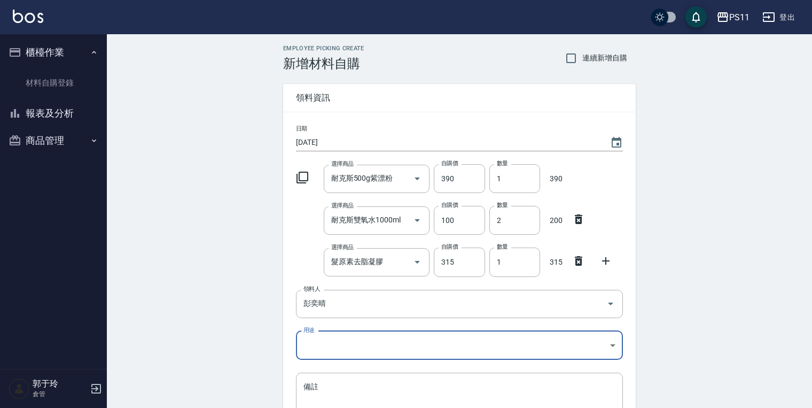
click at [184, 308] on div "Employee Picking Create 新增材料自購 連續新增自購 領料資訊 日期 [DATE] 選擇商品 耐克斯500g紫漂粉 選擇商品 自購價 3…" at bounding box center [459, 279] width 705 height 490
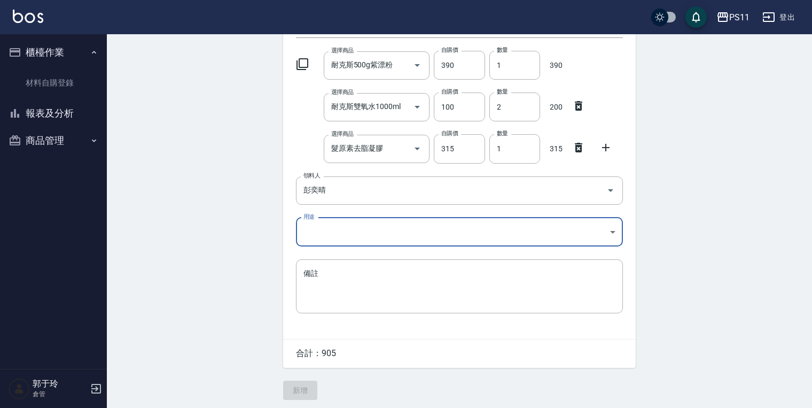
scroll to position [117, 0]
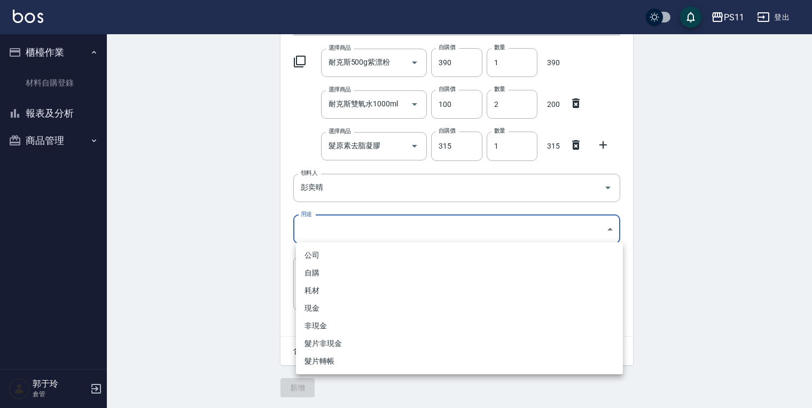
click at [314, 228] on body "PS11 登出 櫃檯作業 材料自購登錄 報表及分析 報表目錄 商品消耗明細 商品進銷貨報表 商品庫存表 商品庫存盤點表 商品管理 商品分類設定 商品列表 商品…" at bounding box center [406, 146] width 812 height 524
click at [329, 274] on li "自購" at bounding box center [459, 273] width 327 height 18
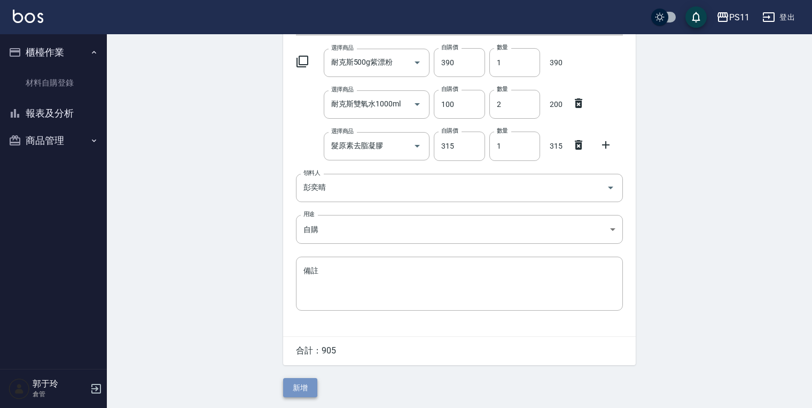
click at [310, 390] on button "新增" at bounding box center [300, 388] width 34 height 20
